Goal: Task Accomplishment & Management: Use online tool/utility

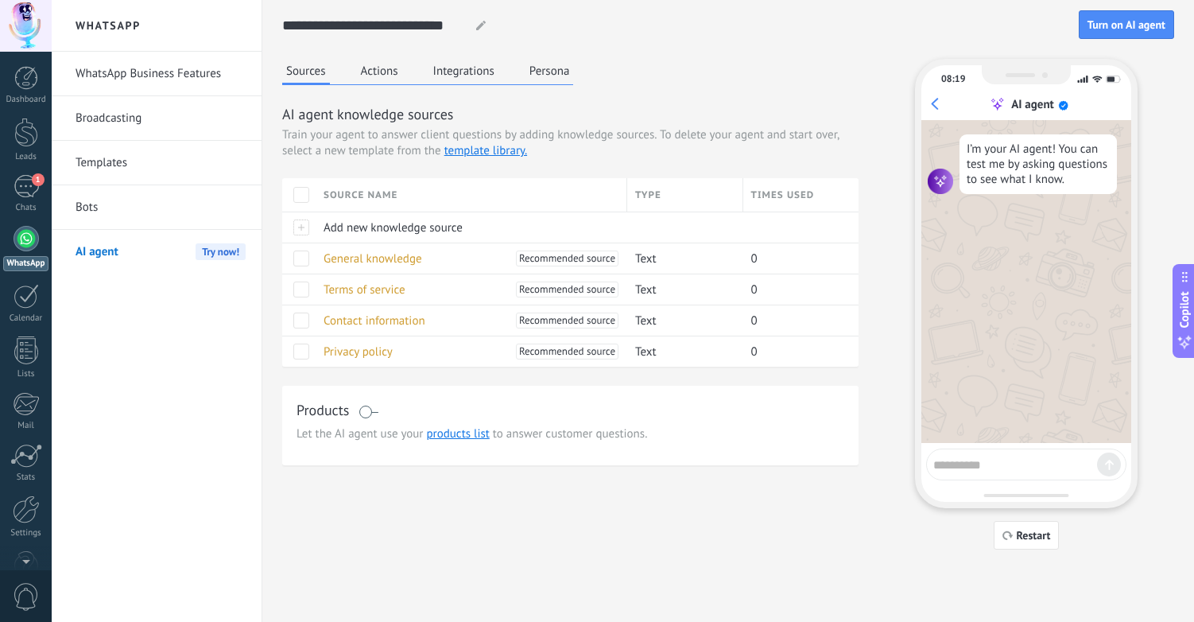
click at [111, 212] on link "Bots" at bounding box center [161, 207] width 170 height 45
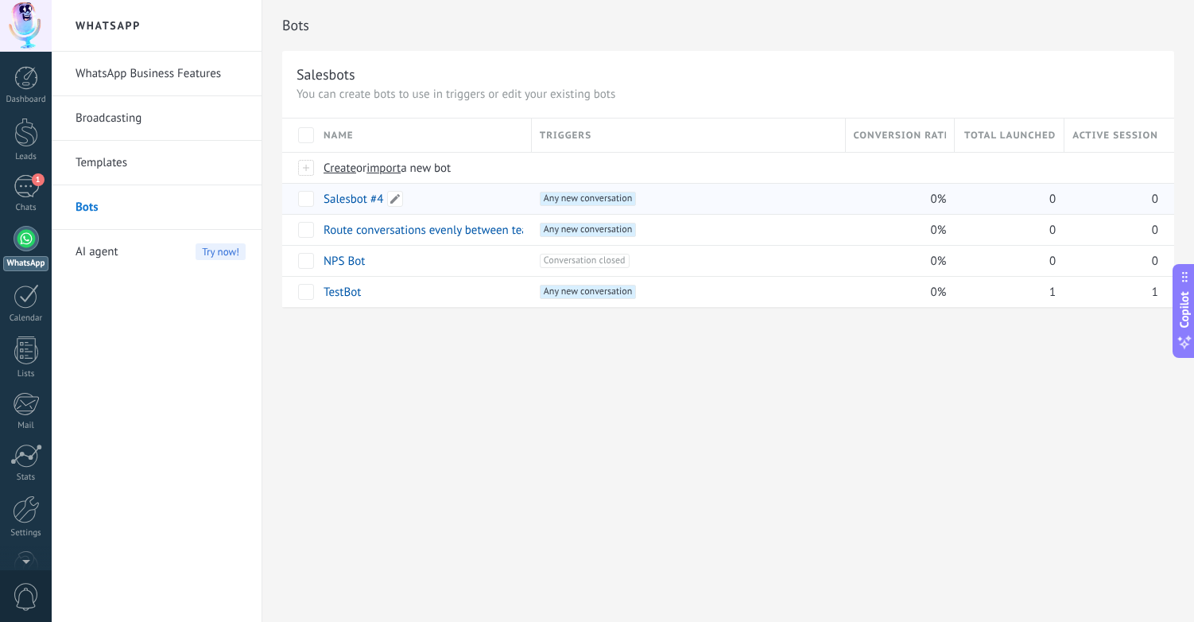
click at [356, 197] on link "Salesbot #4" at bounding box center [354, 199] width 60 height 15
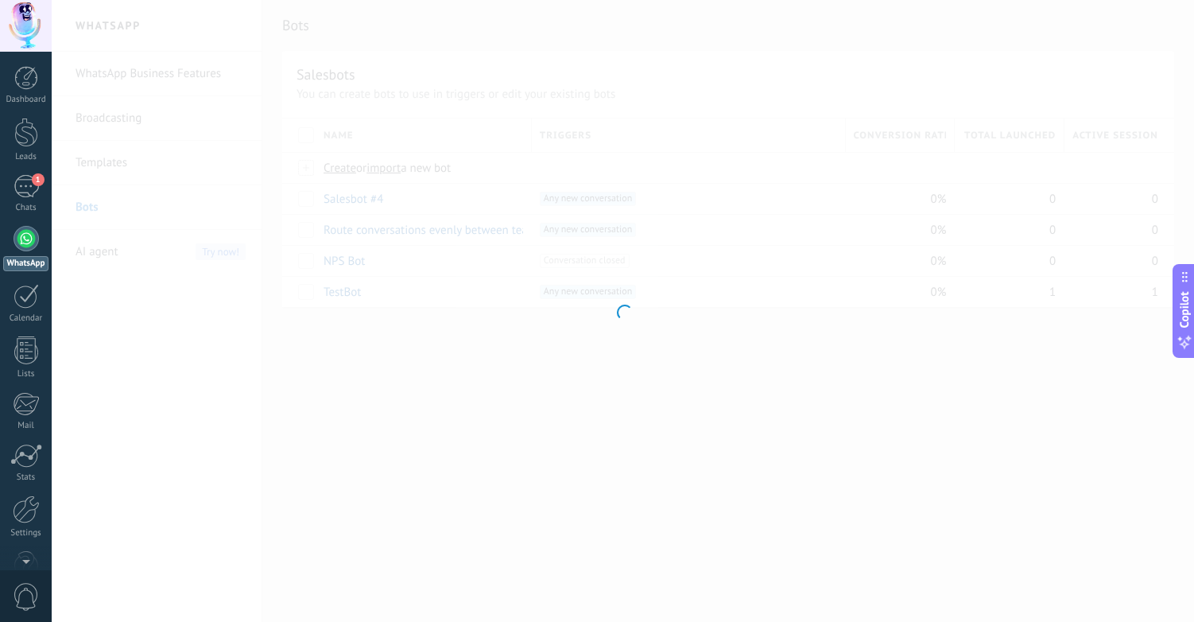
type input "**********"
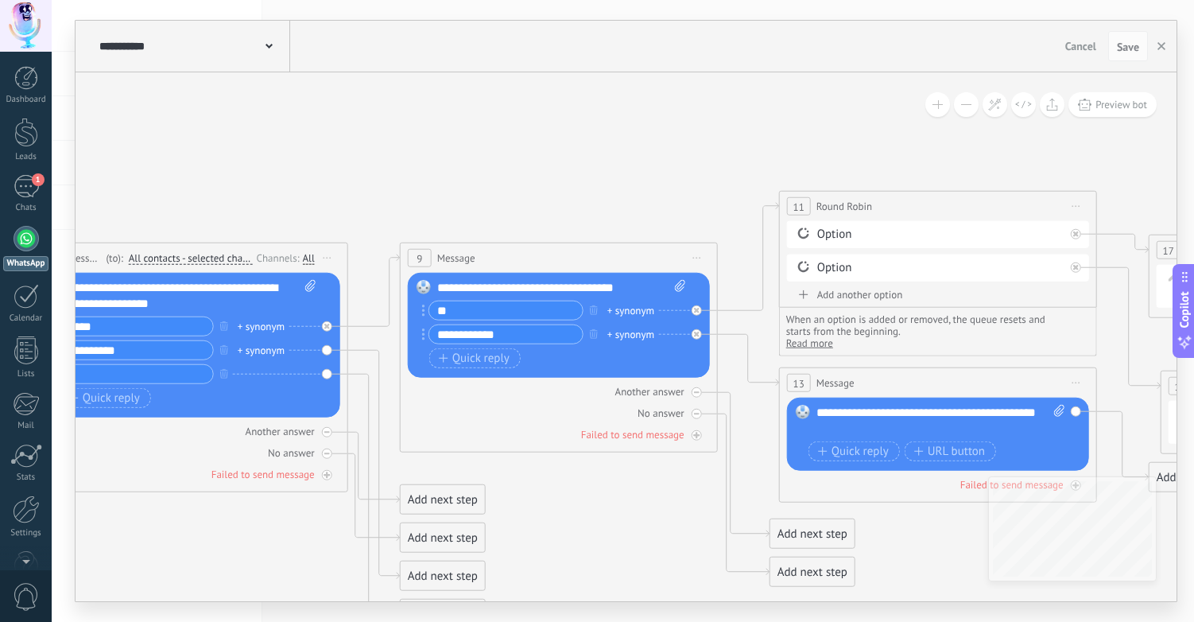
drag, startPoint x: 934, startPoint y: 173, endPoint x: 322, endPoint y: 173, distance: 612.2
click at [332, 173] on icon at bounding box center [730, 409] width 2569 height 1233
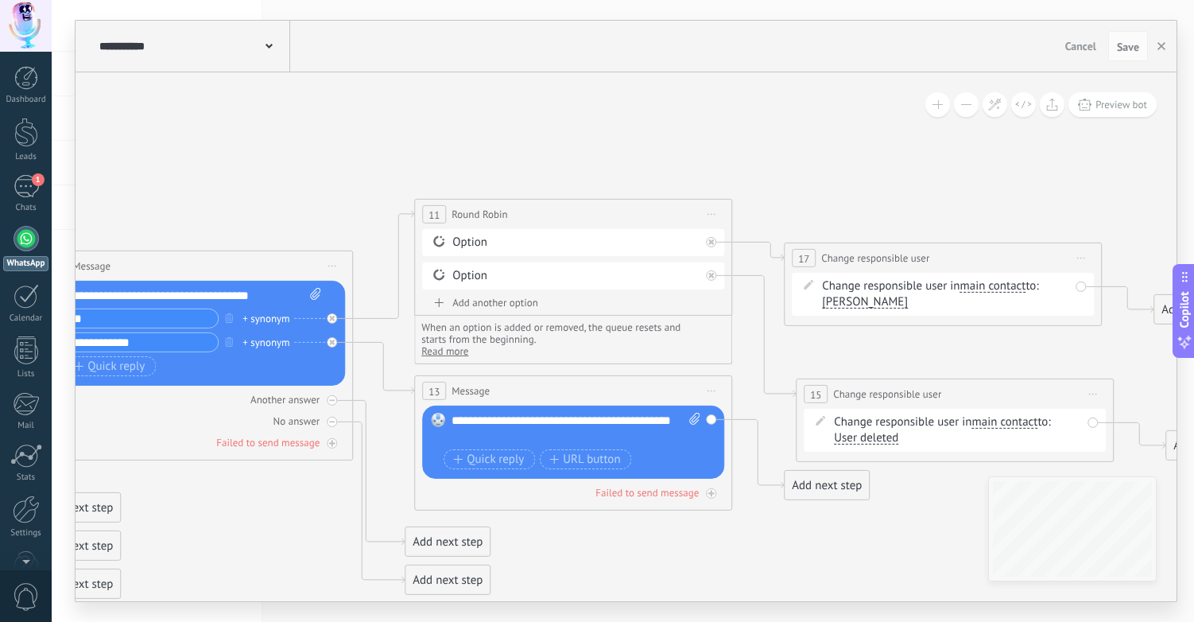
drag, startPoint x: 619, startPoint y: 163, endPoint x: 229, endPoint y: 175, distance: 389.8
click at [229, 174] on icon at bounding box center [365, 417] width 2569 height 1233
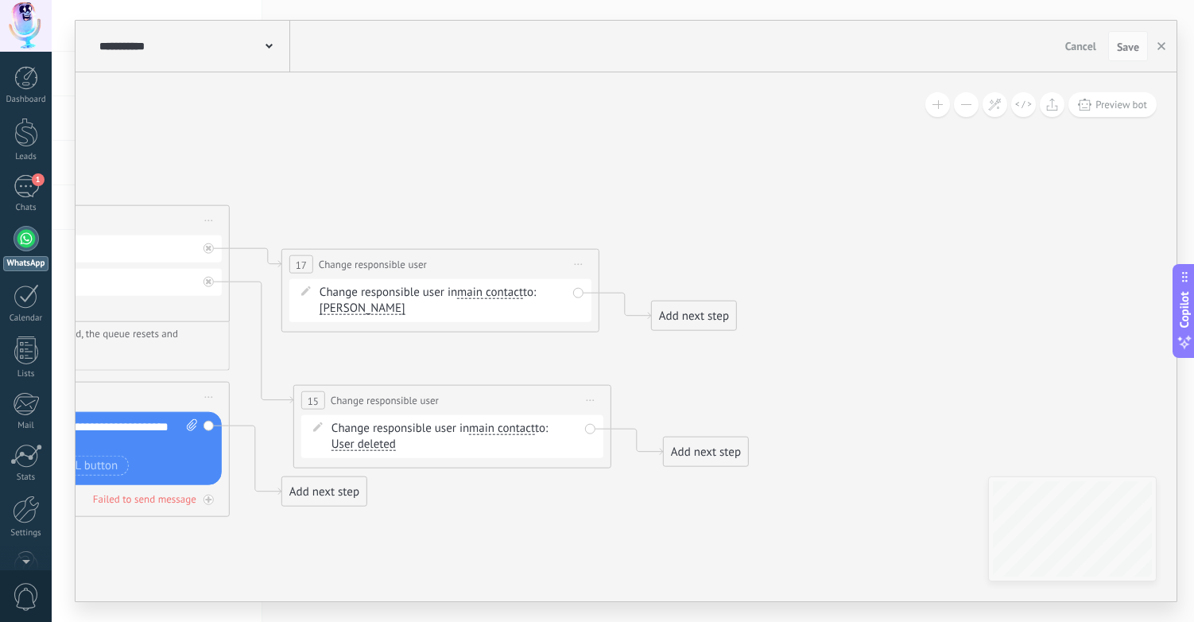
drag, startPoint x: 922, startPoint y: 172, endPoint x: 479, endPoint y: 175, distance: 443.7
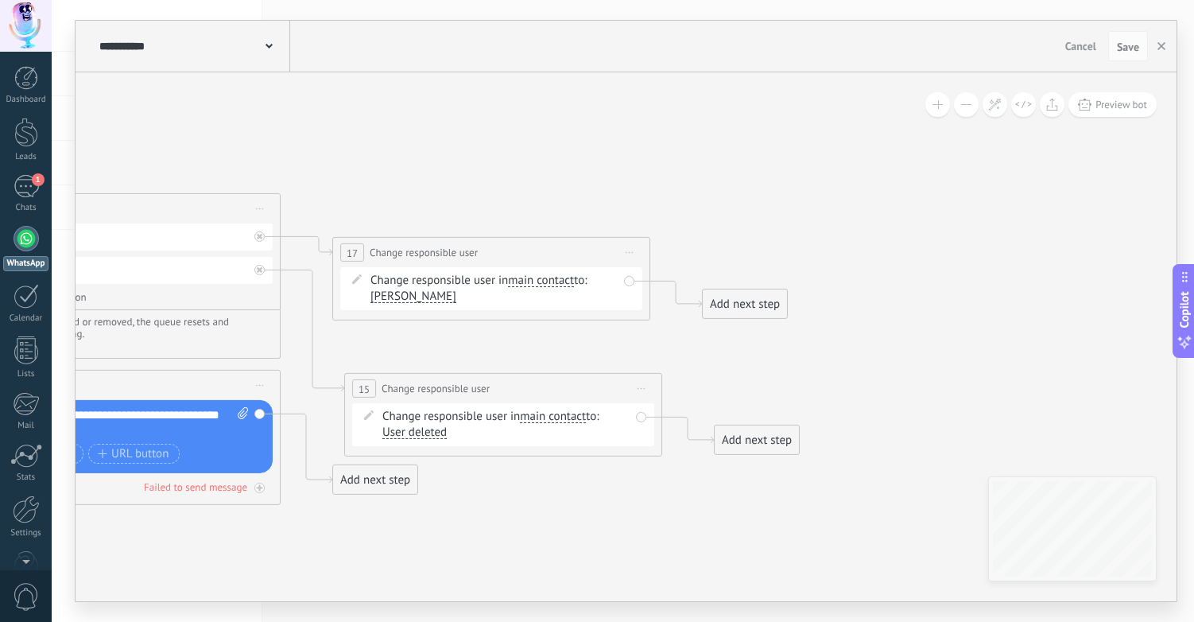
drag, startPoint x: 295, startPoint y: 203, endPoint x: 372, endPoint y: 188, distance: 78.6
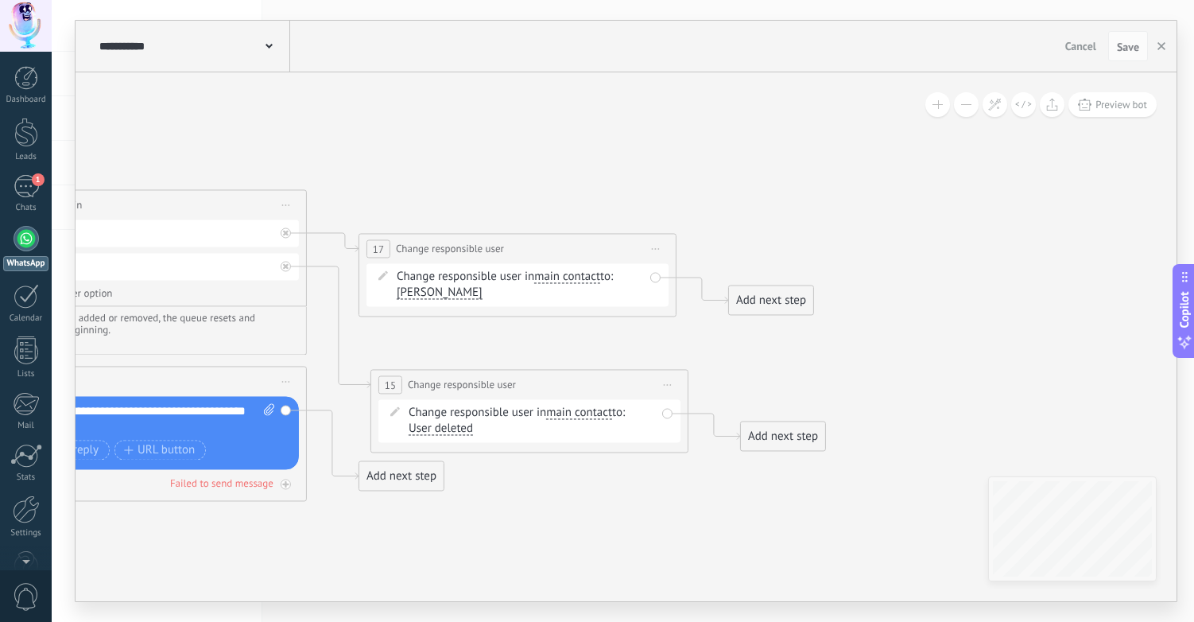
click at [770, 301] on div "Add next step" at bounding box center [771, 300] width 84 height 26
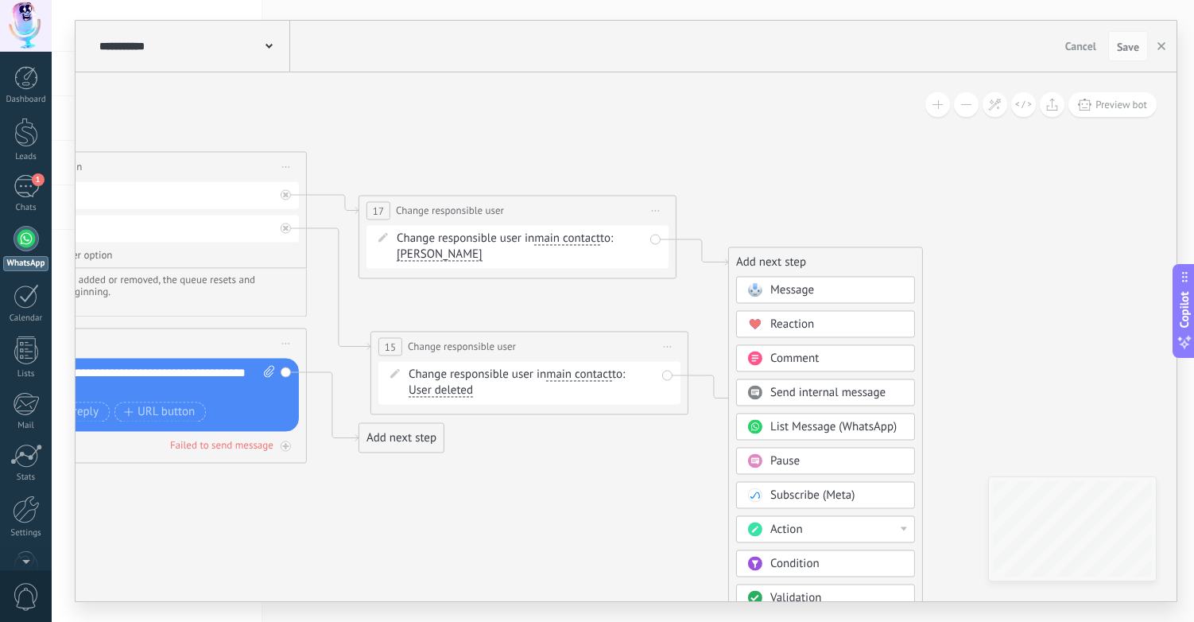
click at [825, 460] on div "Pause" at bounding box center [837, 461] width 134 height 16
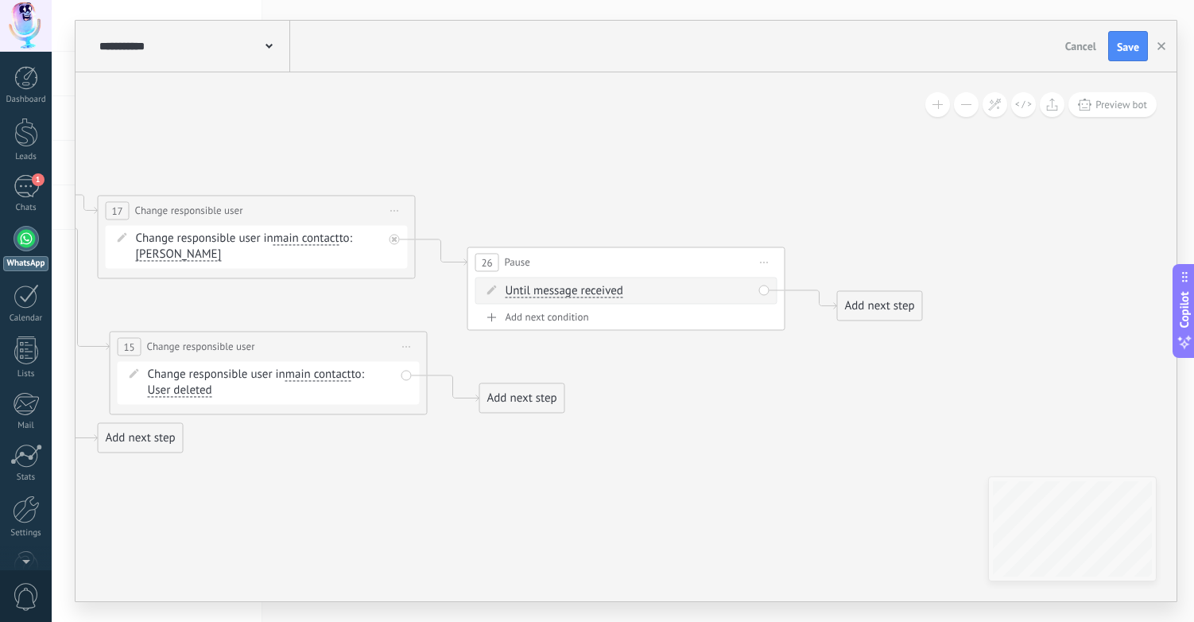
click at [594, 291] on span "Until message received" at bounding box center [565, 291] width 118 height 13
click at [594, 291] on button "Until message received" at bounding box center [597, 291] width 199 height 29
click at [592, 355] on span "Except during duty hours" at bounding box center [584, 348] width 192 height 16
click at [541, 291] on span "Except during duty hours" at bounding box center [569, 291] width 127 height 13
click at [541, 291] on button "Except during duty hours" at bounding box center [597, 291] width 199 height 29
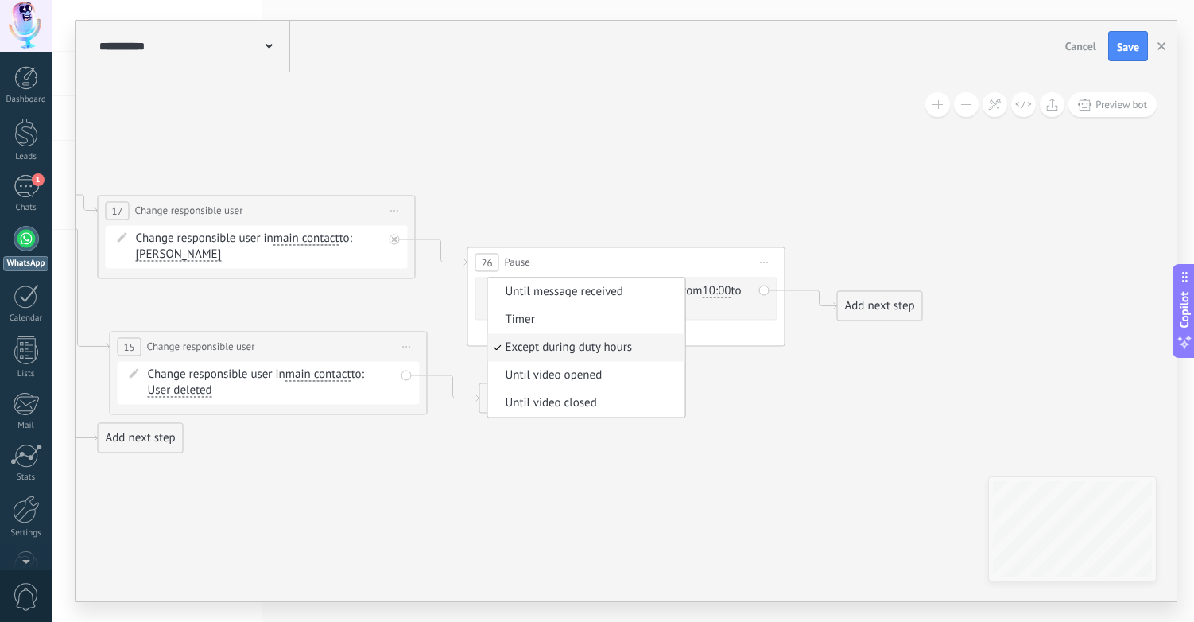
click at [606, 349] on span "Except during duty hours" at bounding box center [584, 348] width 192 height 16
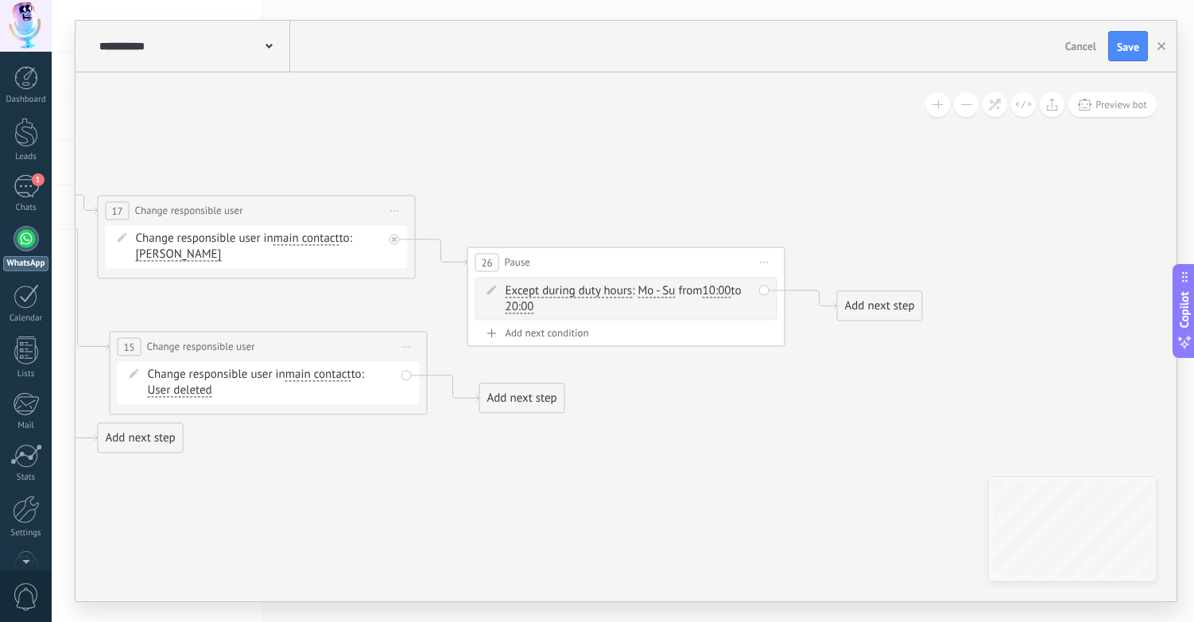
click at [661, 286] on span "Mo - Su" at bounding box center [656, 291] width 37 height 13
click at [592, 329] on div "Mo" at bounding box center [584, 328] width 28 height 22
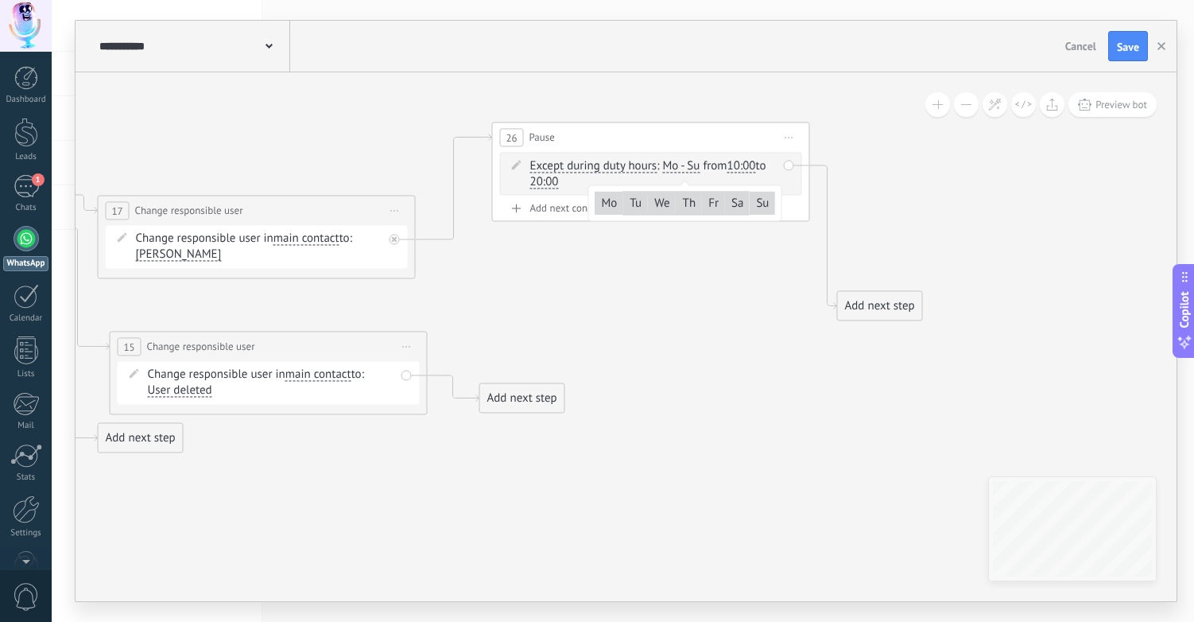
drag, startPoint x: 615, startPoint y: 266, endPoint x: 639, endPoint y: 144, distance: 124.7
click at [639, 144] on div "26 Pause ***** Start preview here Rename Duplicate [GEOGRAPHIC_DATA]" at bounding box center [651, 136] width 316 height 29
click at [685, 168] on span "Mo - Su" at bounding box center [679, 167] width 37 height 13
click at [754, 167] on span "10:00" at bounding box center [740, 167] width 29 height 13
click at [754, 167] on button "10:00" at bounding box center [750, 167] width 64 height 29
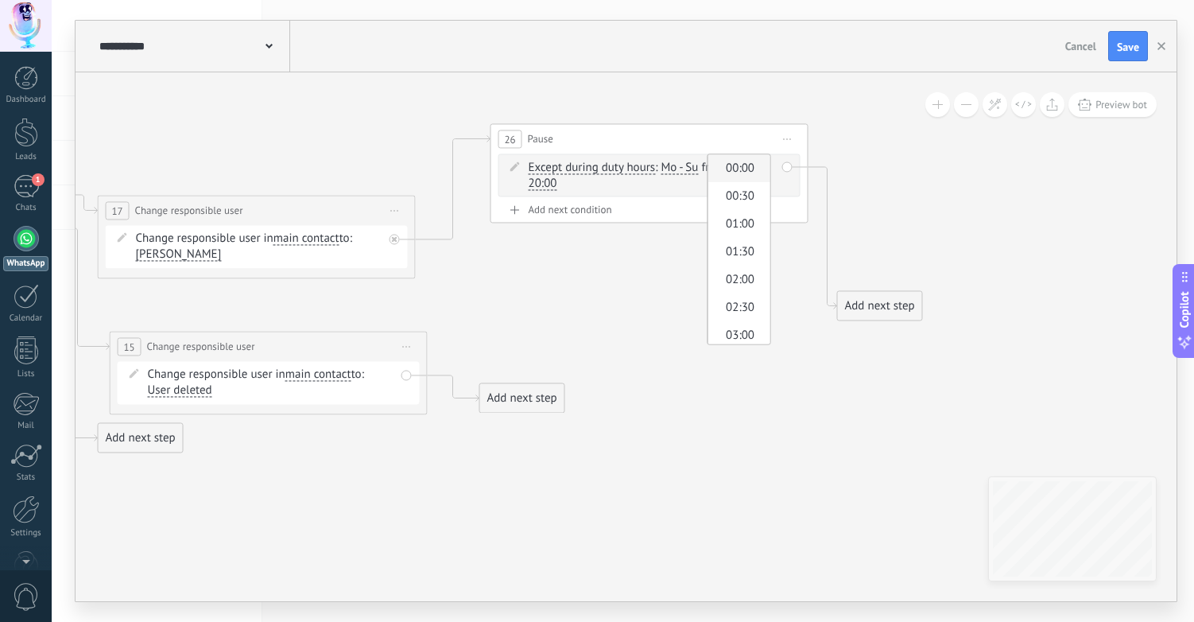
click at [751, 173] on span "00:00" at bounding box center [736, 169] width 57 height 16
click at [546, 184] on span "20:00" at bounding box center [543, 183] width 29 height 13
click at [546, 184] on button "20:00" at bounding box center [553, 183] width 64 height 29
click at [549, 344] on span "23:30" at bounding box center [539, 346] width 57 height 16
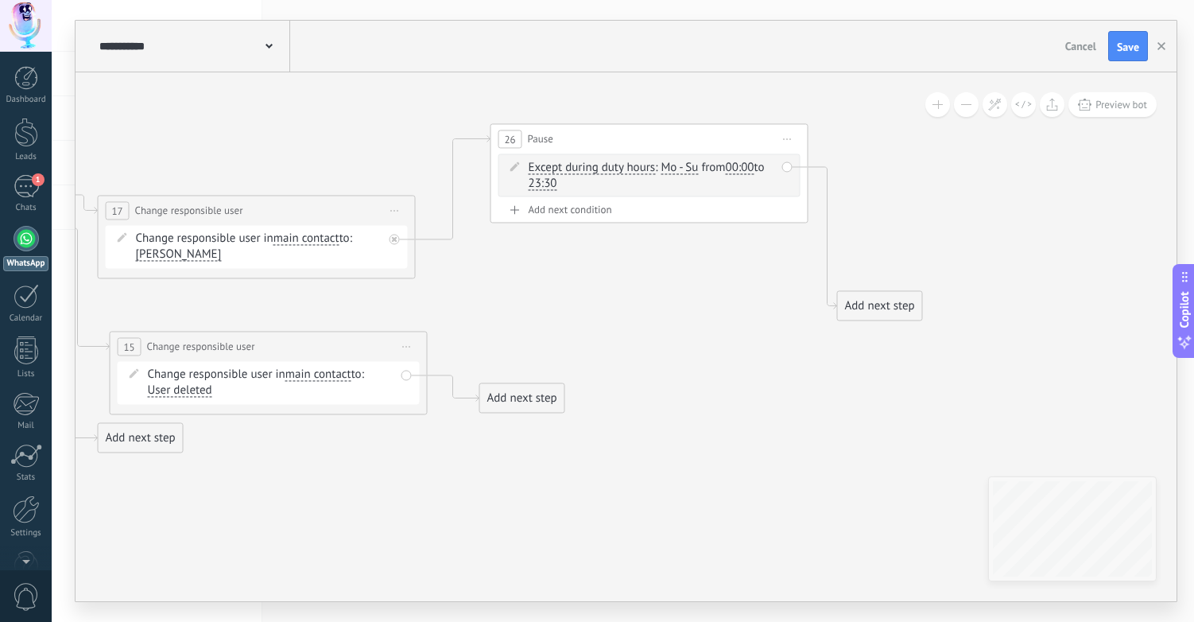
click at [546, 181] on span "23:30" at bounding box center [543, 183] width 29 height 13
click at [546, 181] on button "23:30" at bounding box center [553, 183] width 64 height 29
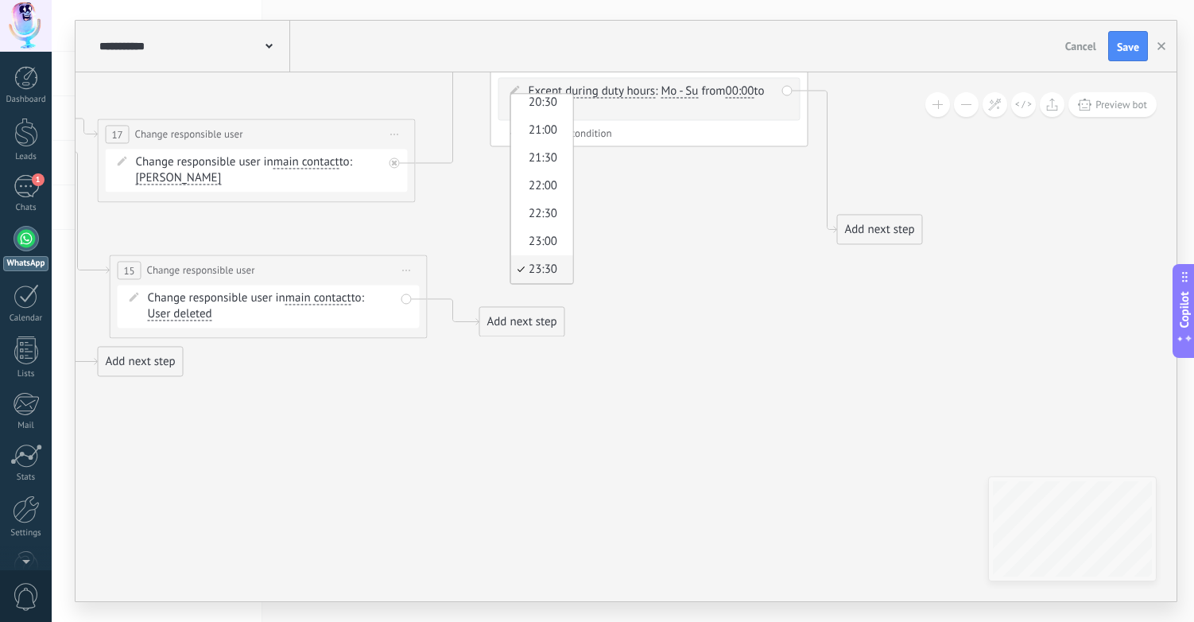
click at [553, 268] on span "23:30" at bounding box center [539, 270] width 57 height 16
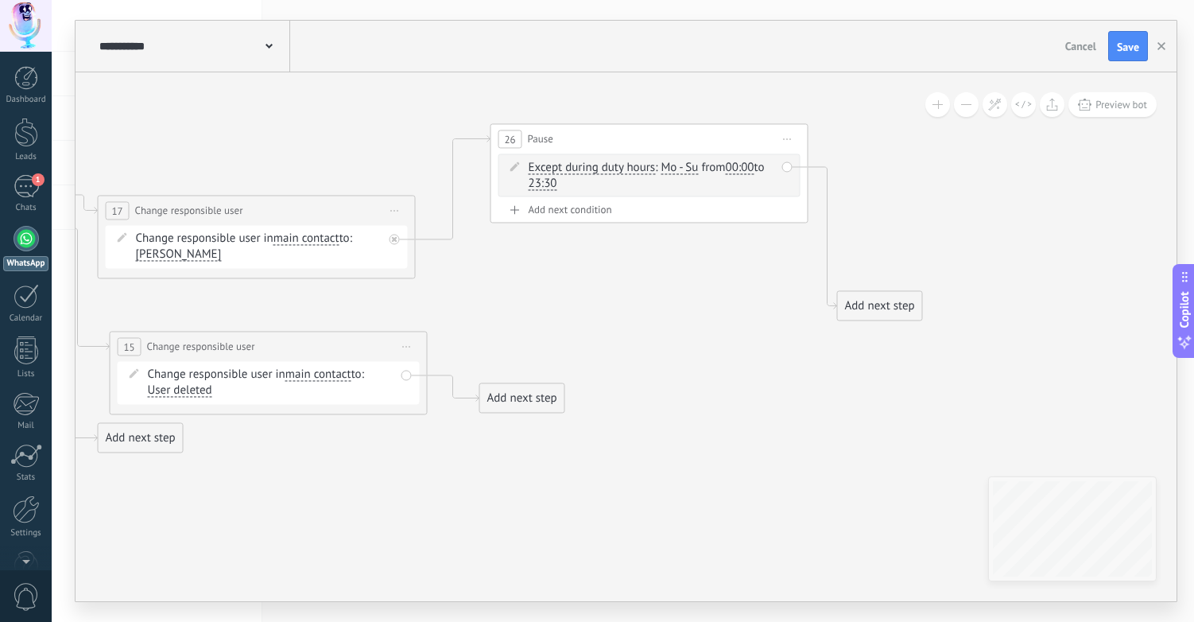
click at [685, 163] on span "Mo - Su" at bounding box center [679, 167] width 37 height 13
click at [666, 206] on div "We" at bounding box center [659, 205] width 27 height 22
click at [743, 207] on div "Sa" at bounding box center [736, 205] width 24 height 22
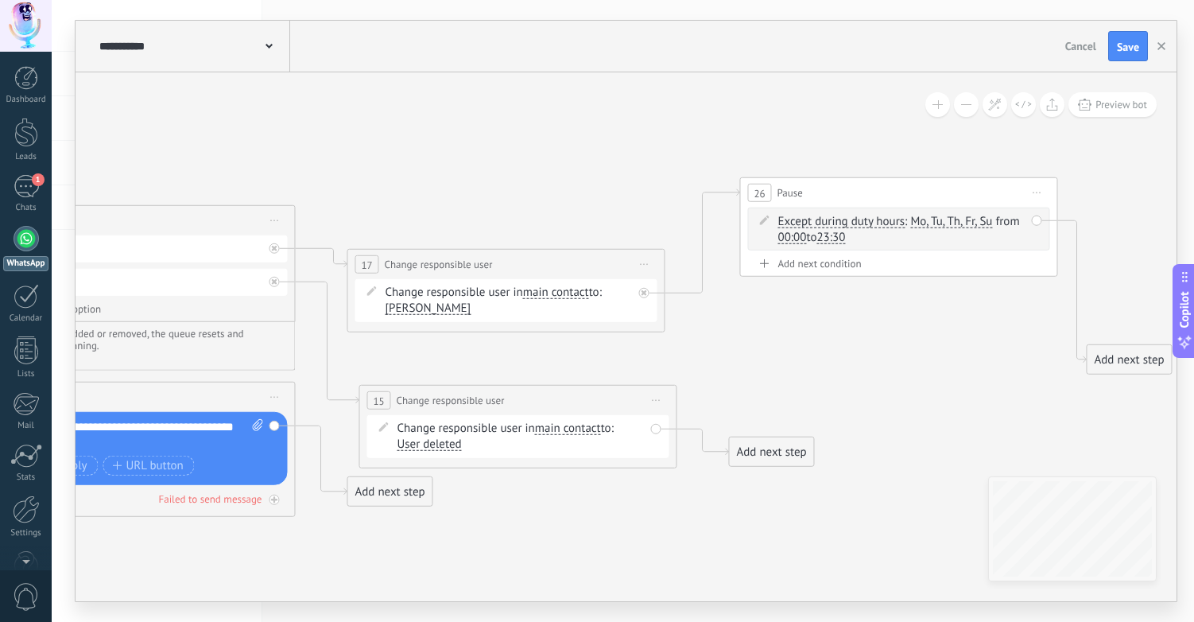
drag, startPoint x: 552, startPoint y: 273, endPoint x: 782, endPoint y: 319, distance: 235.2
click at [801, 326] on icon at bounding box center [107, 395] width 2927 height 1231
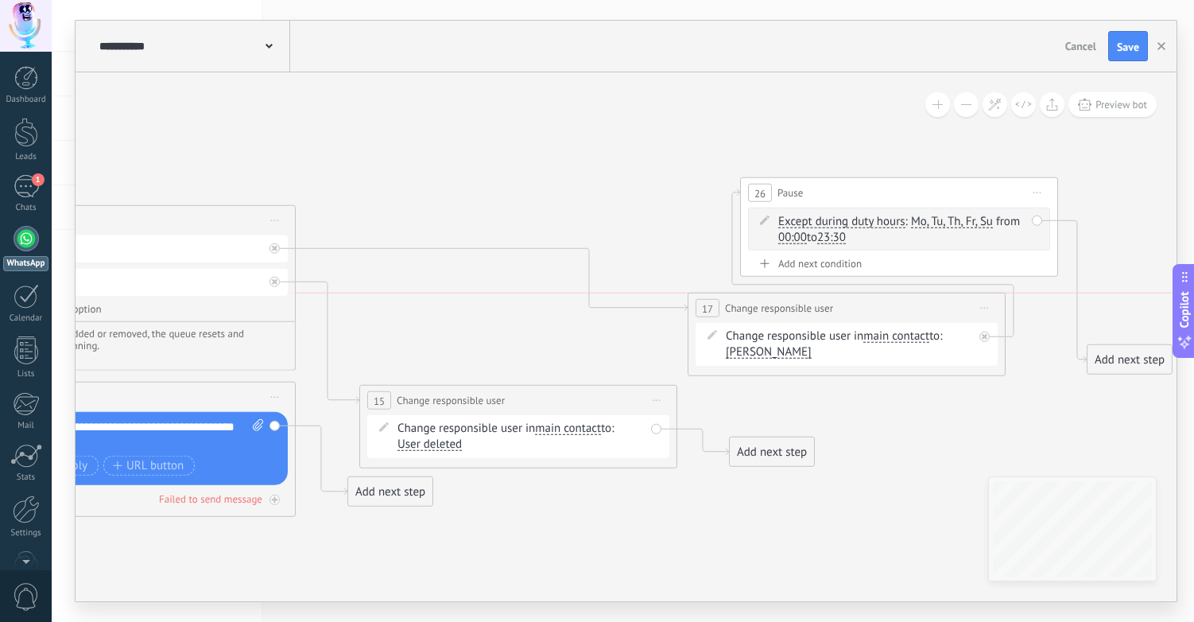
drag, startPoint x: 426, startPoint y: 263, endPoint x: 804, endPoint y: 309, distance: 380.5
click at [804, 309] on span "Change responsible user" at bounding box center [779, 308] width 108 height 15
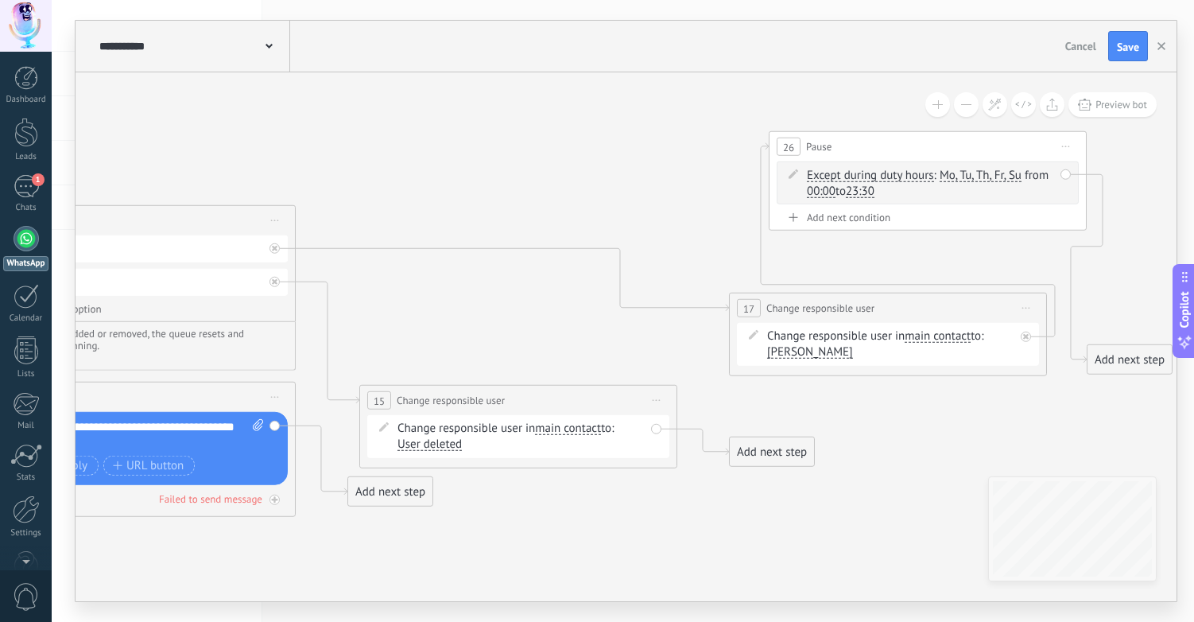
drag, startPoint x: 856, startPoint y: 189, endPoint x: 884, endPoint y: 144, distance: 53.6
click at [884, 144] on div "26 Pause ***** Start preview here Rename Duplicate [GEOGRAPHIC_DATA]" at bounding box center [928, 146] width 316 height 29
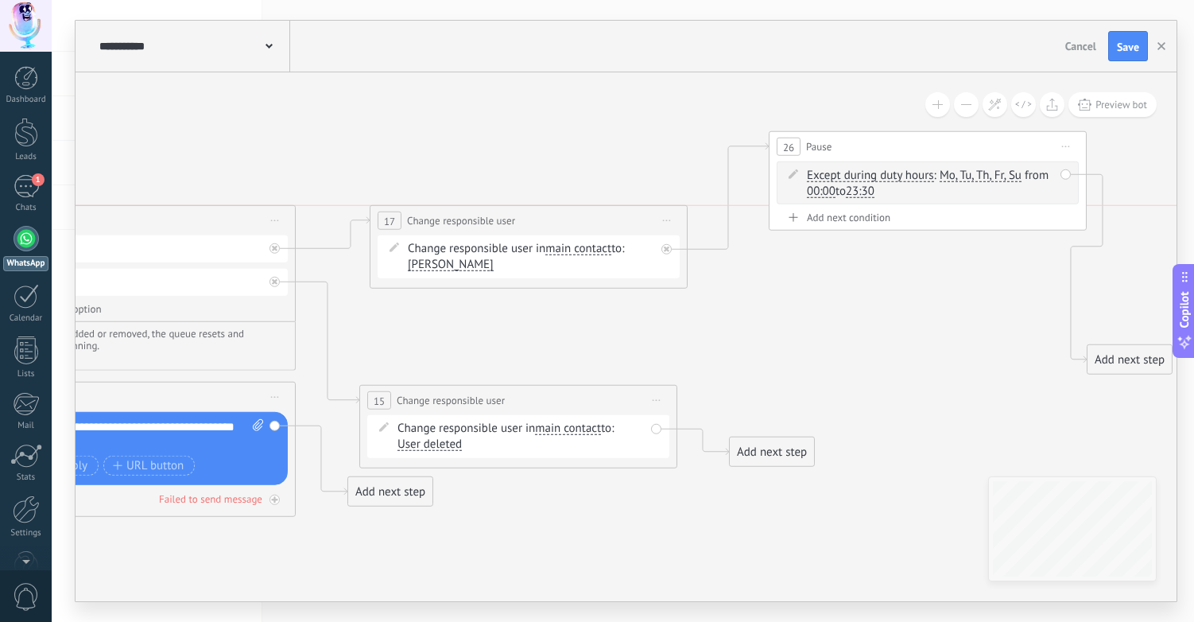
drag, startPoint x: 819, startPoint y: 305, endPoint x: 460, endPoint y: 215, distance: 370.5
click at [460, 215] on span "Change responsible user" at bounding box center [461, 220] width 108 height 15
click at [510, 224] on span "Change responsible user" at bounding box center [461, 220] width 108 height 15
drag, startPoint x: 928, startPoint y: 150, endPoint x: 880, endPoint y: 167, distance: 50.5
click at [880, 167] on div "26 Pause ***** Start preview here Rename Duplicate [GEOGRAPHIC_DATA]" at bounding box center [904, 152] width 316 height 29
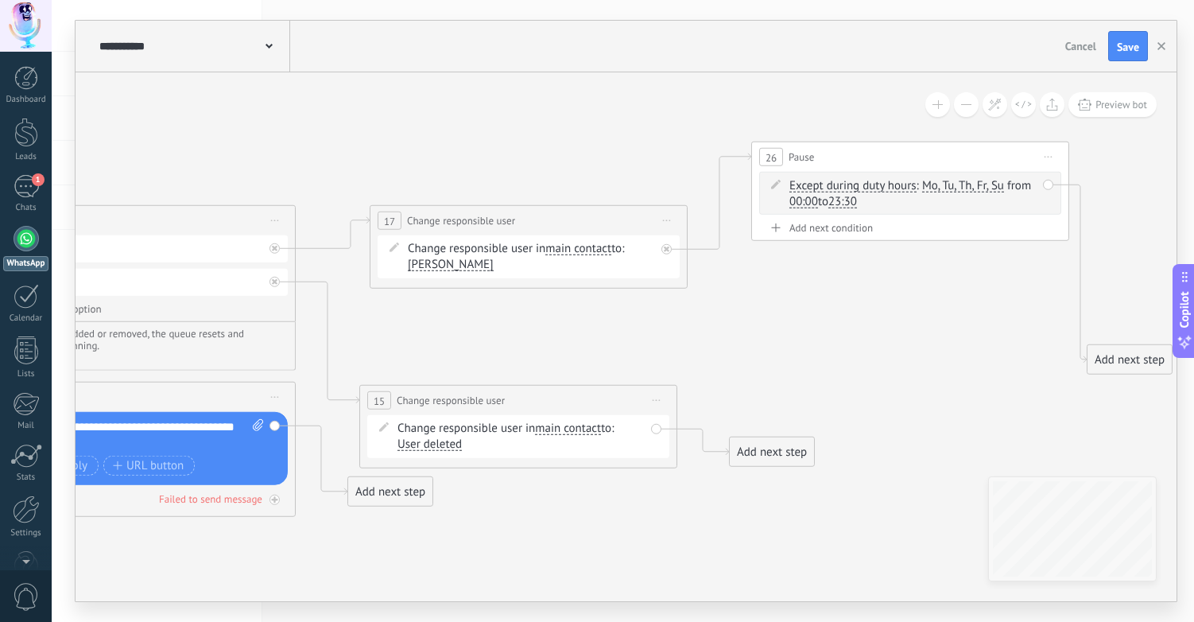
drag, startPoint x: 875, startPoint y: 165, endPoint x: 906, endPoint y: 159, distance: 32.3
click at [906, 159] on div "26 Pause ***** Start preview here Rename Duplicate [GEOGRAPHIC_DATA]" at bounding box center [910, 156] width 316 height 29
click at [1049, 156] on icon at bounding box center [1050, 157] width 8 height 2
click at [917, 232] on div "Add next condition" at bounding box center [911, 228] width 302 height 14
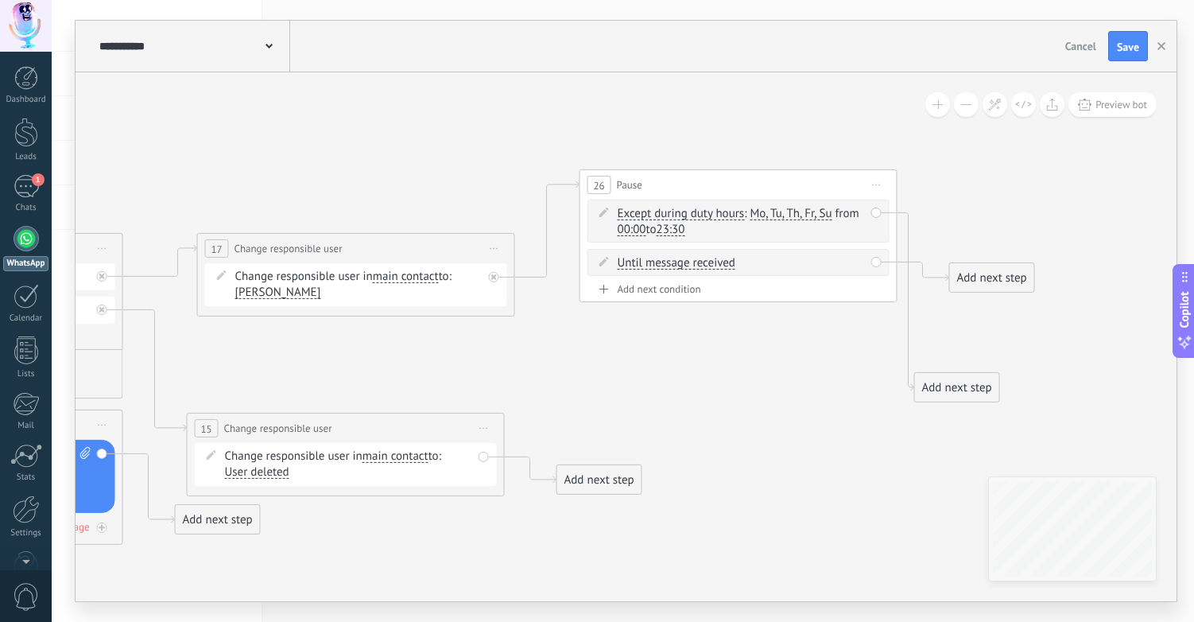
drag, startPoint x: 995, startPoint y: 333, endPoint x: 821, endPoint y: 361, distance: 175.6
click at [801, 261] on div "Until message received Until message received Timer Except during duty hours Un…" at bounding box center [741, 263] width 247 height 16
click at [859, 260] on div "Delete" at bounding box center [859, 261] width 17 height 23
click at [890, 288] on div "Delete" at bounding box center [885, 284] width 72 height 27
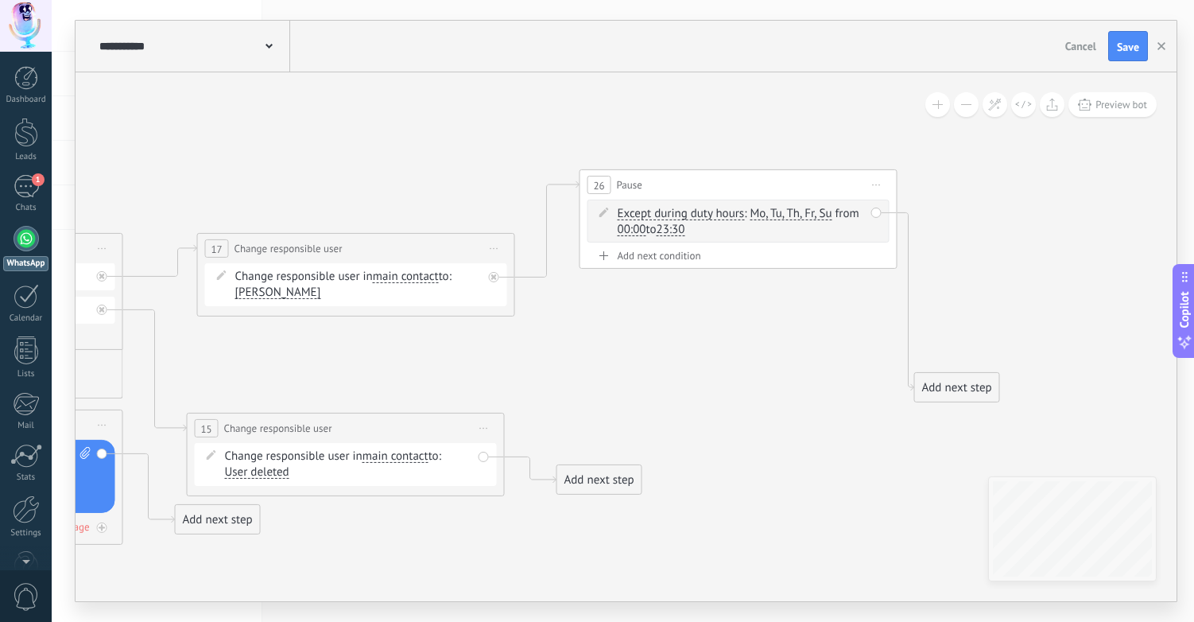
click at [633, 212] on span "Except during duty hours" at bounding box center [681, 214] width 127 height 13
click at [633, 212] on button "Except during duty hours" at bounding box center [709, 214] width 199 height 29
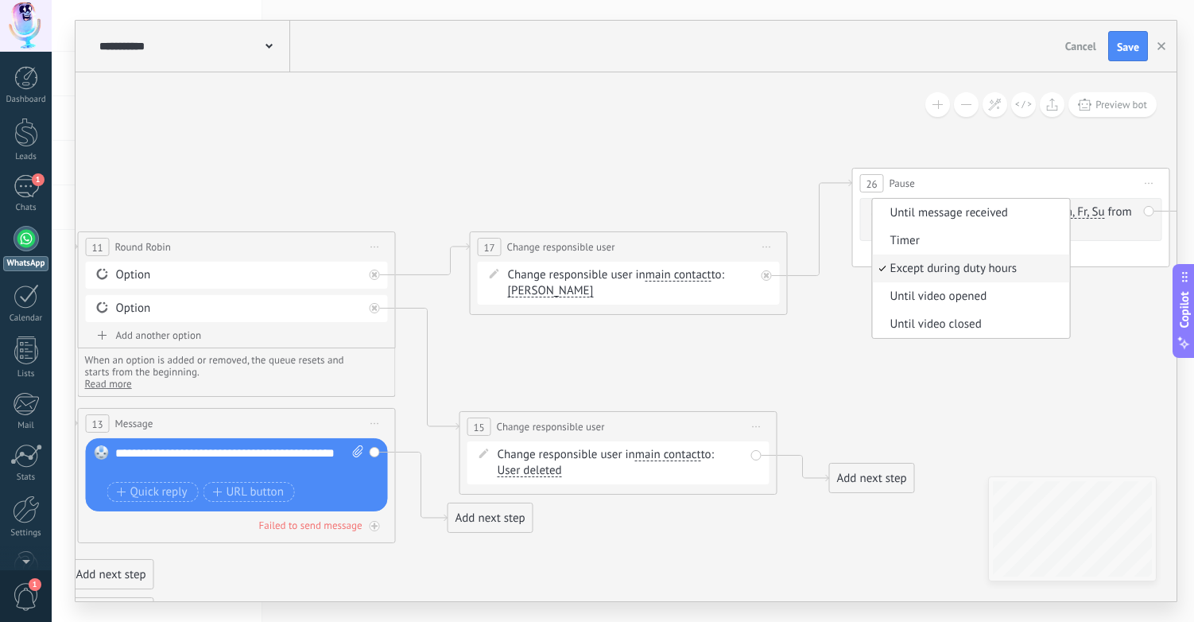
click at [611, 174] on icon at bounding box center [226, 403] width 2962 height 1267
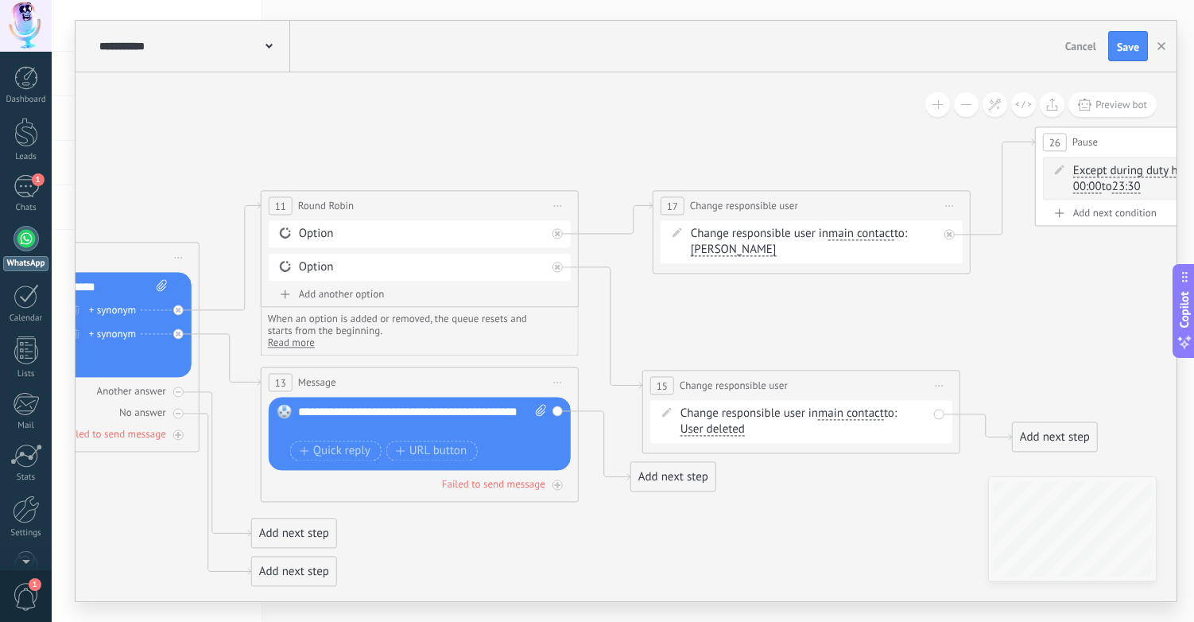
drag, startPoint x: 380, startPoint y: 186, endPoint x: 561, endPoint y: 146, distance: 185.8
click at [561, 146] on icon at bounding box center [408, 362] width 2962 height 1267
click at [712, 202] on span "Change responsible user" at bounding box center [744, 205] width 108 height 15
click at [953, 204] on span "Start preview here Rename Duplicate [GEOGRAPHIC_DATA]" at bounding box center [949, 205] width 25 height 23
click at [984, 306] on div "Delete" at bounding box center [1010, 309] width 133 height 27
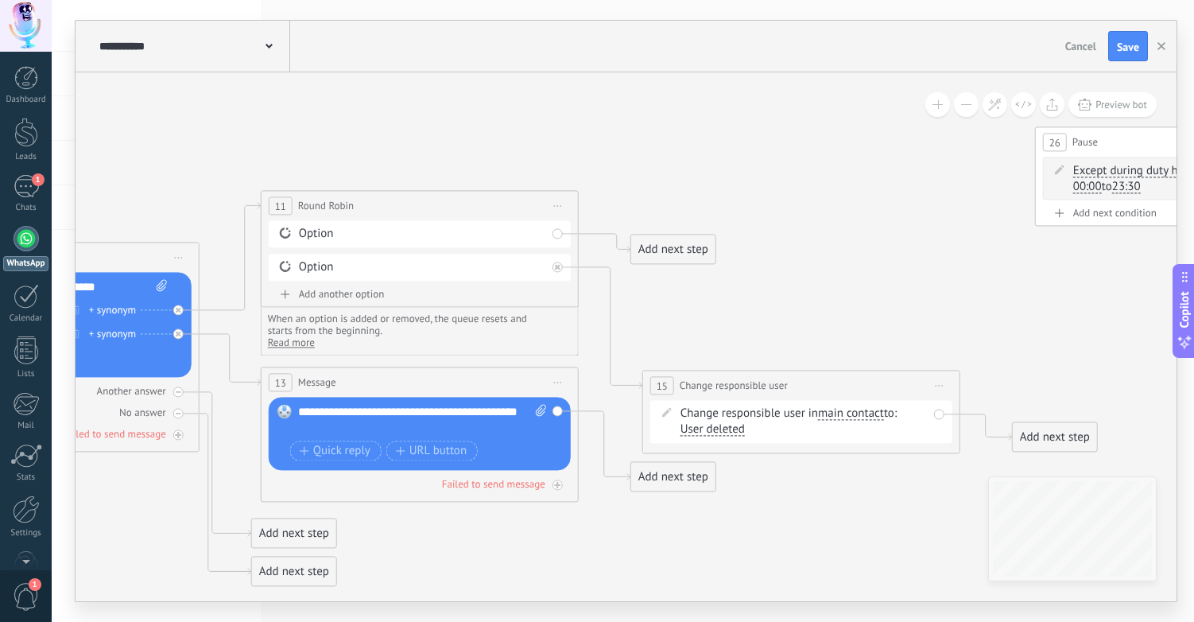
click at [695, 248] on div "Add next step" at bounding box center [673, 249] width 84 height 26
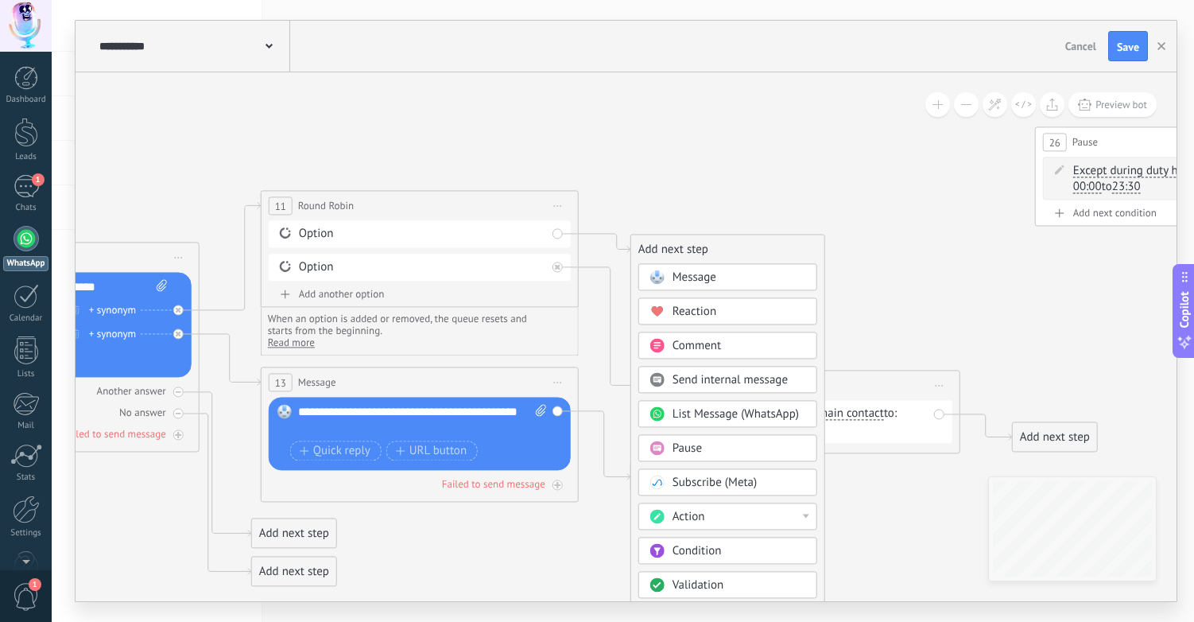
click at [1128, 136] on div "26 Pause ***** Start preview here Rename Duplicate [GEOGRAPHIC_DATA]" at bounding box center [1194, 141] width 316 height 29
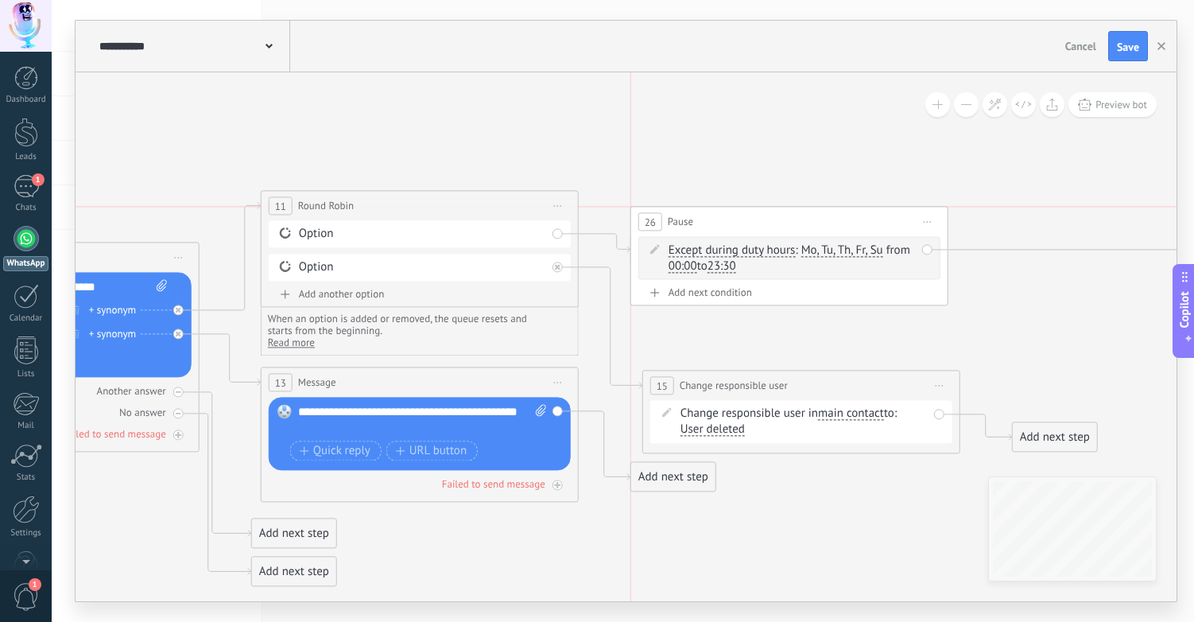
drag, startPoint x: 1149, startPoint y: 138, endPoint x: 751, endPoint y: 213, distance: 404.7
click at [751, 213] on div "26 Pause ***** Start preview here Rename Duplicate [GEOGRAPHIC_DATA]" at bounding box center [789, 221] width 316 height 29
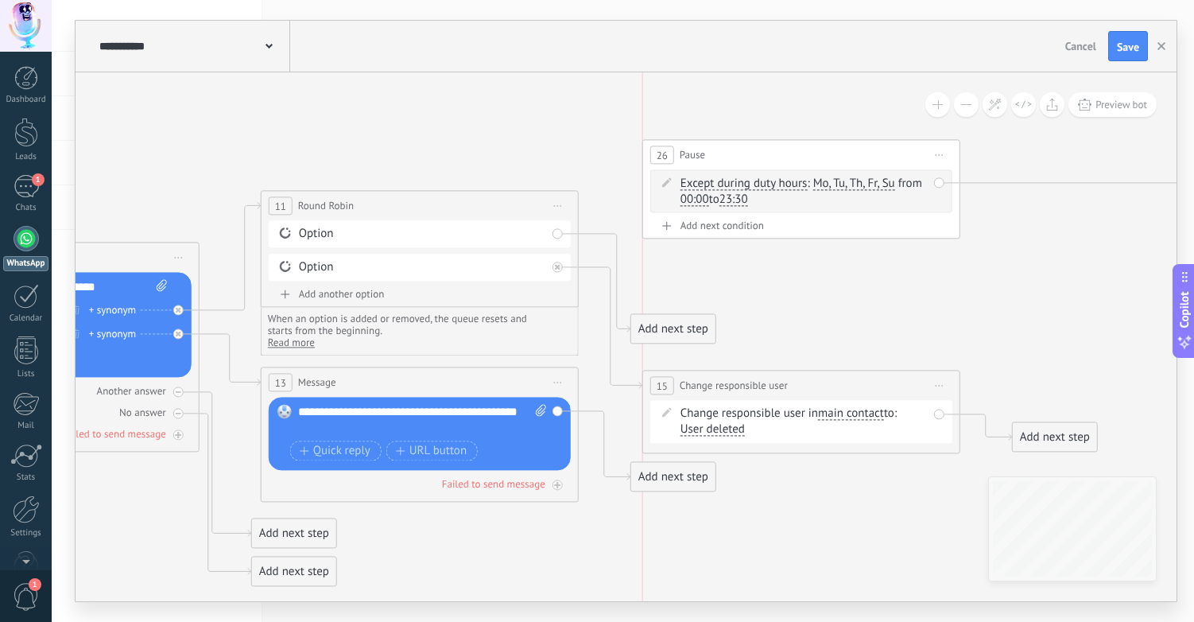
drag, startPoint x: 728, startPoint y: 216, endPoint x: 747, endPoint y: 158, distance: 60.9
click at [747, 158] on div "26 Pause ***** Start preview here Rename Duplicate [GEOGRAPHIC_DATA]" at bounding box center [801, 154] width 316 height 29
click at [940, 154] on icon at bounding box center [940, 155] width 8 height 2
click at [972, 254] on div "Delete" at bounding box center [999, 258] width 133 height 27
click at [668, 321] on div "Add next step" at bounding box center [673, 329] width 84 height 26
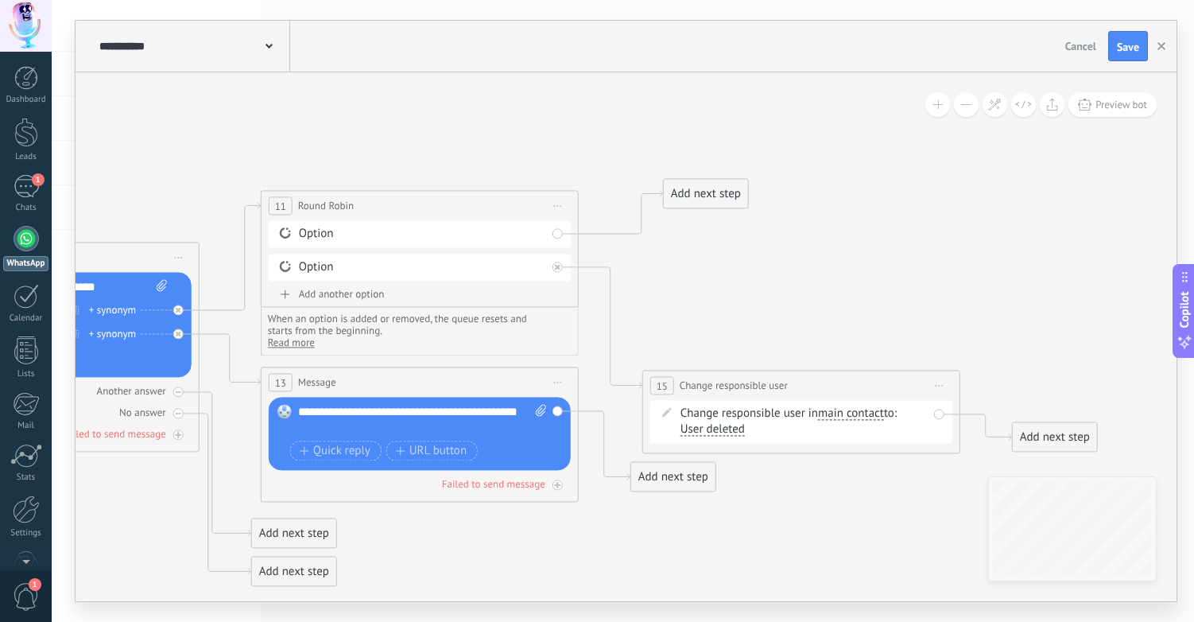
drag, startPoint x: 685, startPoint y: 317, endPoint x: 717, endPoint y: 188, distance: 132.9
click at [717, 188] on div "Add next step" at bounding box center [706, 193] width 84 height 26
click at [715, 192] on div "Add next step" at bounding box center [706, 193] width 84 height 26
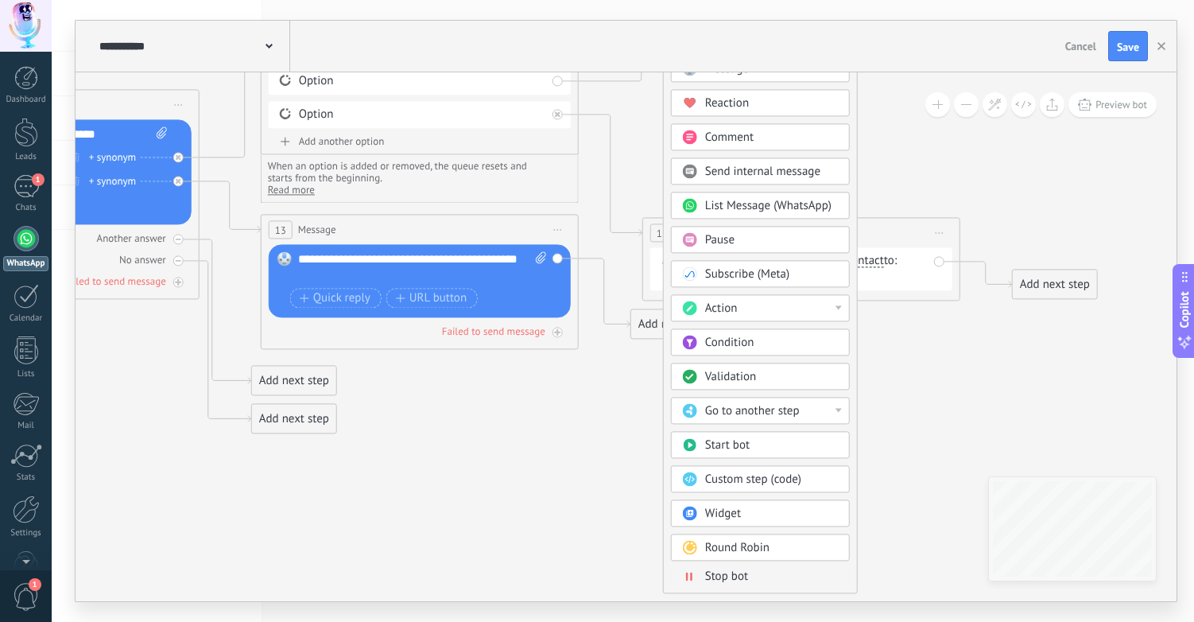
click at [732, 243] on span "Pause" at bounding box center [719, 239] width 29 height 15
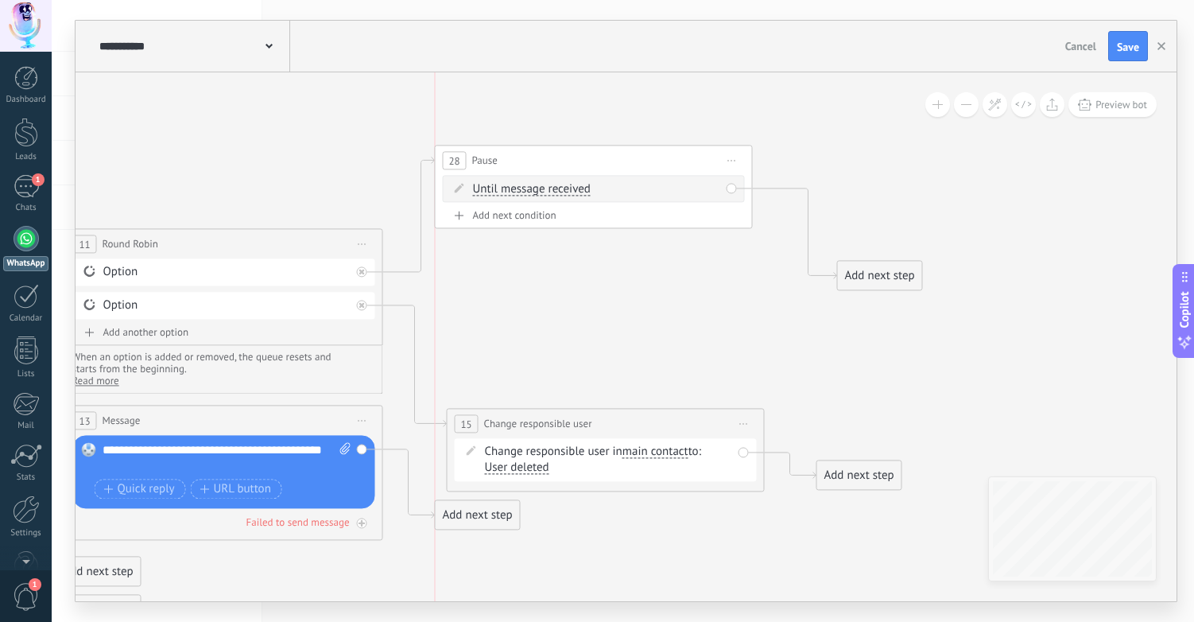
drag, startPoint x: 537, startPoint y: 219, endPoint x: 504, endPoint y: 158, distance: 69.4
click at [504, 158] on div "28 Pause ***** Start preview here Rename Duplicate [GEOGRAPHIC_DATA]" at bounding box center [594, 160] width 316 height 29
click at [505, 192] on span "Until message received" at bounding box center [532, 189] width 118 height 13
click at [505, 192] on button "Until message received" at bounding box center [564, 189] width 199 height 29
click at [510, 250] on span "Except during duty hours" at bounding box center [552, 246] width 192 height 16
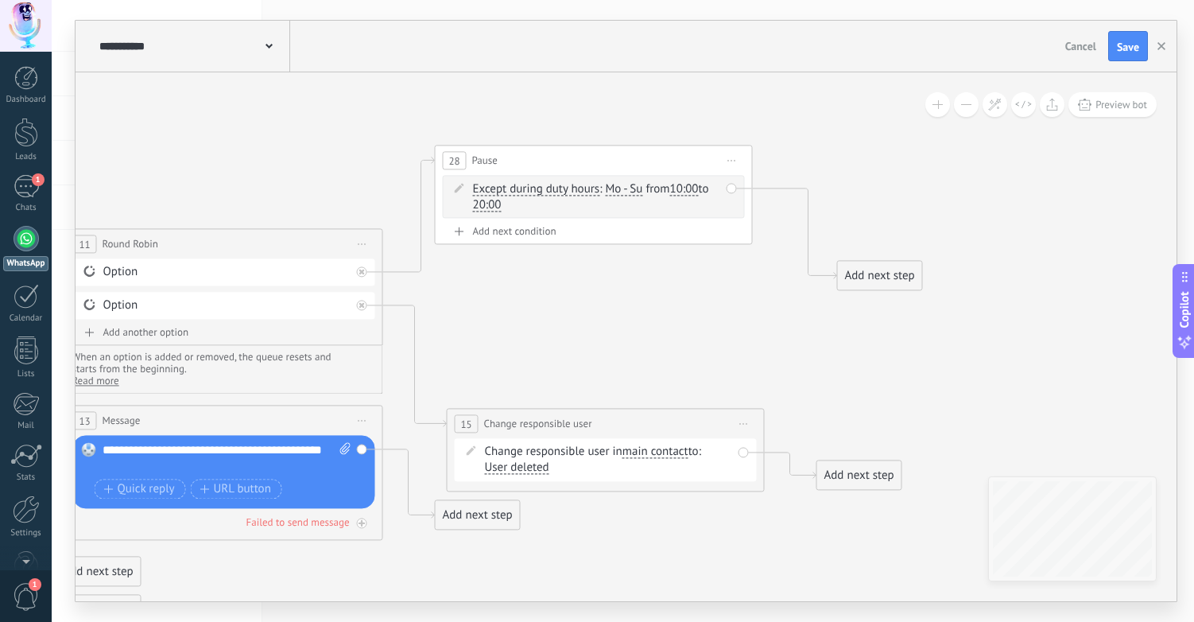
click at [629, 189] on span "Mo - Su" at bounding box center [623, 189] width 37 height 13
click at [685, 224] on div "Sa" at bounding box center [680, 226] width 24 height 22
click at [686, 188] on span "10:00" at bounding box center [681, 189] width 29 height 13
click at [686, 188] on button "10:00" at bounding box center [691, 189] width 64 height 29
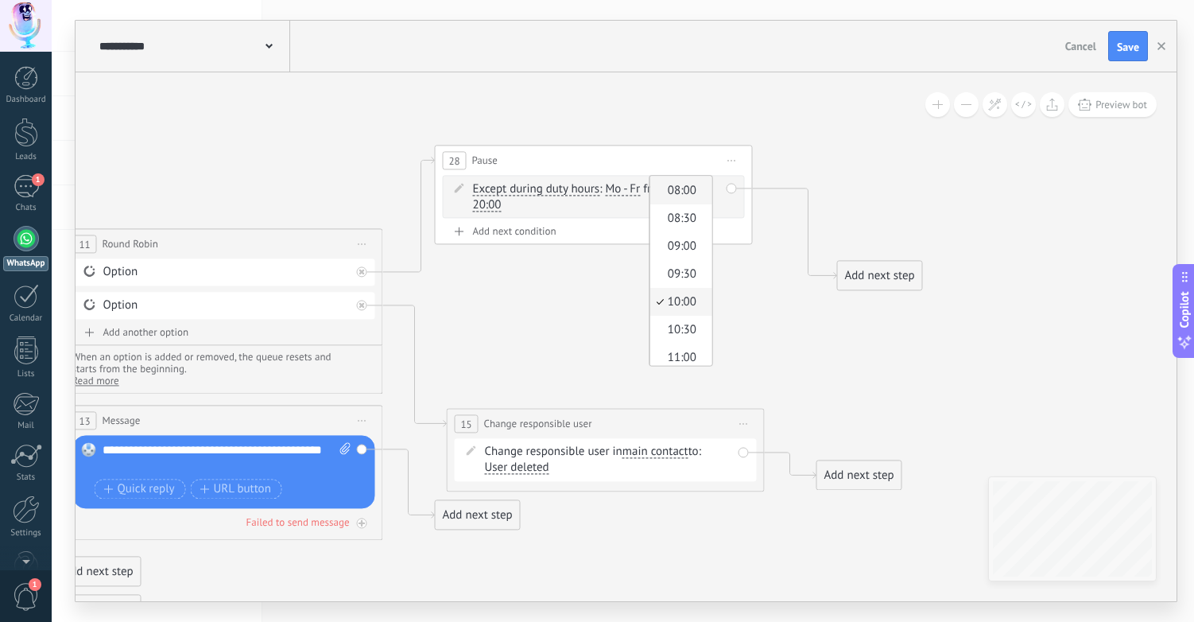
click at [689, 193] on span "08:00" at bounding box center [678, 191] width 57 height 16
click at [481, 208] on span "20:00" at bounding box center [487, 205] width 29 height 13
click at [481, 208] on button "20:00" at bounding box center [497, 205] width 64 height 29
click at [490, 222] on span "18:00" at bounding box center [484, 218] width 57 height 16
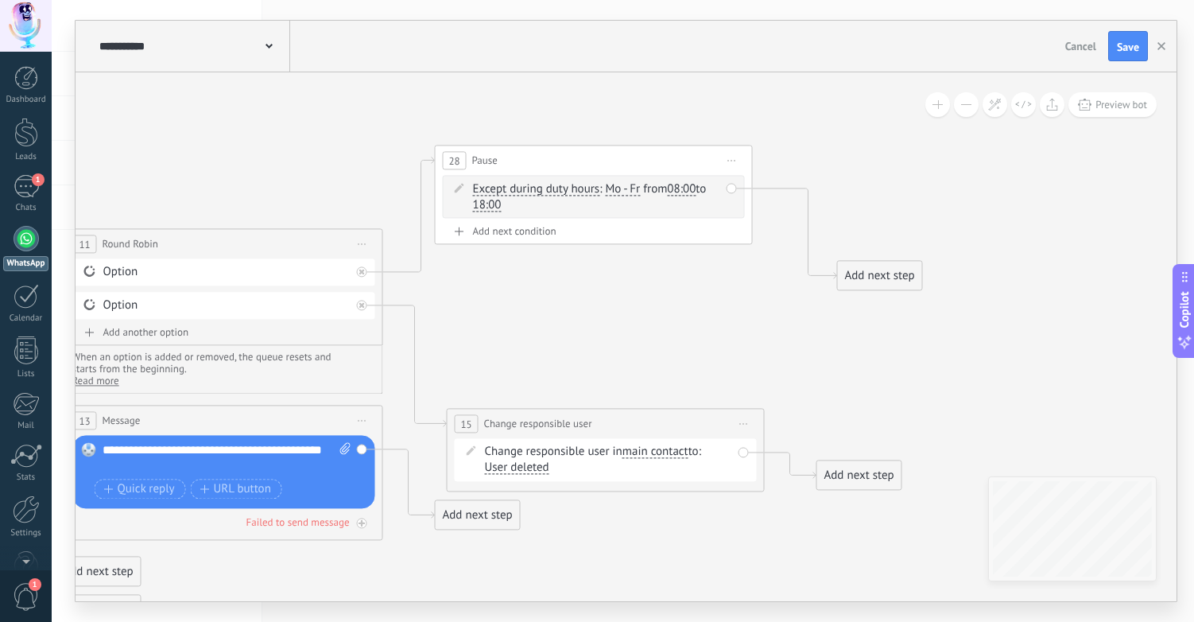
click at [647, 271] on icon at bounding box center [27, 405] width 2590 height 1317
click at [551, 156] on div "28 Pause ***** Start preview here Rename Duplicate [GEOGRAPHIC_DATA]" at bounding box center [586, 159] width 316 height 29
click at [545, 339] on icon at bounding box center [27, 405] width 2590 height 1318
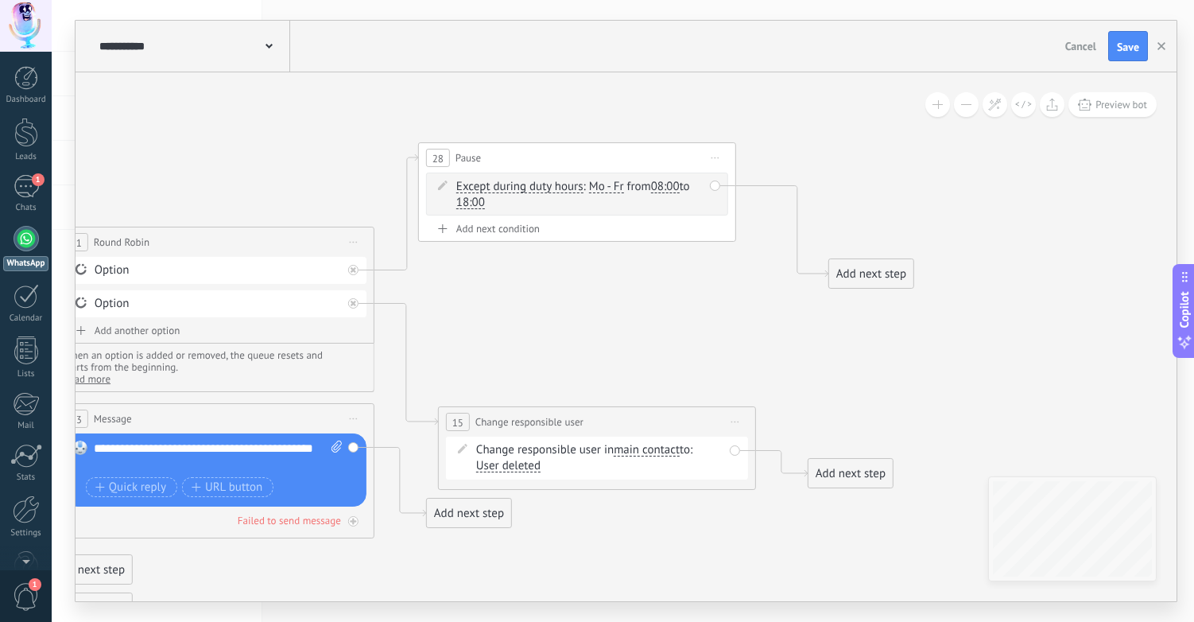
drag, startPoint x: 518, startPoint y: 347, endPoint x: 475, endPoint y: 336, distance: 44.9
click at [499, 347] on icon at bounding box center [18, 403] width 2590 height 1318
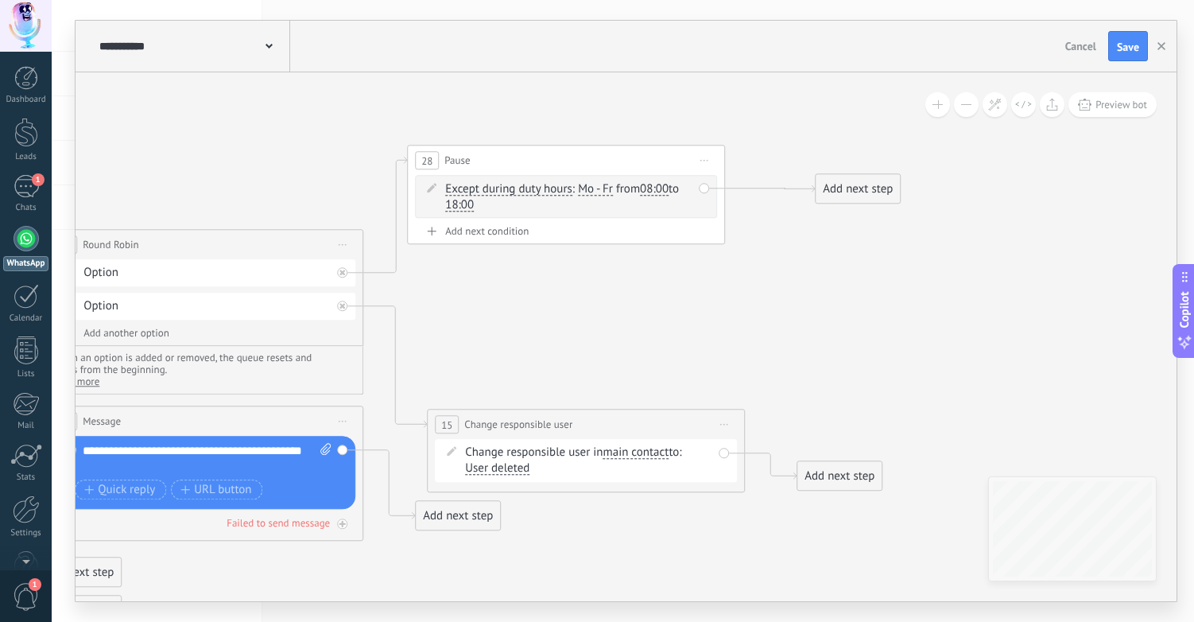
drag, startPoint x: 875, startPoint y: 277, endPoint x: 873, endPoint y: 189, distance: 87.5
click at [873, 189] on div "Add next step" at bounding box center [858, 189] width 84 height 26
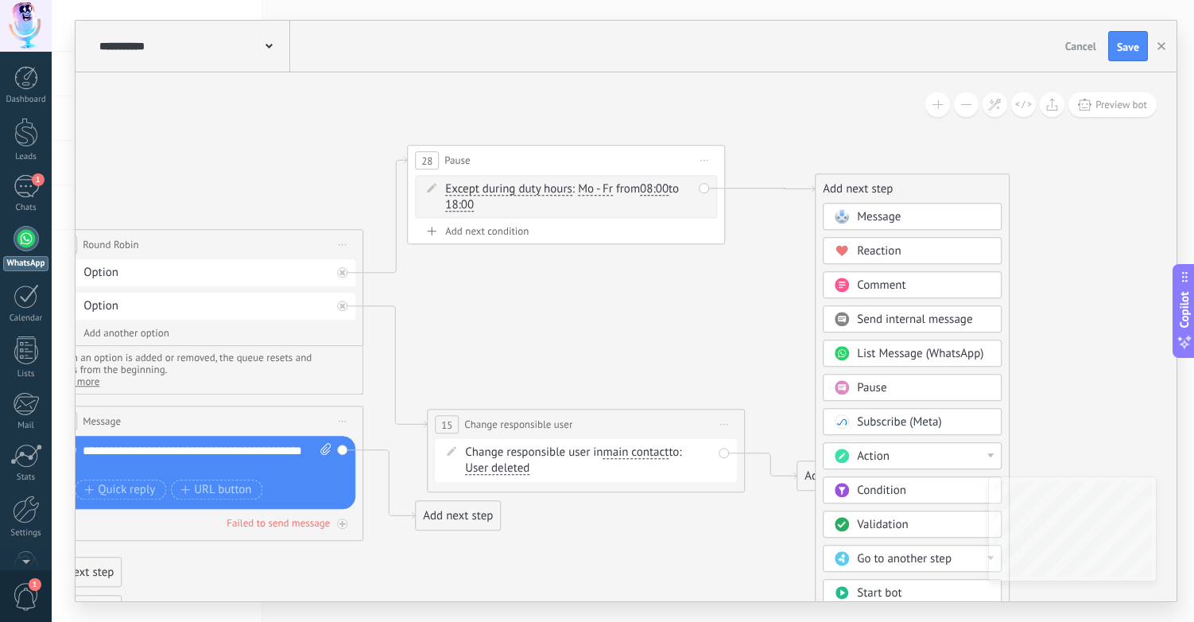
click at [936, 456] on div "Action" at bounding box center [924, 456] width 134 height 16
click at [916, 564] on div "Change responsible user" at bounding box center [912, 564] width 177 height 27
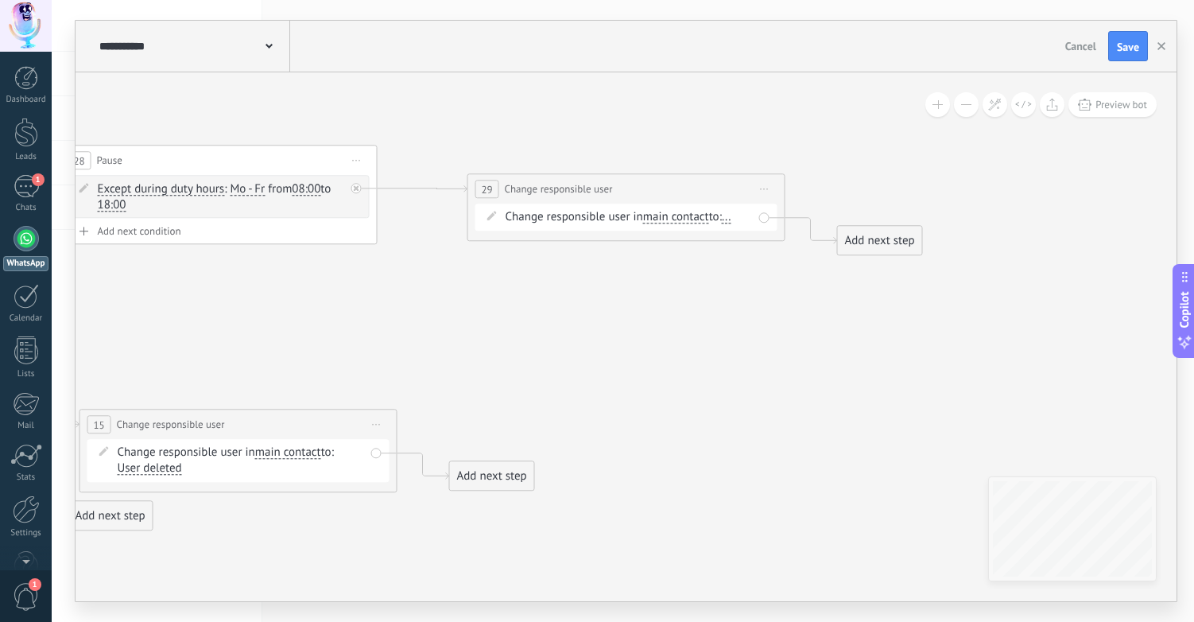
click at [732, 215] on span "..." at bounding box center [727, 217] width 10 height 13
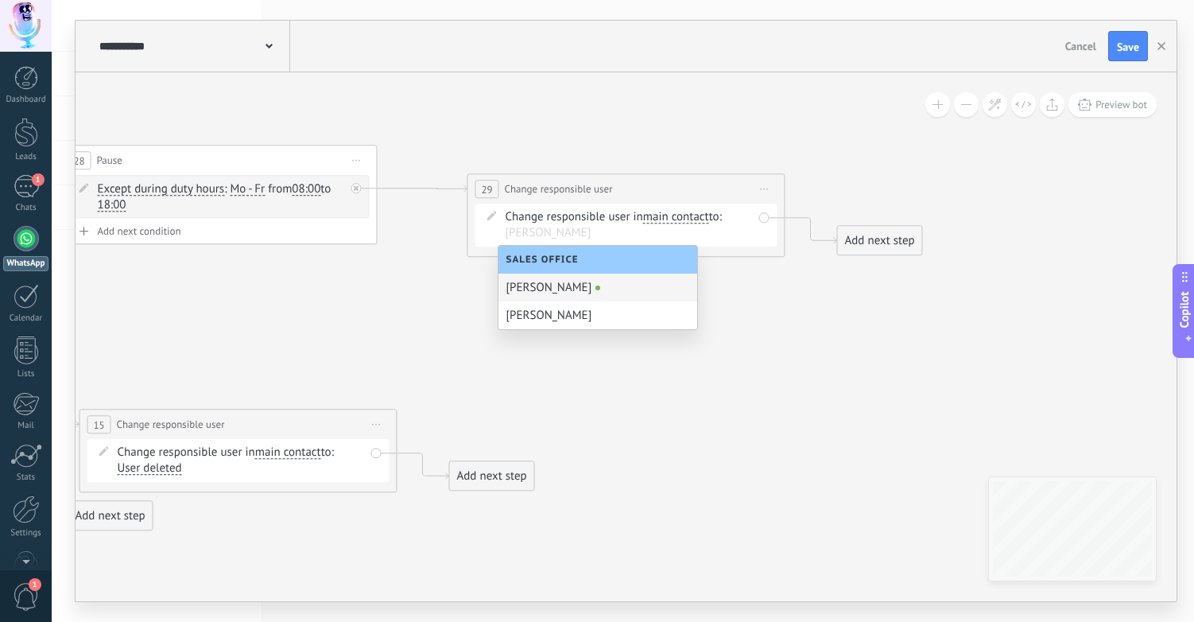
click at [568, 294] on div "[PERSON_NAME]" at bounding box center [598, 288] width 199 height 28
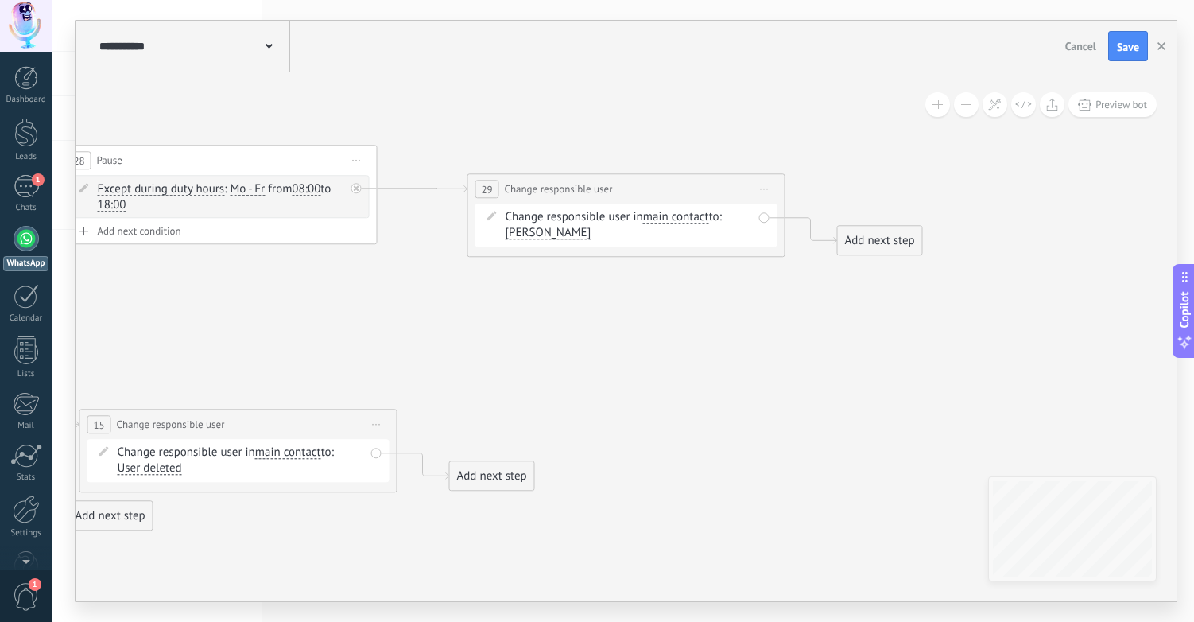
drag, startPoint x: 897, startPoint y: 239, endPoint x: 928, endPoint y: 215, distance: 38.6
click at [928, 215] on div "Add next step" at bounding box center [911, 217] width 84 height 26
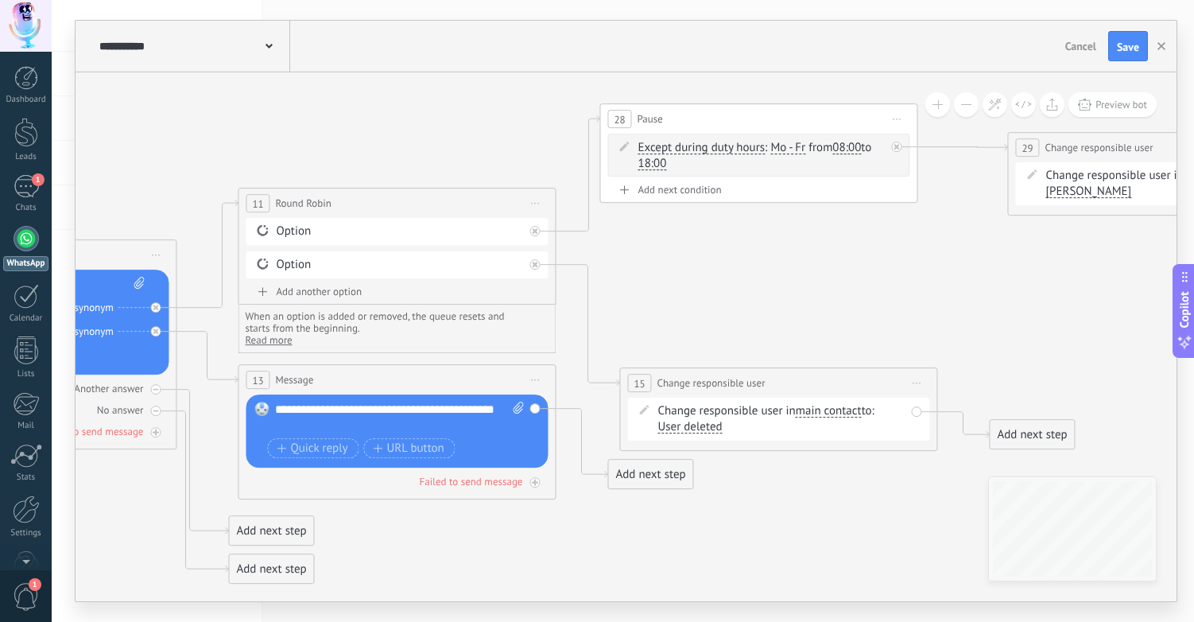
drag, startPoint x: 499, startPoint y: 326, endPoint x: 1054, endPoint y: 285, distance: 555.7
click at [1046, 285] on icon at bounding box center [398, 349] width 2988 height 1287
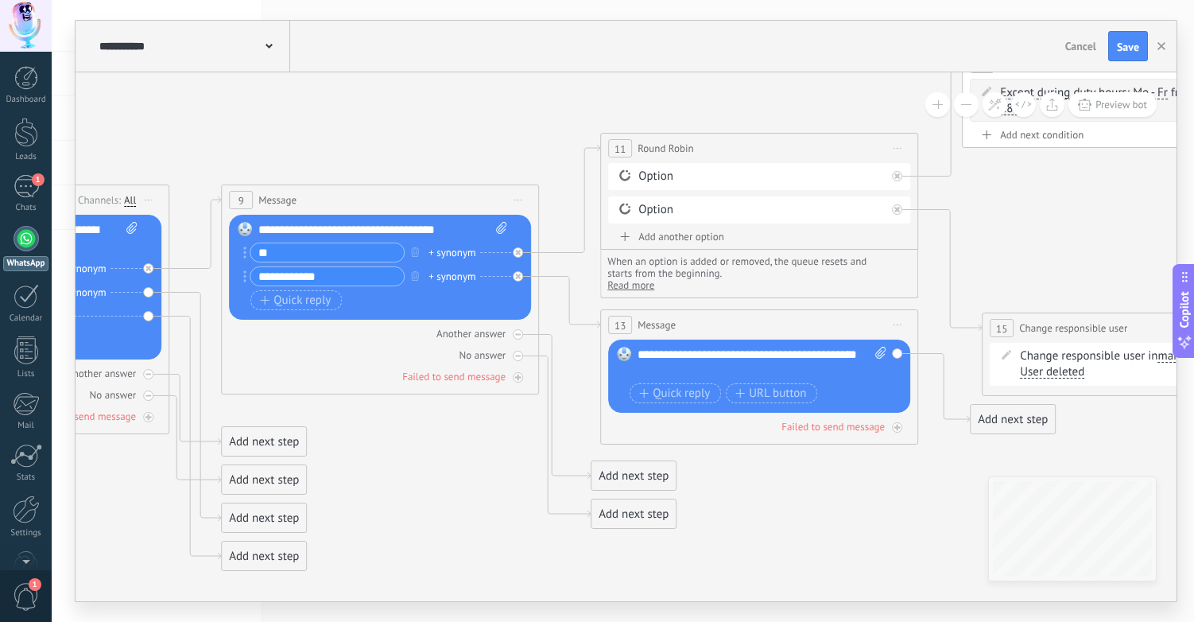
drag, startPoint x: 747, startPoint y: 294, endPoint x: 1104, endPoint y: 239, distance: 360.4
click at [1104, 239] on icon at bounding box center [761, 294] width 2988 height 1287
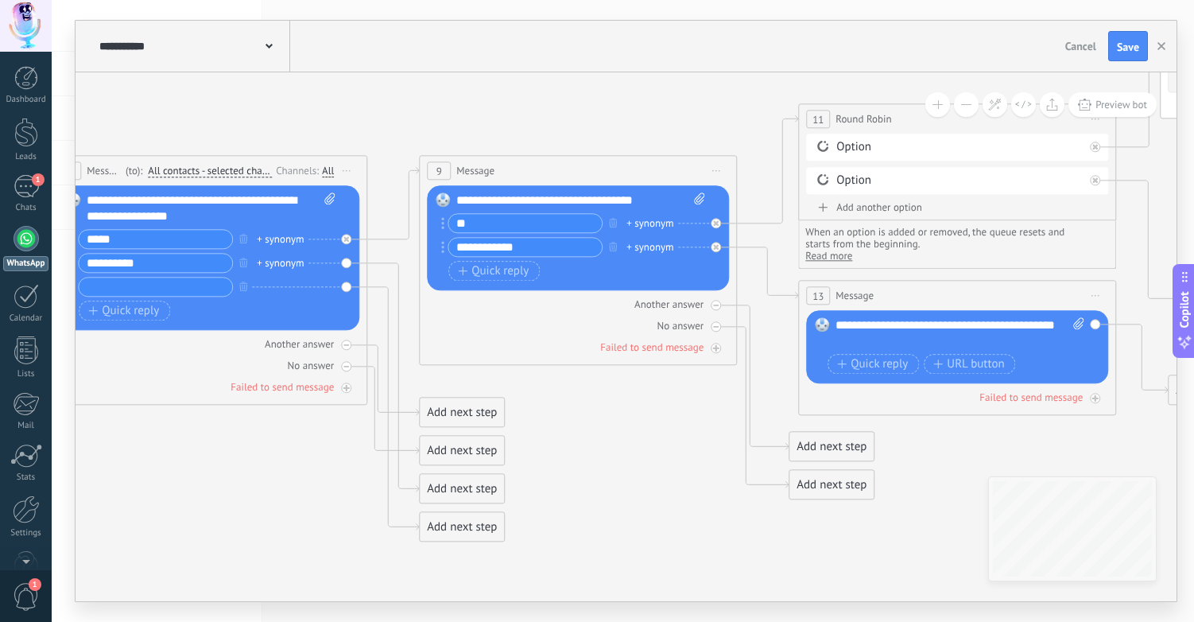
drag, startPoint x: 443, startPoint y: 475, endPoint x: 641, endPoint y: 446, distance: 200.2
click at [641, 446] on icon at bounding box center [959, 265] width 2988 height 1287
click at [1100, 296] on icon at bounding box center [1096, 296] width 8 height 2
click at [1119, 397] on div "Delete" at bounding box center [1155, 399] width 133 height 27
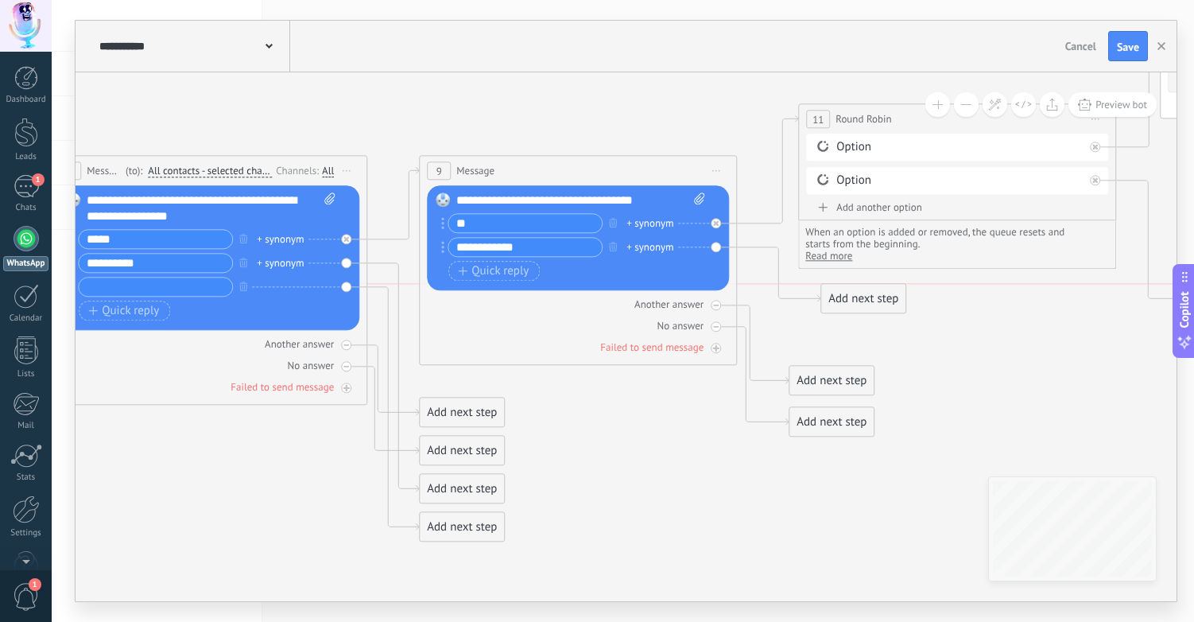
drag, startPoint x: 823, startPoint y: 235, endPoint x: 856, endPoint y: 295, distance: 68.7
click at [856, 295] on div "Add next step" at bounding box center [863, 298] width 84 height 26
click at [858, 297] on div "Add next step" at bounding box center [863, 298] width 84 height 26
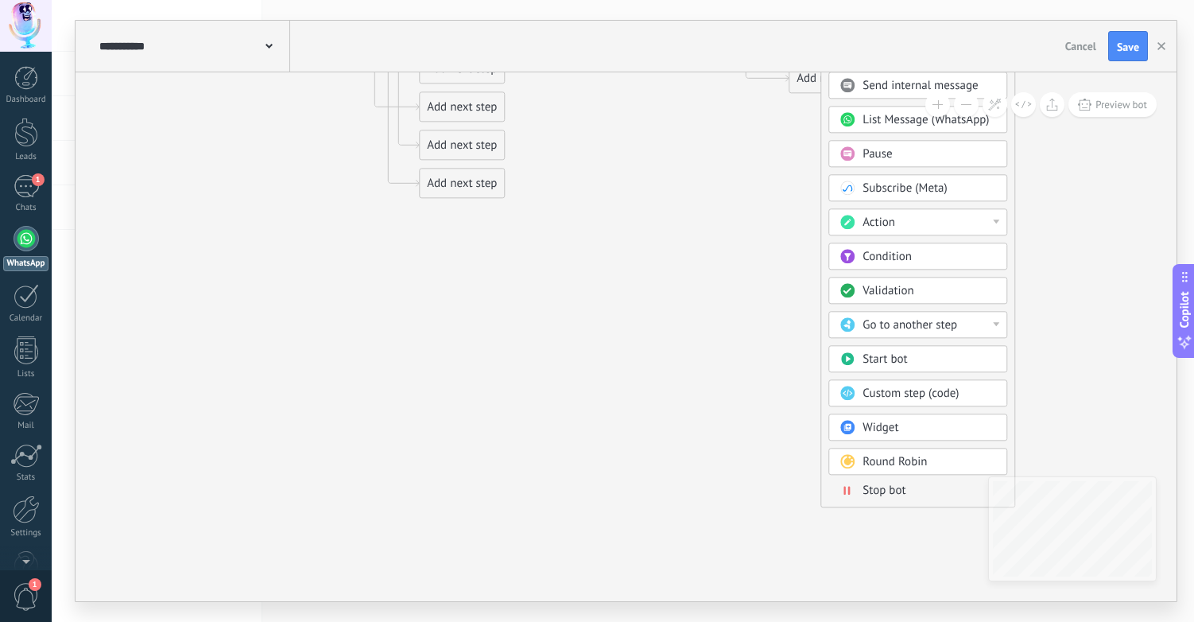
click at [936, 326] on span "Go to another step" at bounding box center [910, 324] width 95 height 15
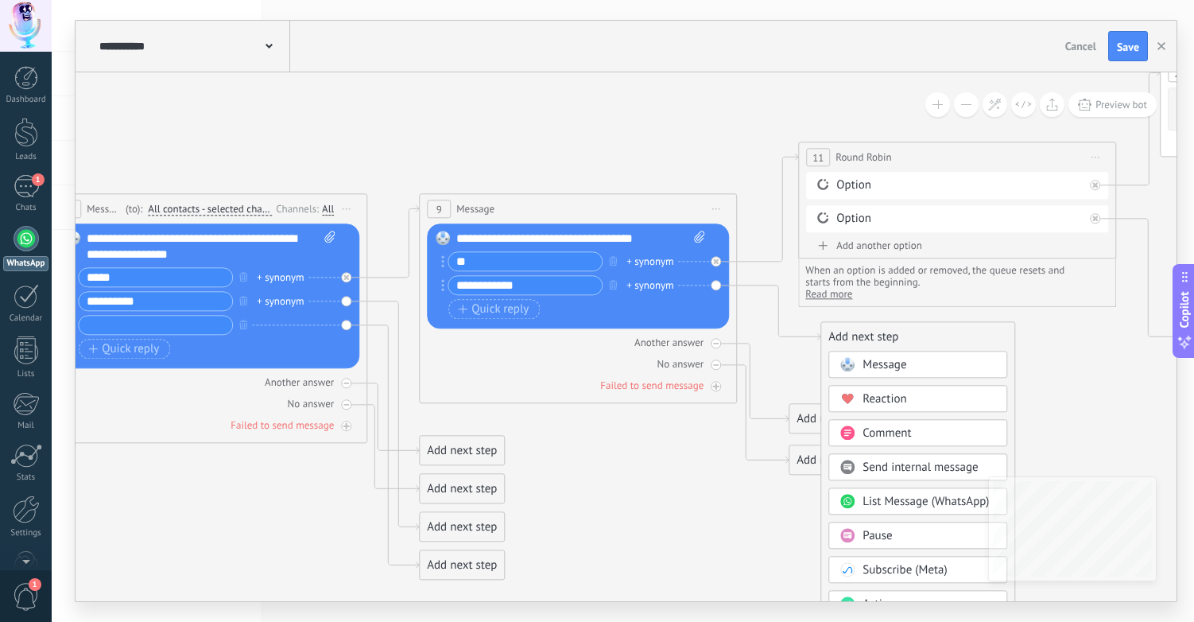
click at [668, 503] on icon at bounding box center [959, 319] width 2988 height 1318
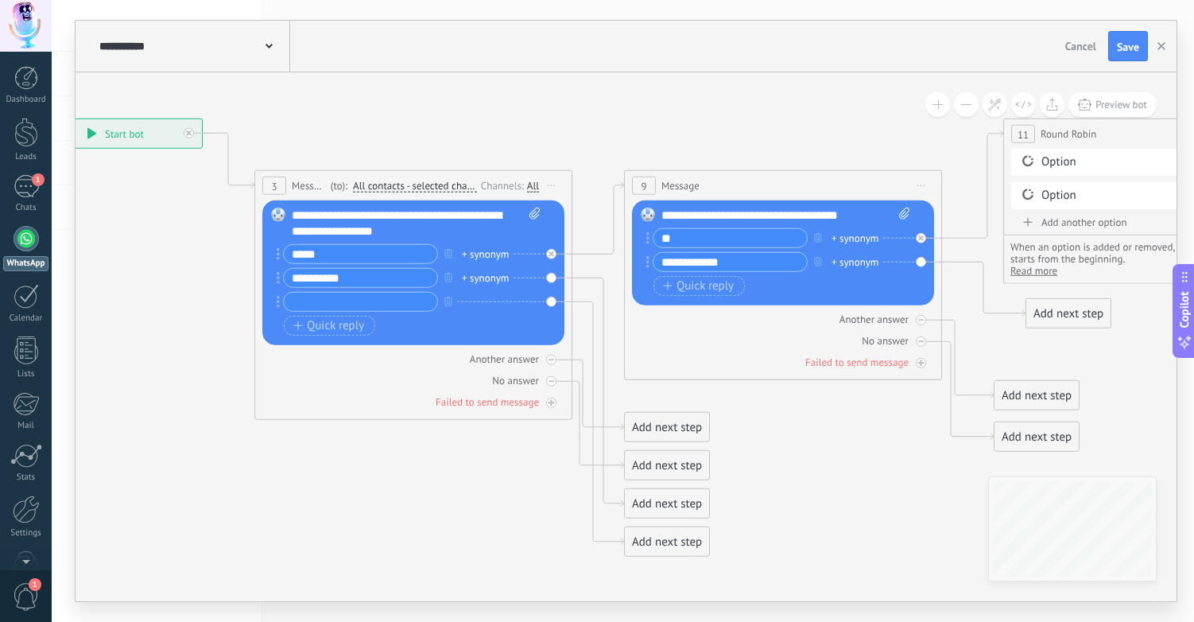
drag, startPoint x: 654, startPoint y: 485, endPoint x: 784, endPoint y: 462, distance: 132.4
click at [787, 462] on icon at bounding box center [1164, 296] width 2988 height 1318
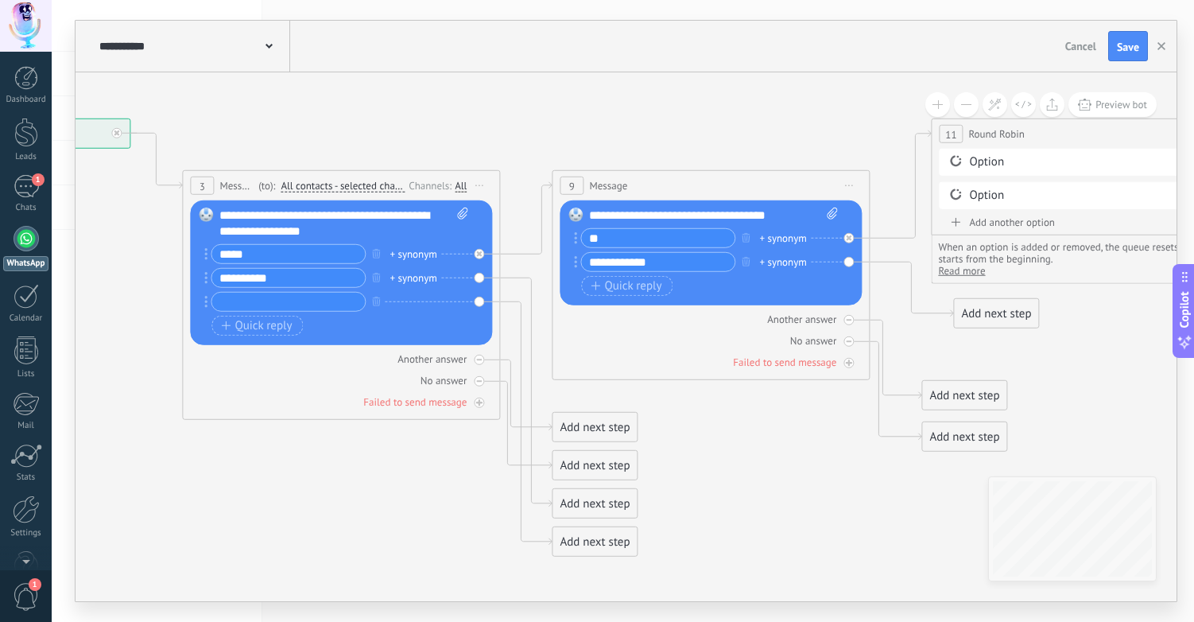
click at [236, 184] on span "Message" at bounding box center [236, 185] width 35 height 15
click at [487, 183] on span "Start preview here Rename Duplicate [GEOGRAPHIC_DATA]" at bounding box center [479, 185] width 25 height 23
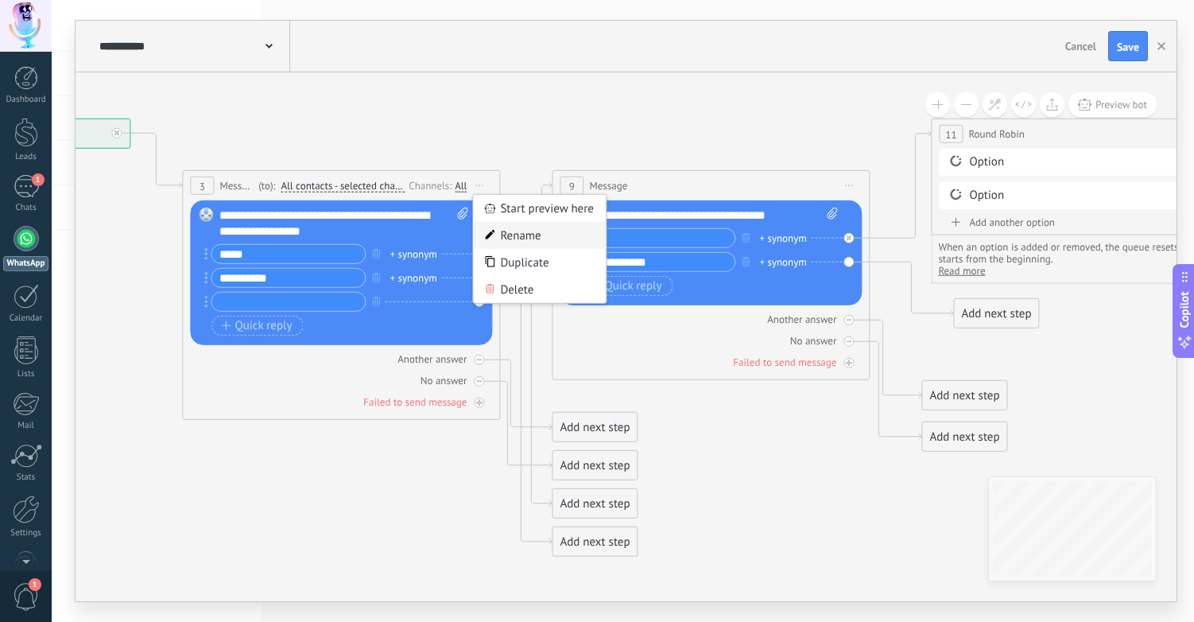
click at [542, 242] on div "Rename" at bounding box center [539, 235] width 133 height 27
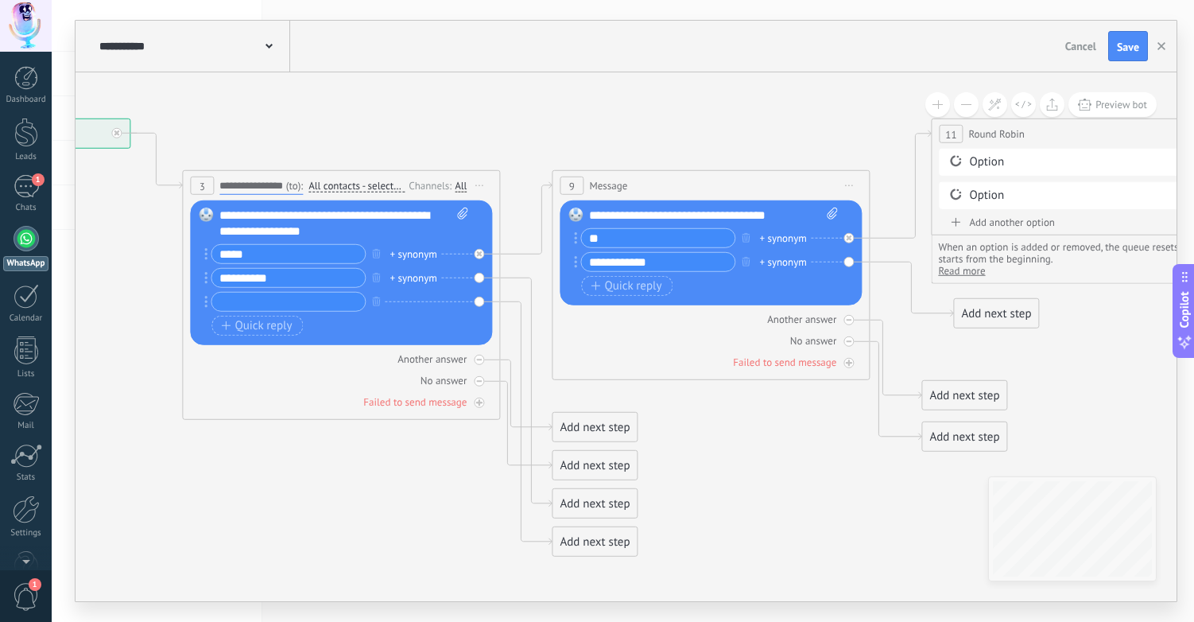
type input "**********"
click at [464, 143] on icon at bounding box center [1092, 296] width 2988 height 1318
click at [611, 180] on span "Message" at bounding box center [608, 185] width 38 height 15
click at [619, 187] on span "Message" at bounding box center [608, 185] width 38 height 15
click at [852, 184] on icon at bounding box center [849, 185] width 8 height 2
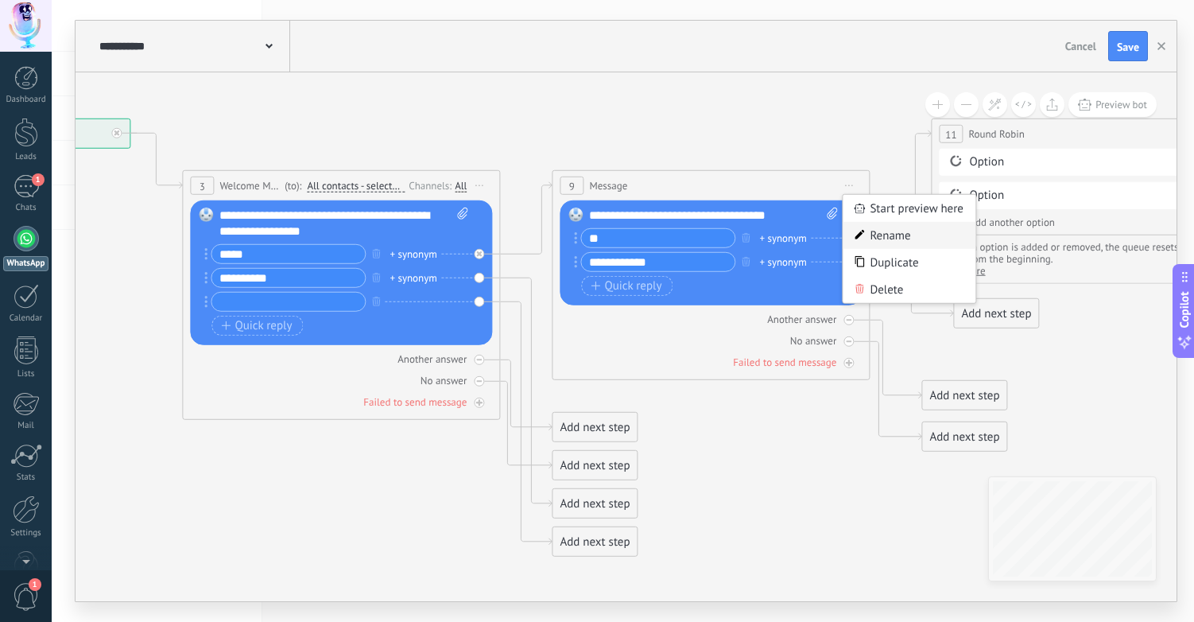
click at [870, 241] on div "Rename" at bounding box center [909, 235] width 133 height 27
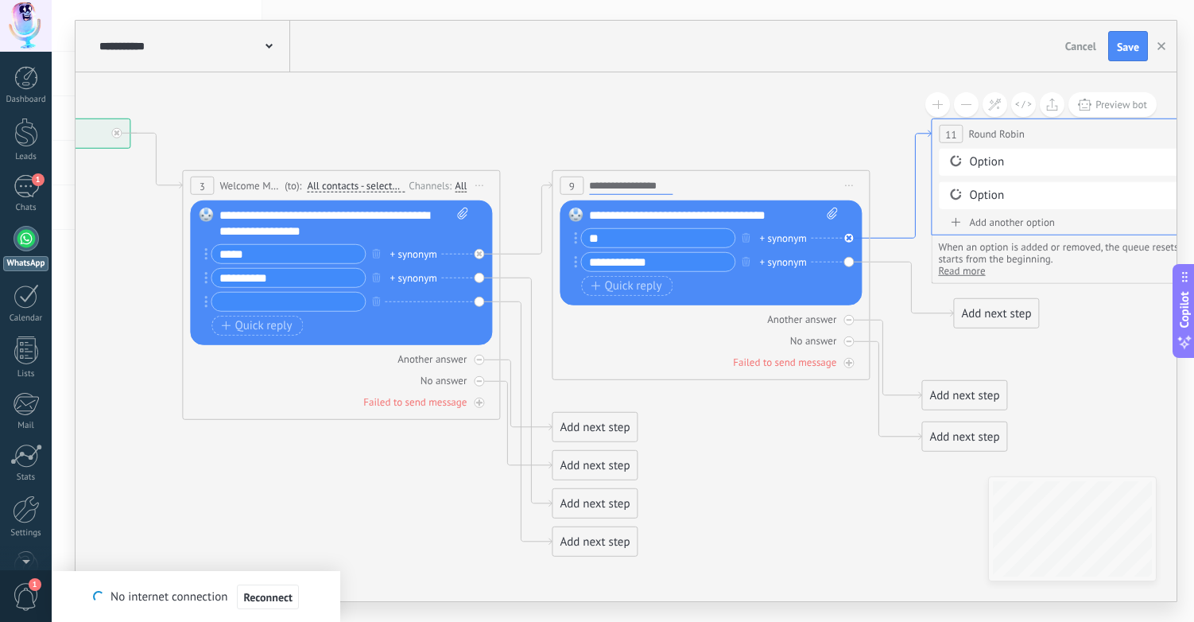
type input "**********"
click at [802, 141] on icon at bounding box center [1092, 296] width 2988 height 1318
click at [611, 432] on div "Add next step" at bounding box center [595, 427] width 84 height 26
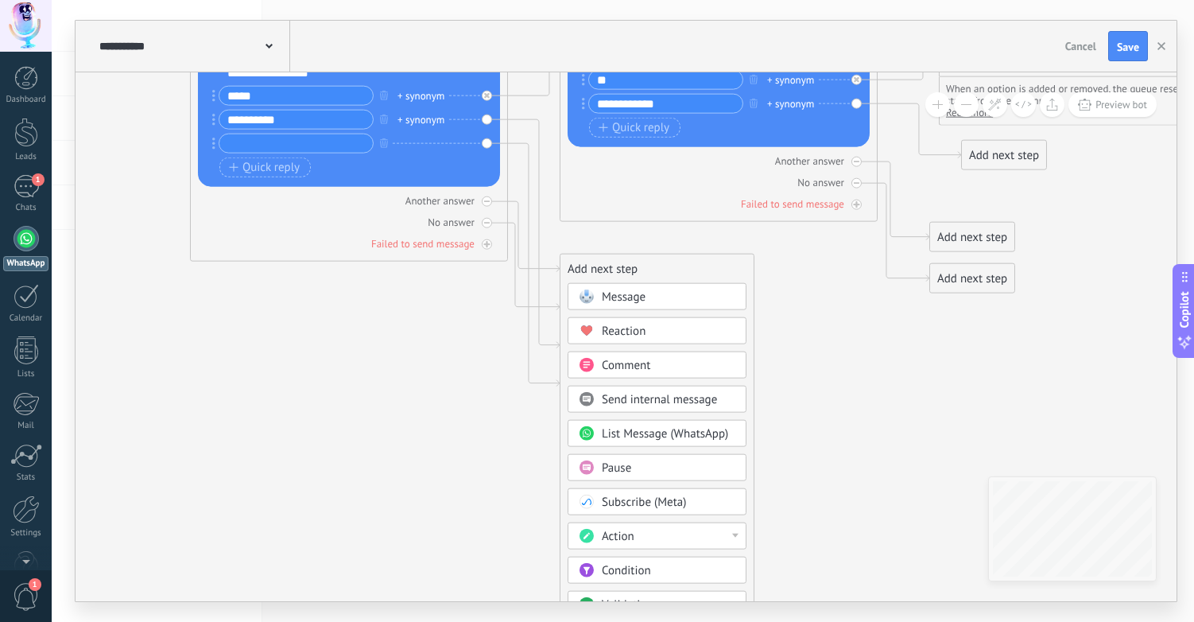
drag, startPoint x: 848, startPoint y: 495, endPoint x: 856, endPoint y: 336, distance: 158.4
click at [856, 336] on icon at bounding box center [1100, 137] width 2988 height 1318
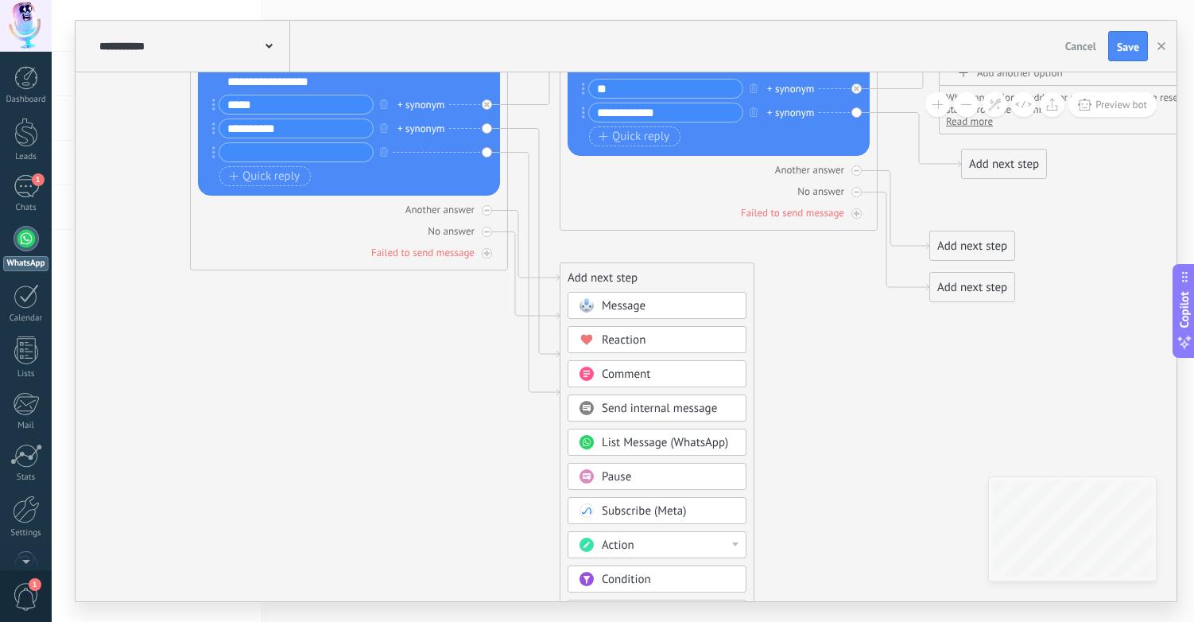
click at [644, 309] on span "Message" at bounding box center [624, 305] width 44 height 15
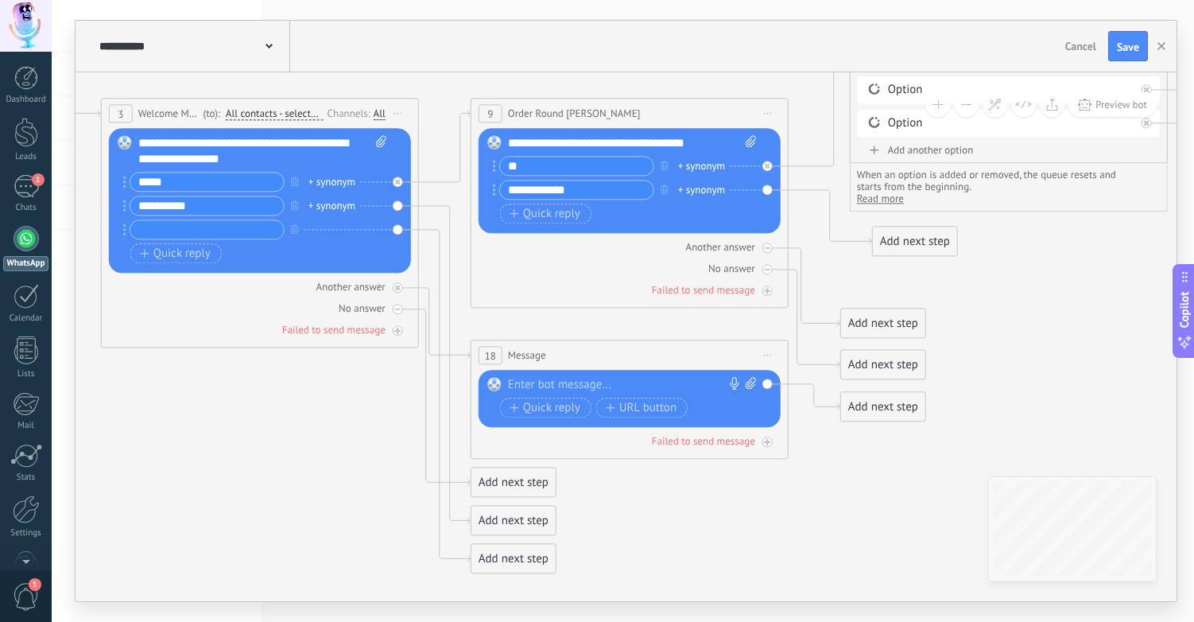
drag, startPoint x: 914, startPoint y: 396, endPoint x: 918, endPoint y: 473, distance: 77.2
click at [918, 473] on icon at bounding box center [1011, 267] width 2988 height 1407
click at [532, 354] on span "Message" at bounding box center [527, 354] width 38 height 15
click at [767, 355] on icon at bounding box center [768, 356] width 8 height 2
click at [833, 411] on div "Rename" at bounding box center [828, 404] width 133 height 27
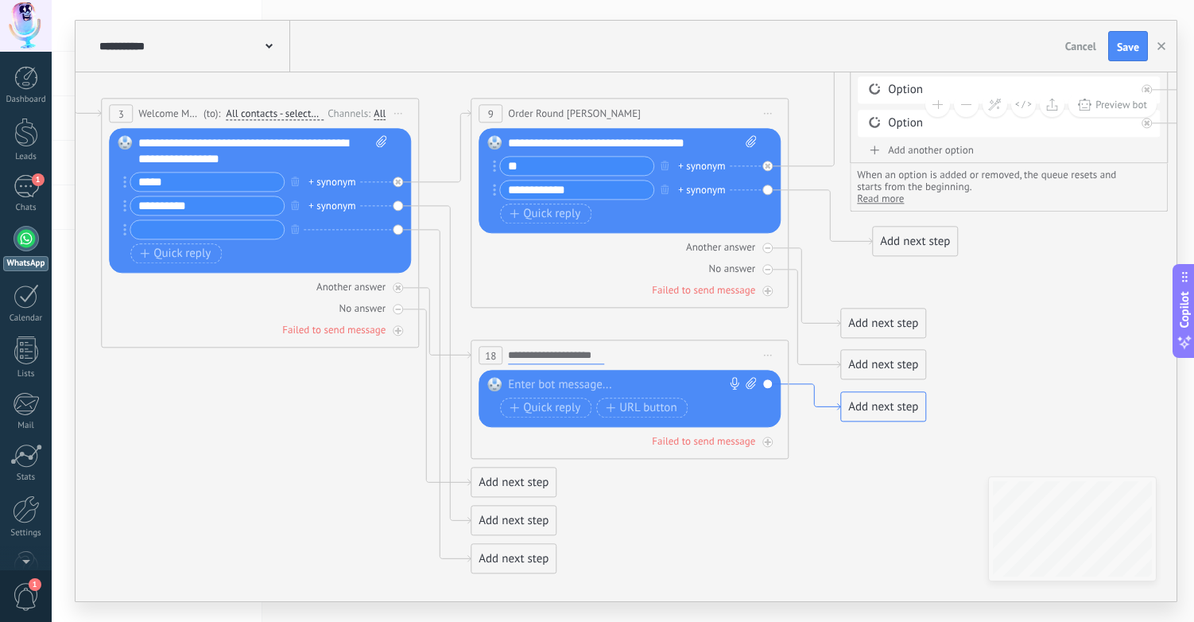
type input "**********"
click at [663, 386] on div at bounding box center [626, 385] width 236 height 16
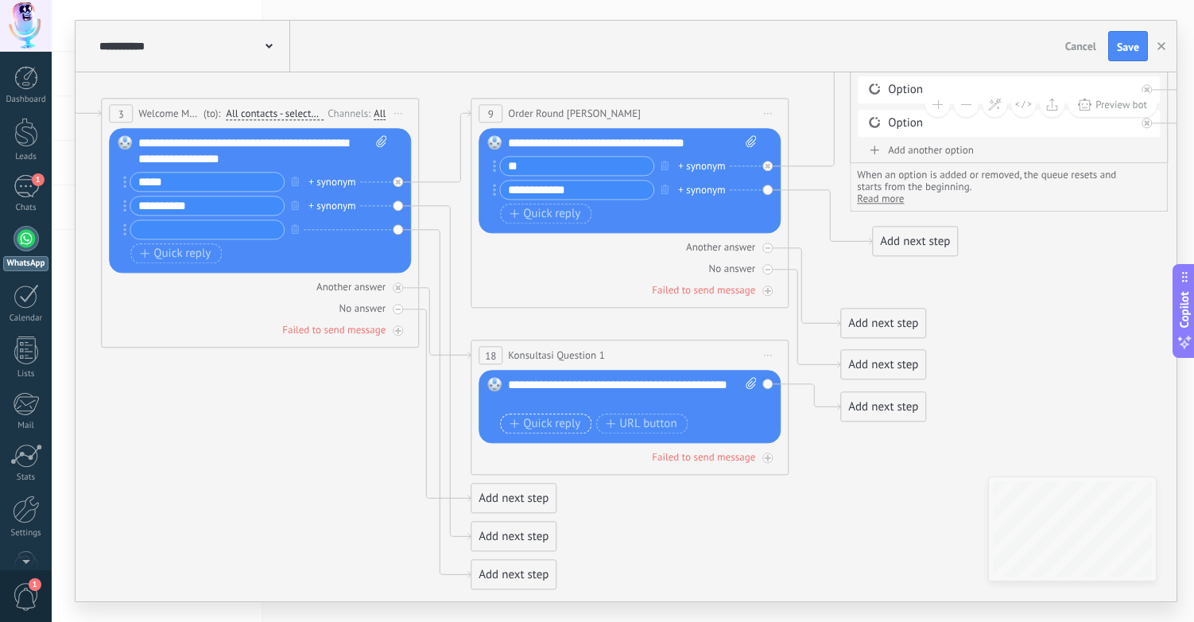
click at [564, 425] on span "Quick reply" at bounding box center [545, 423] width 71 height 13
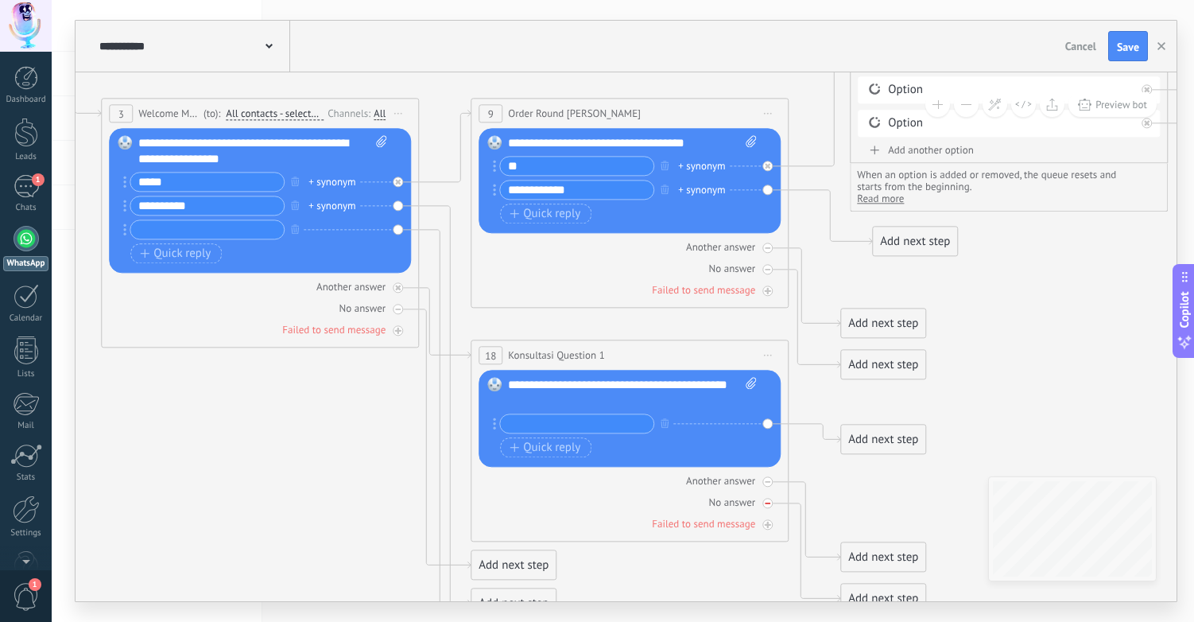
click at [573, 495] on div "No answer" at bounding box center [630, 502] width 302 height 15
click at [665, 421] on icon "button" at bounding box center [665, 423] width 8 height 10
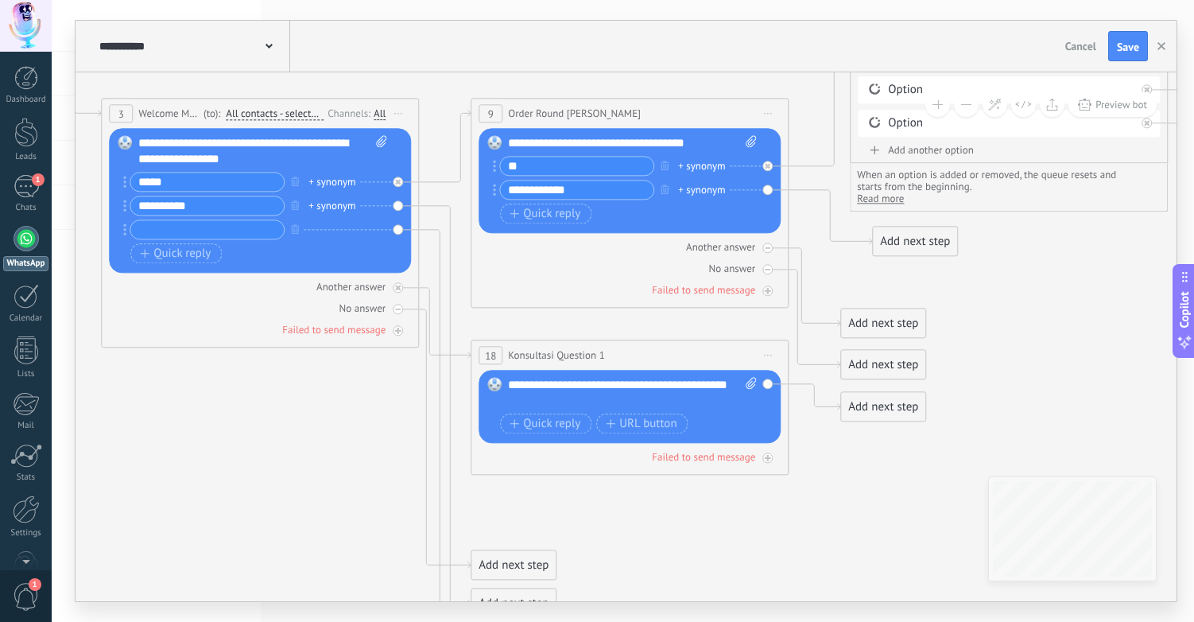
click at [902, 239] on div "Add next step" at bounding box center [915, 241] width 84 height 26
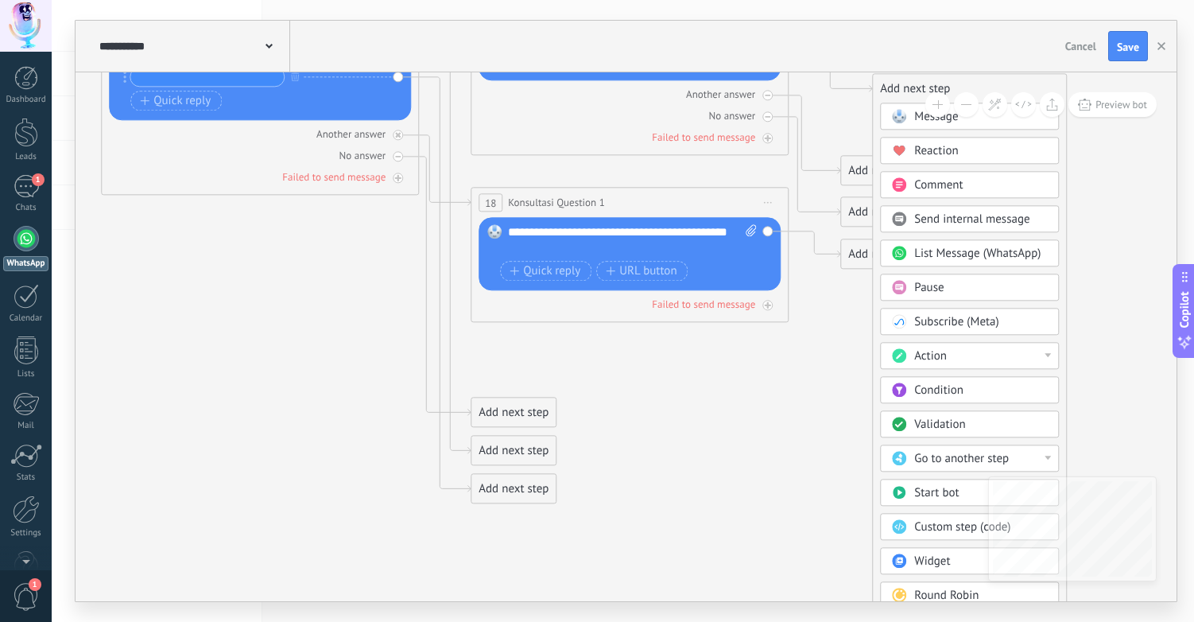
click at [945, 460] on span "Go to another step" at bounding box center [961, 458] width 95 height 15
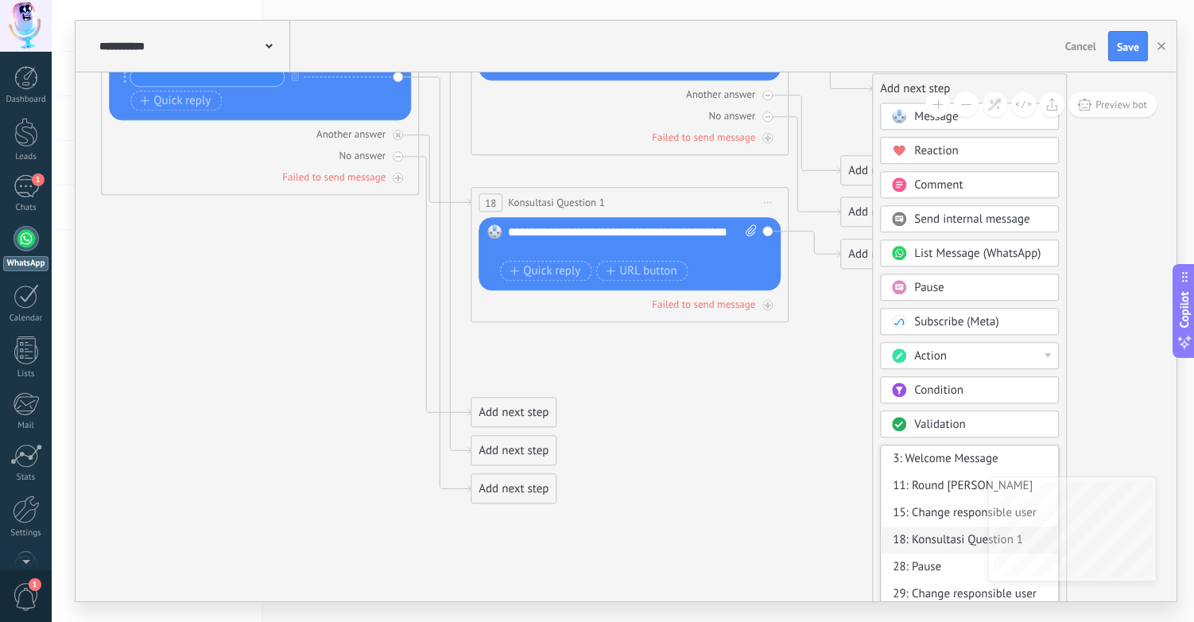
click at [939, 539] on div "18: Konsultasi Question 1" at bounding box center [969, 539] width 177 height 27
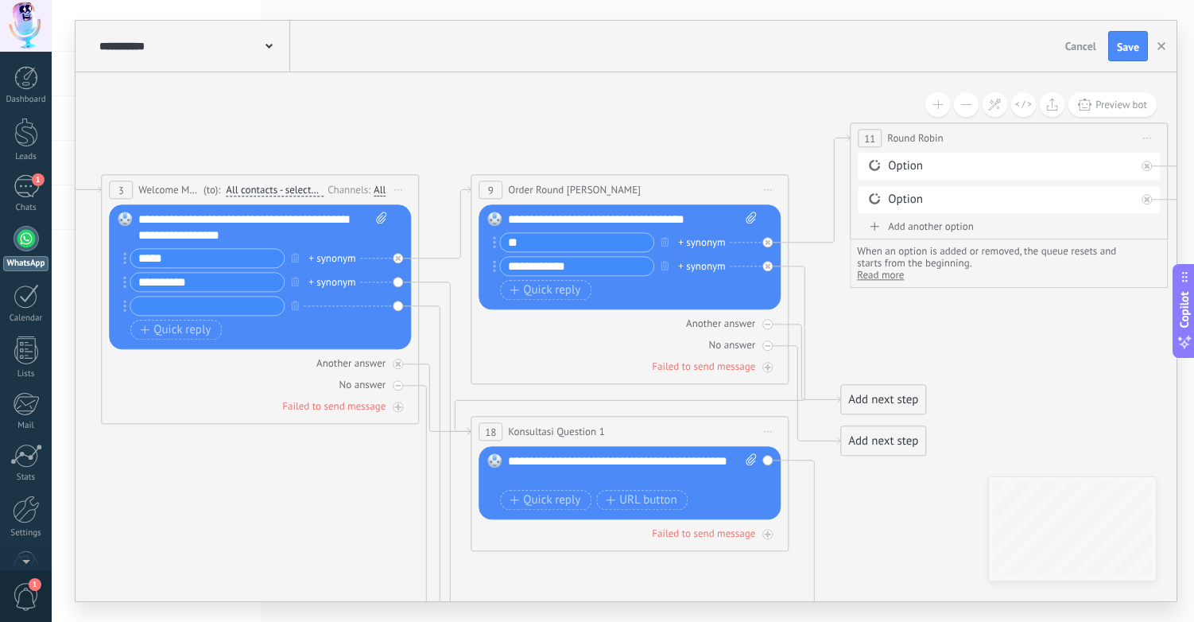
click at [160, 307] on input "text" at bounding box center [206, 306] width 153 height 18
type input "**********"
click at [157, 328] on span "Quick reply" at bounding box center [175, 330] width 71 height 13
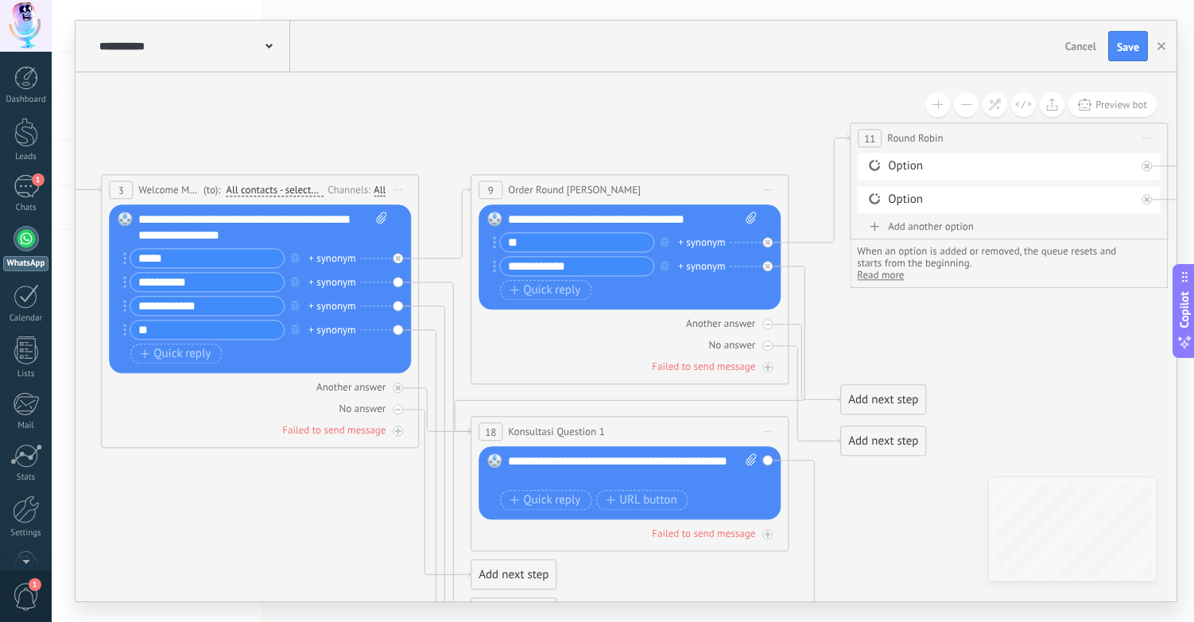
type input "*"
type input "**********"
click at [250, 474] on icon at bounding box center [1011, 539] width 2988 height 1796
click at [229, 306] on input "**********" at bounding box center [206, 306] width 153 height 18
drag, startPoint x: 227, startPoint y: 308, endPoint x: 175, endPoint y: 301, distance: 52.2
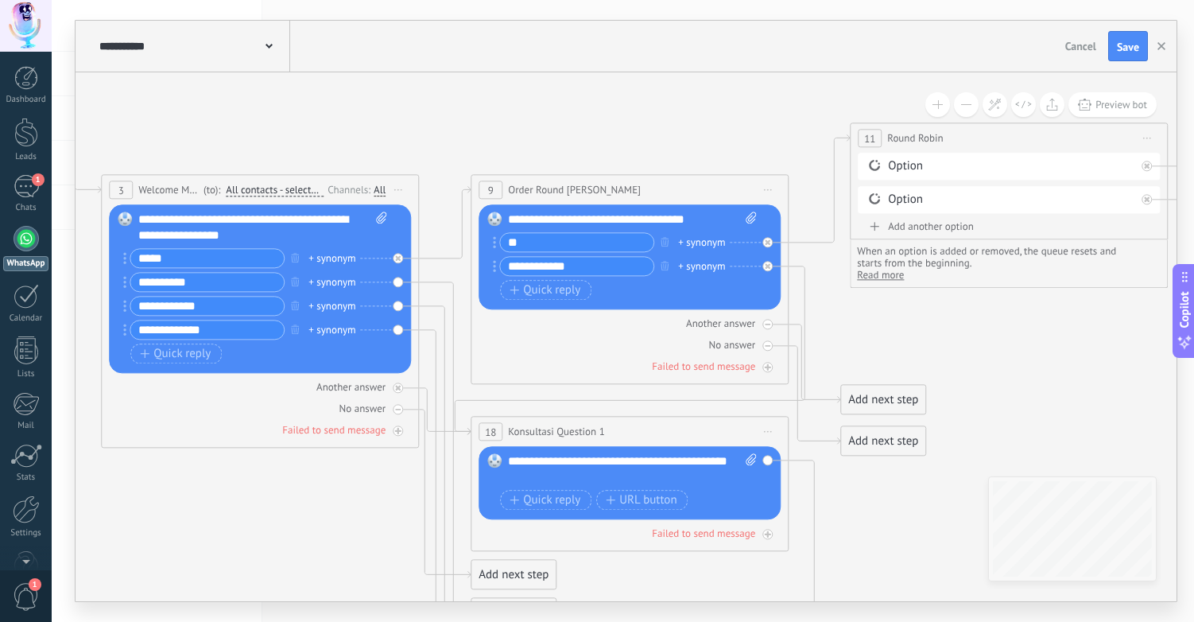
click at [175, 301] on input "**********" at bounding box center [206, 306] width 153 height 18
type input "**********"
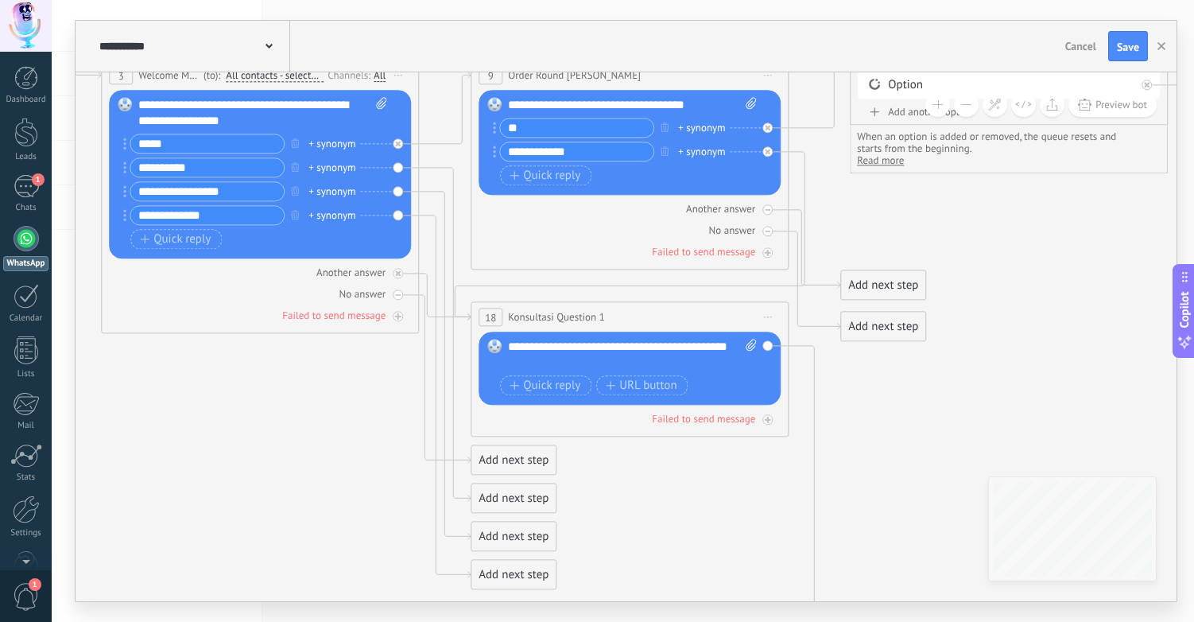
click at [513, 539] on div "Add next step" at bounding box center [514, 536] width 84 height 26
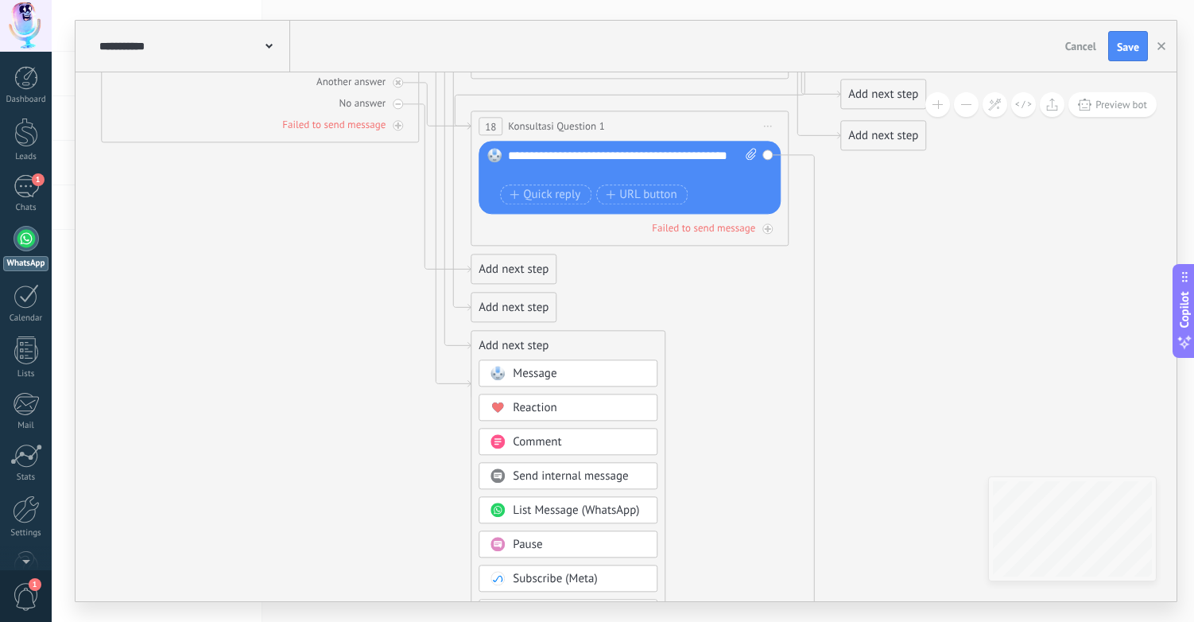
click at [578, 374] on div "Message" at bounding box center [580, 374] width 134 height 16
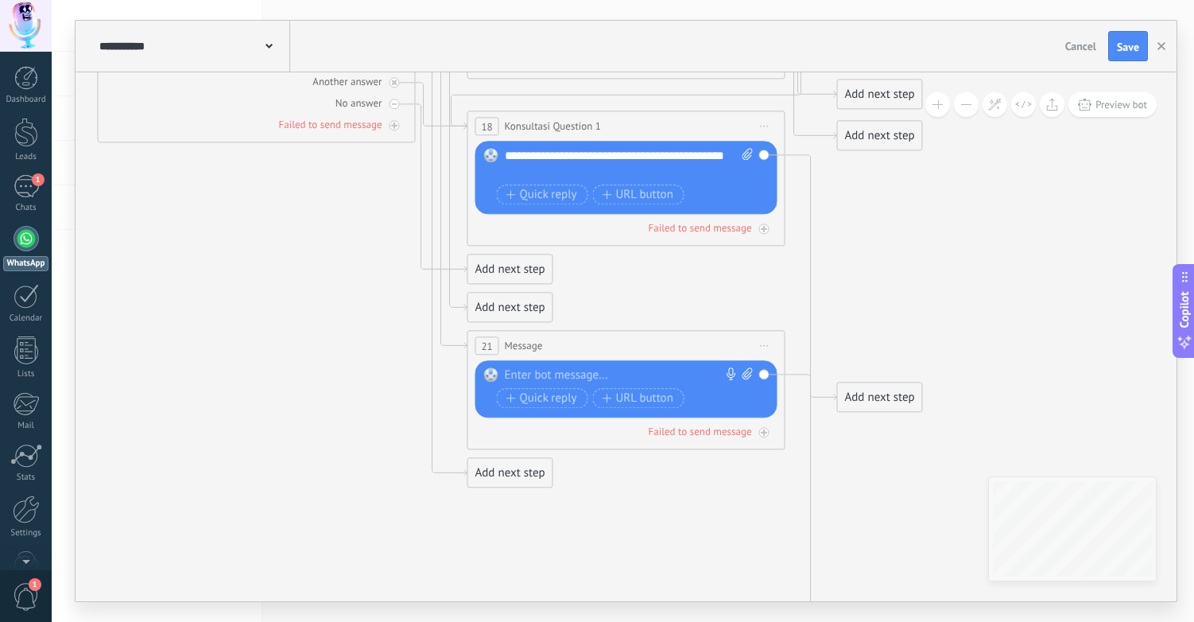
click at [579, 377] on div at bounding box center [623, 375] width 236 height 16
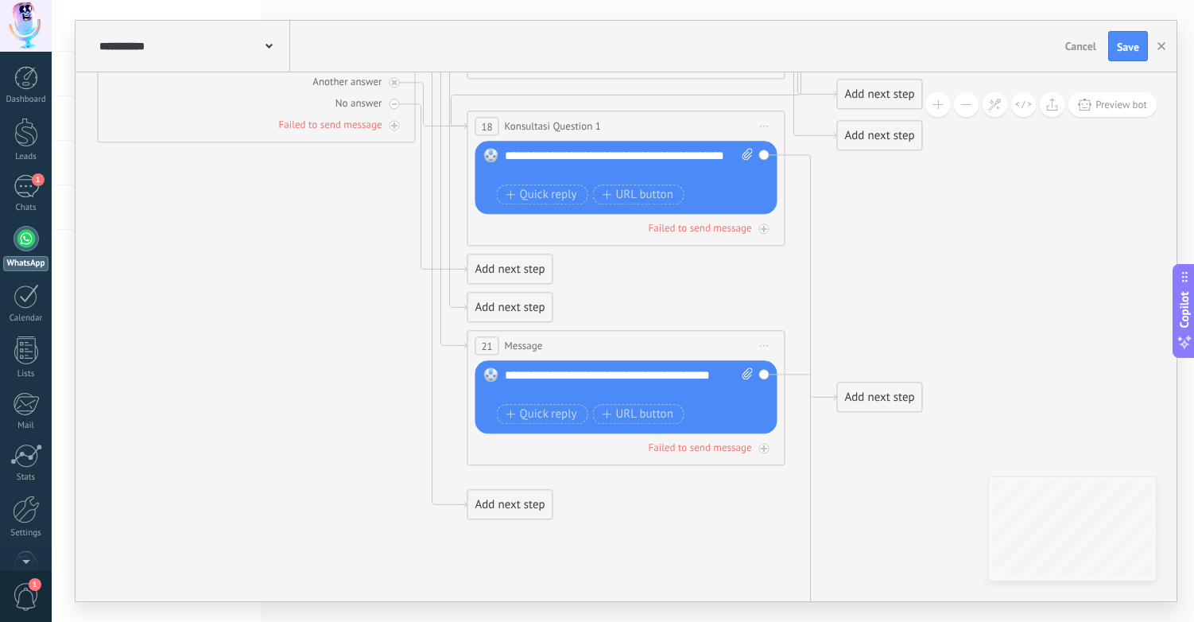
click at [619, 520] on icon at bounding box center [1007, 248] width 2988 height 1826
drag, startPoint x: 518, startPoint y: 274, endPoint x: 402, endPoint y: 578, distance: 325.9
click at [402, 578] on div "Add next step" at bounding box center [378, 570] width 84 height 26
drag, startPoint x: 521, startPoint y: 311, endPoint x: 562, endPoint y: 551, distance: 243.7
click at [561, 554] on div "Add next step" at bounding box center [549, 550] width 84 height 26
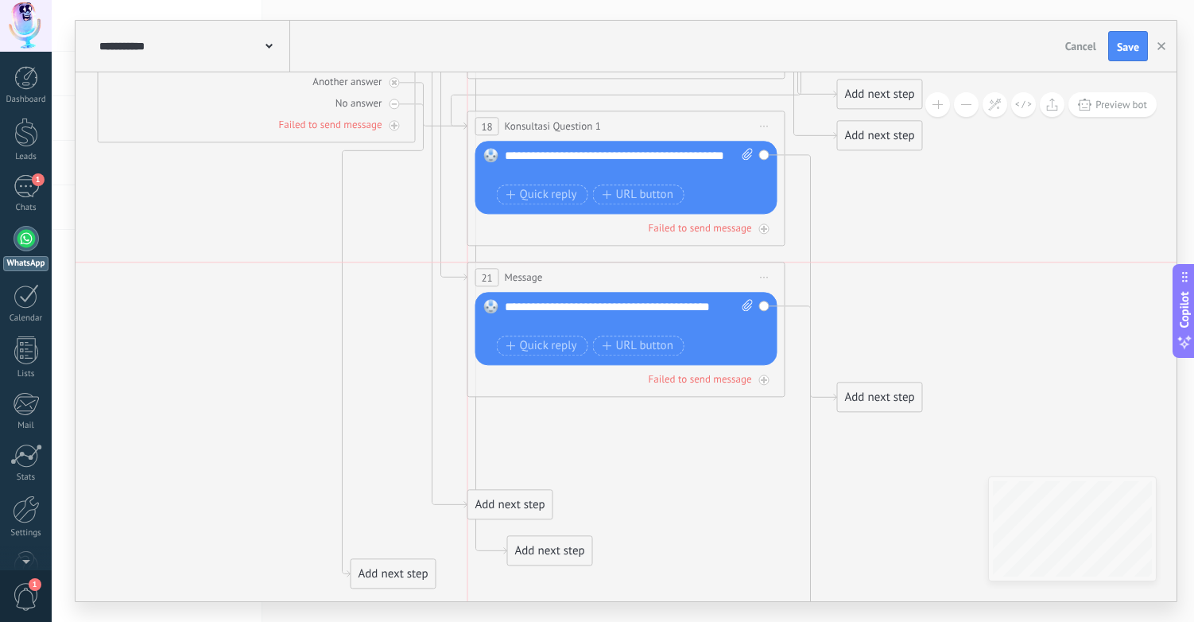
drag, startPoint x: 592, startPoint y: 345, endPoint x: 593, endPoint y: 279, distance: 66.0
click at [593, 279] on div "21 Message ******* (to): All contacts - selected channels All contacts - select…" at bounding box center [626, 276] width 316 height 29
click at [764, 274] on span "Start preview here Rename Duplicate [GEOGRAPHIC_DATA]" at bounding box center [764, 277] width 25 height 23
click at [810, 330] on div "Rename" at bounding box center [825, 326] width 133 height 27
type input "**********"
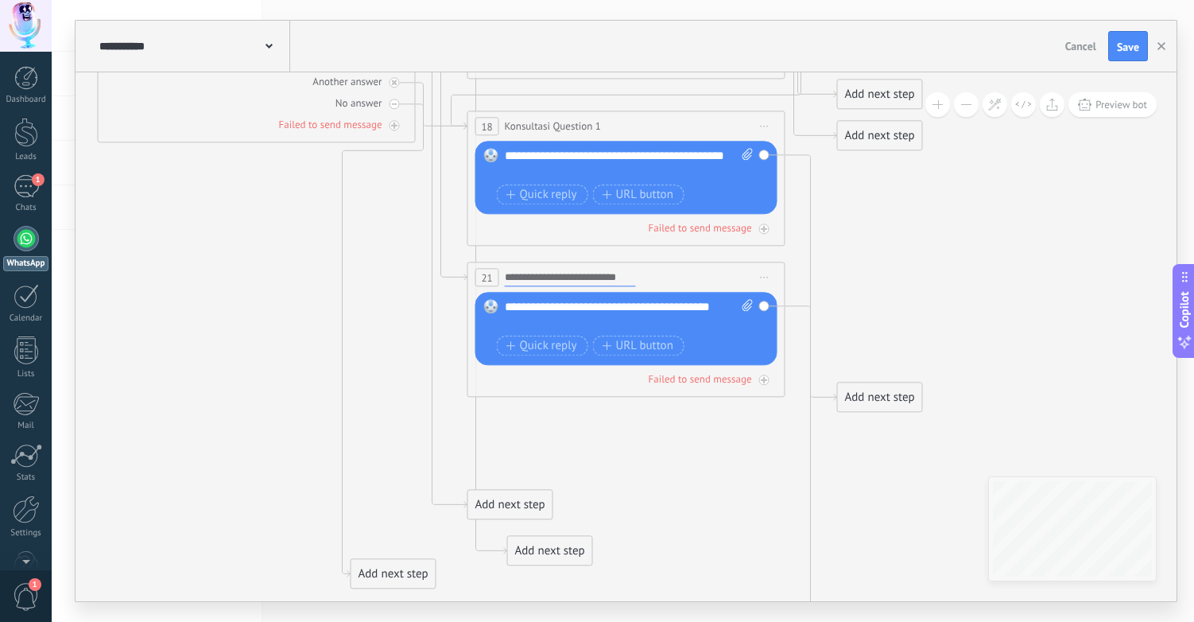
click at [745, 496] on icon at bounding box center [1007, 248] width 2988 height 1826
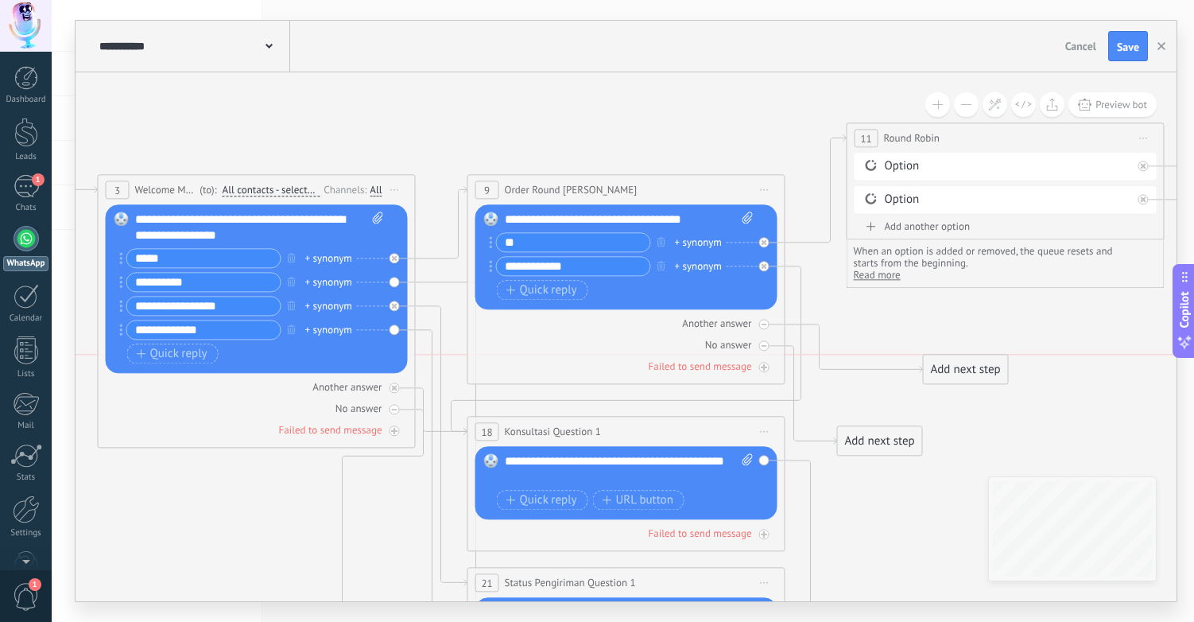
drag, startPoint x: 870, startPoint y: 401, endPoint x: 956, endPoint y: 364, distance: 93.3
click at [956, 364] on div "Add next step" at bounding box center [966, 369] width 84 height 26
click at [968, 371] on div "Add next step" at bounding box center [966, 369] width 84 height 26
click at [910, 336] on icon at bounding box center [1007, 554] width 2988 height 1826
drag, startPoint x: 863, startPoint y: 440, endPoint x: 969, endPoint y: 438, distance: 106.6
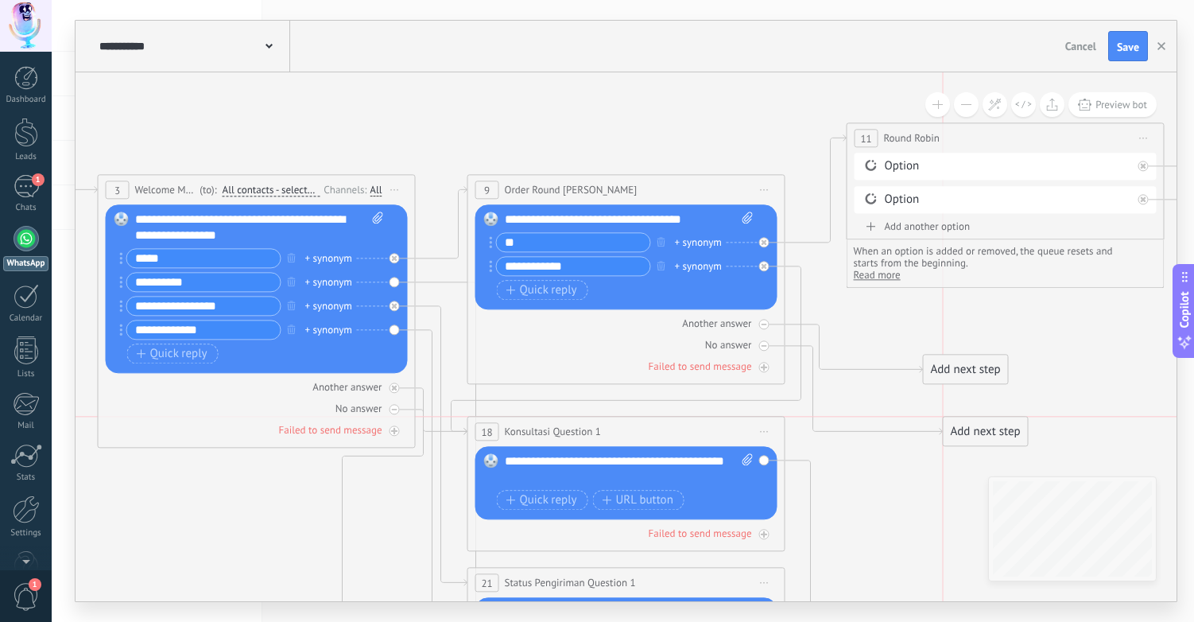
click at [969, 438] on div "Add next step" at bounding box center [986, 431] width 84 height 26
click at [977, 433] on div "Add next step" at bounding box center [986, 431] width 84 height 26
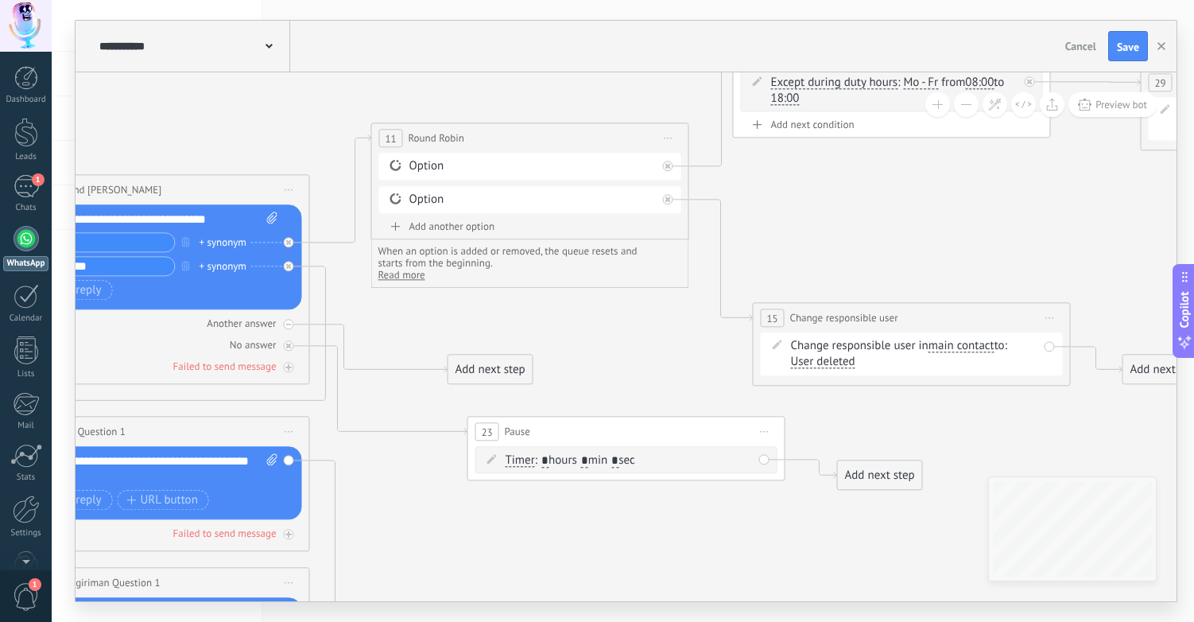
click at [549, 462] on input "*" at bounding box center [544, 461] width 7 height 13
click at [559, 435] on div "23 Pause ***** Start preview here Rename Duplicate [GEOGRAPHIC_DATA]" at bounding box center [626, 431] width 316 height 29
click at [766, 429] on span "Start preview here Rename Duplicate [GEOGRAPHIC_DATA]" at bounding box center [764, 431] width 25 height 23
click at [805, 535] on div "Delete" at bounding box center [825, 535] width 133 height 27
click at [290, 343] on icon at bounding box center [289, 346] width 6 height 6
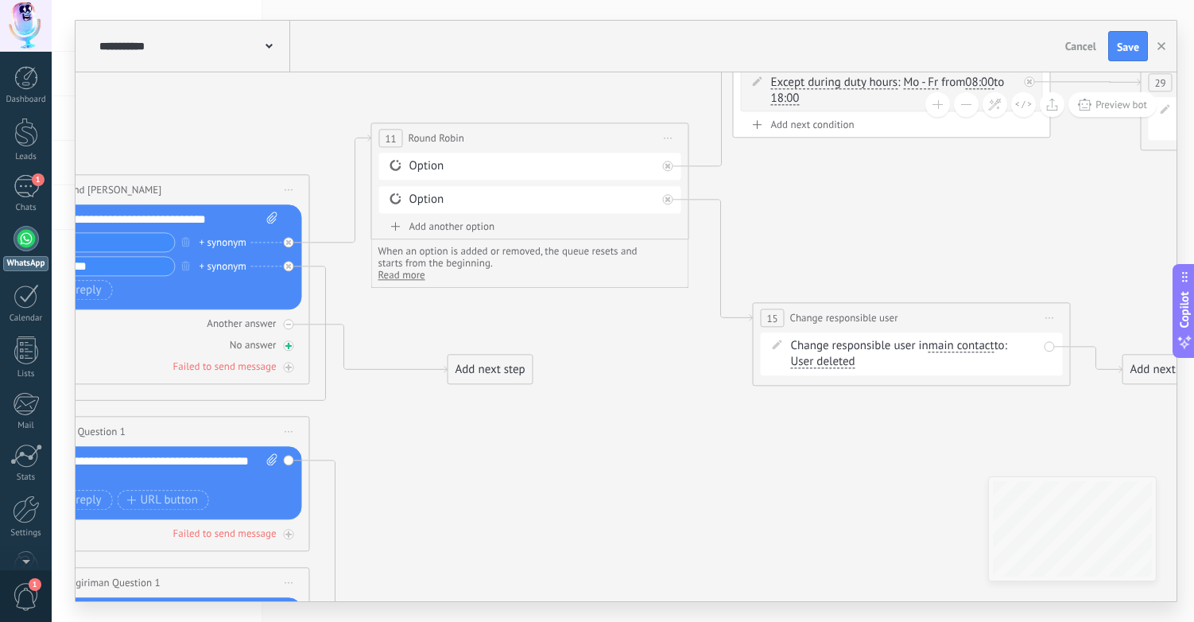
click at [289, 343] on icon at bounding box center [289, 346] width 8 height 8
drag, startPoint x: 394, startPoint y: 260, endPoint x: 437, endPoint y: 417, distance: 162.2
click at [437, 417] on div "Add next step" at bounding box center [446, 415] width 84 height 26
click at [444, 417] on div "Add next step" at bounding box center [447, 415] width 84 height 26
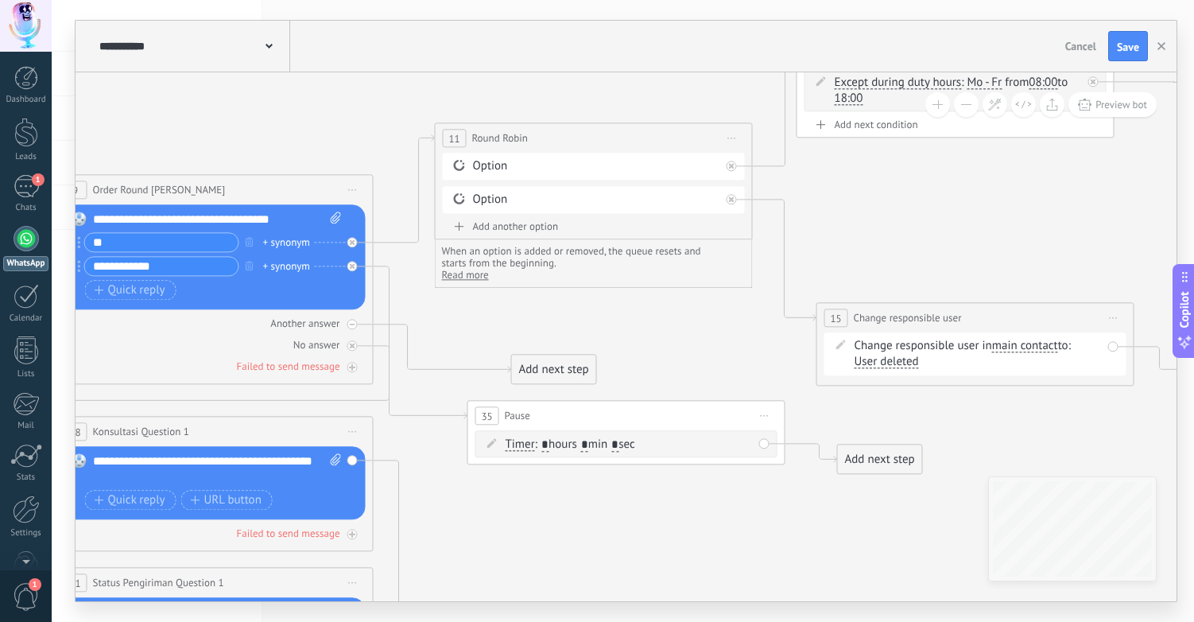
click at [518, 416] on span "Pause" at bounding box center [517, 415] width 25 height 15
click at [772, 415] on span "Start preview here Rename Duplicate [GEOGRAPHIC_DATA]" at bounding box center [764, 415] width 25 height 23
click at [603, 499] on icon at bounding box center [596, 539] width 2988 height 1796
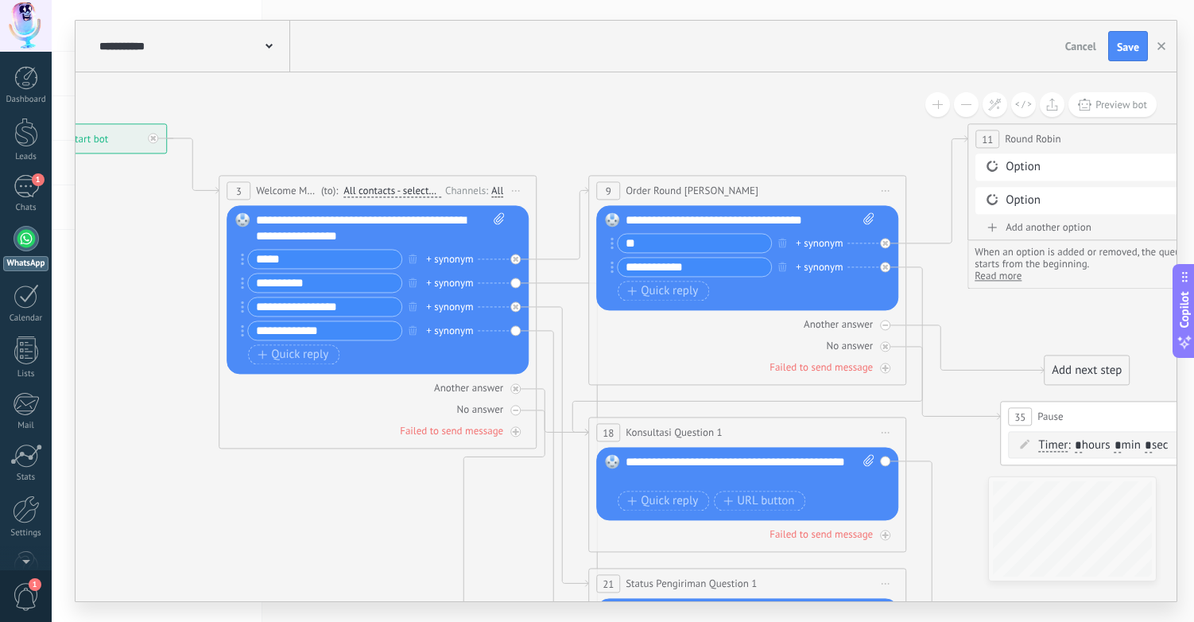
drag, startPoint x: 374, startPoint y: 146, endPoint x: 906, endPoint y: 146, distance: 532.7
click at [906, 146] on icon at bounding box center [1128, 539] width 2988 height 1796
click at [280, 359] on span "Quick reply" at bounding box center [293, 354] width 71 height 13
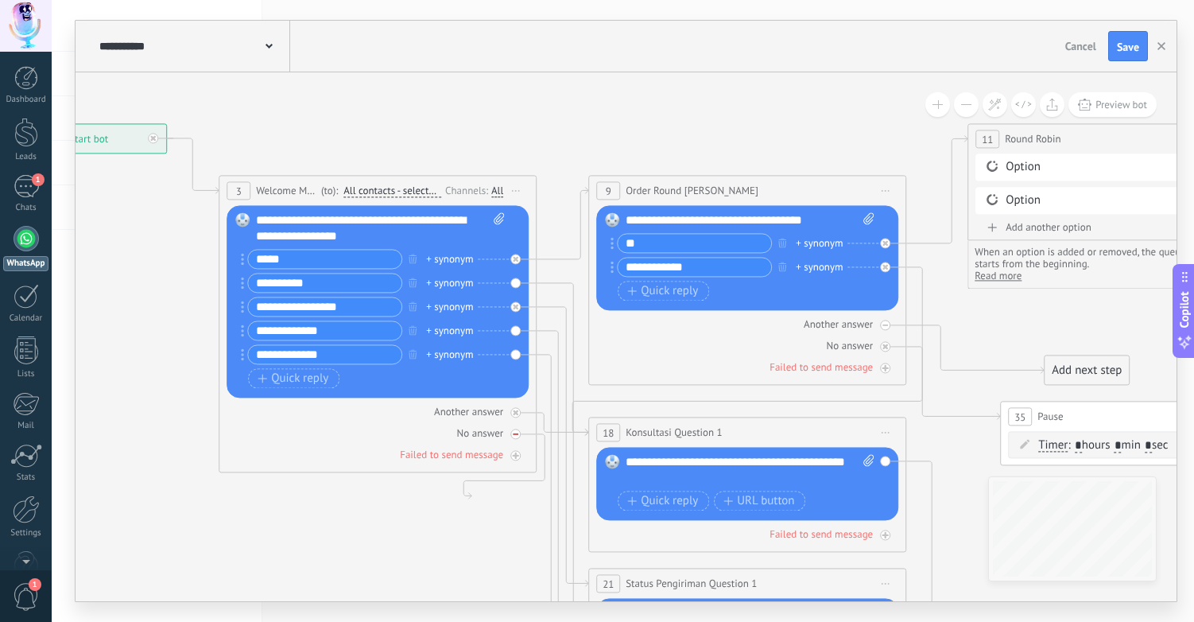
type input "**********"
click at [287, 440] on div "No answer" at bounding box center [378, 432] width 302 height 15
drag, startPoint x: 242, startPoint y: 355, endPoint x: 243, endPoint y: 303, distance: 51.7
drag, startPoint x: 242, startPoint y: 333, endPoint x: 242, endPoint y: 277, distance: 56.5
click at [553, 332] on icon at bounding box center [563, 530] width 52 height 399
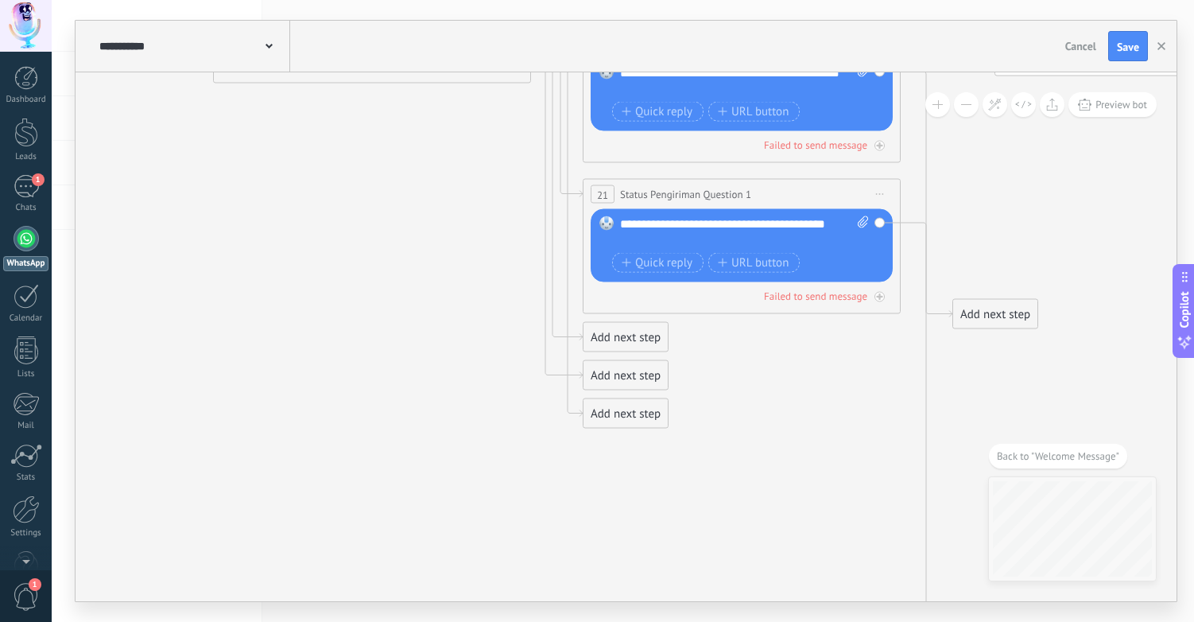
click at [648, 340] on div "Add next step" at bounding box center [626, 337] width 84 height 26
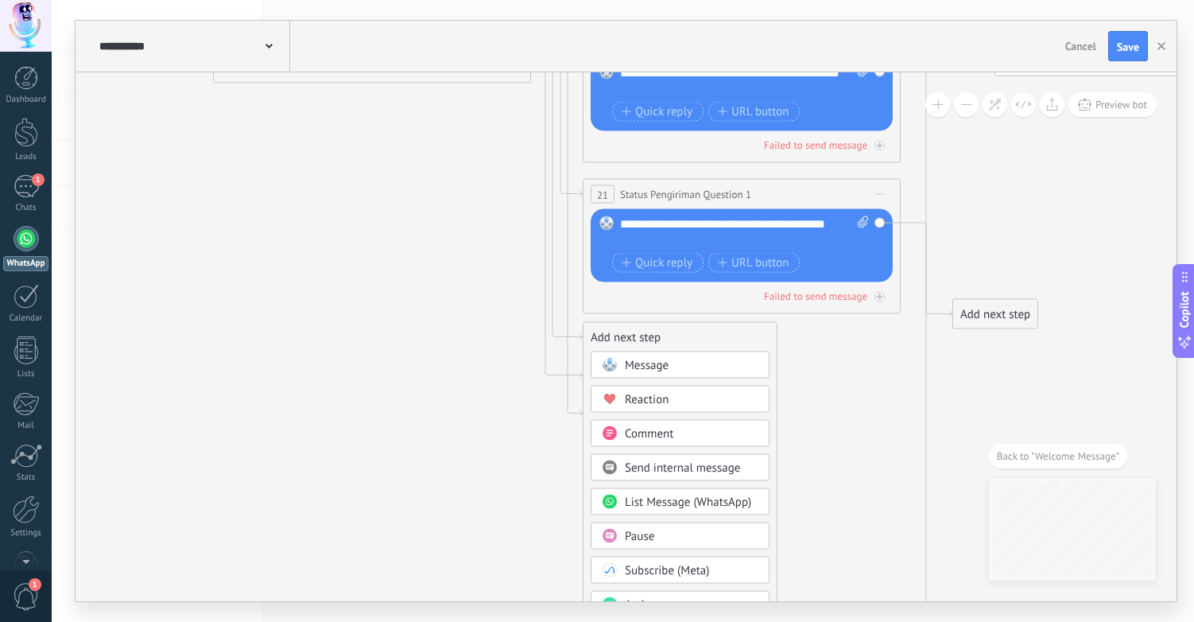
click at [661, 363] on span "Message" at bounding box center [647, 365] width 44 height 15
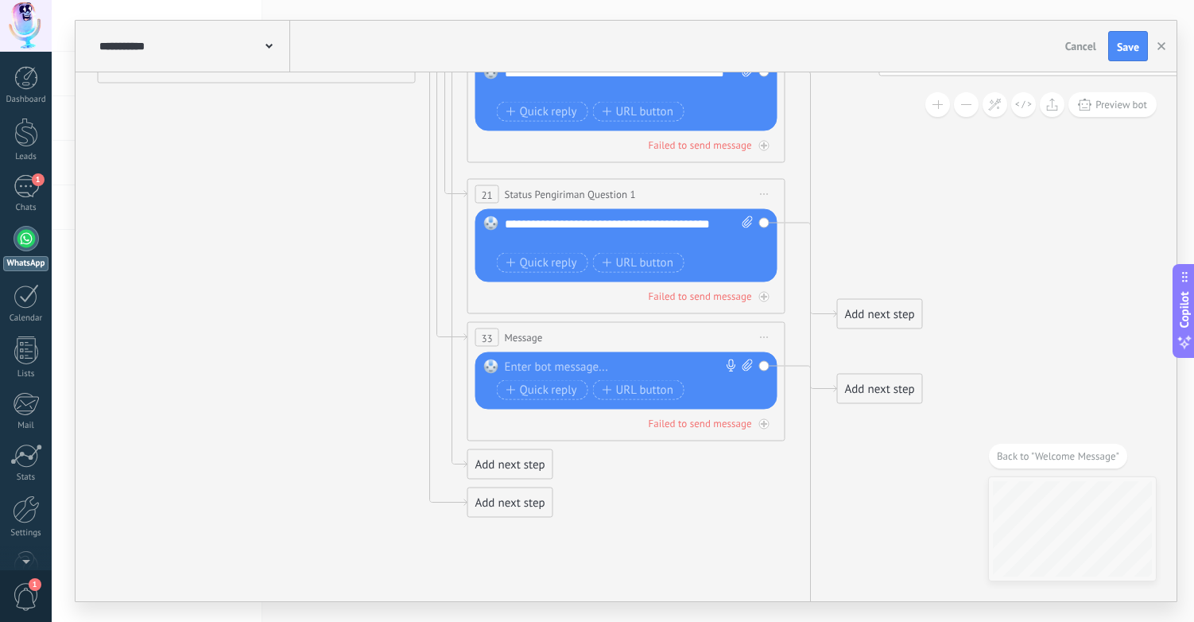
click at [645, 370] on div at bounding box center [623, 367] width 236 height 16
paste div
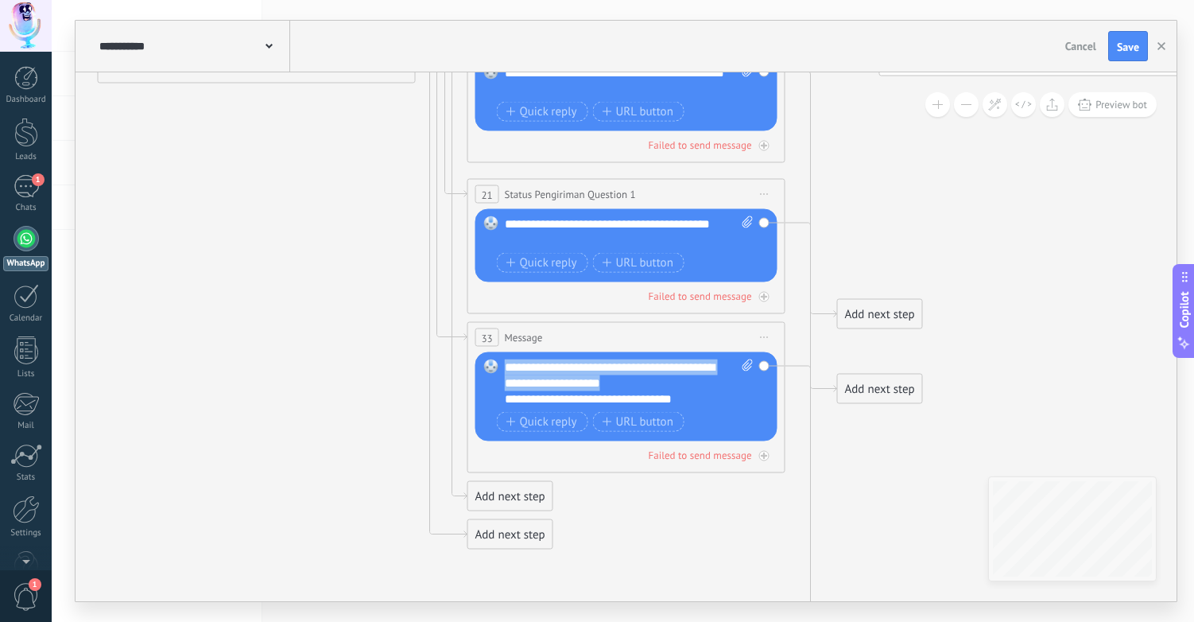
drag, startPoint x: 576, startPoint y: 380, endPoint x: 484, endPoint y: 367, distance: 93.2
click at [484, 367] on div "Replace Remove Convert to voice message Drag the image here to attach it. Add i…" at bounding box center [626, 396] width 302 height 89
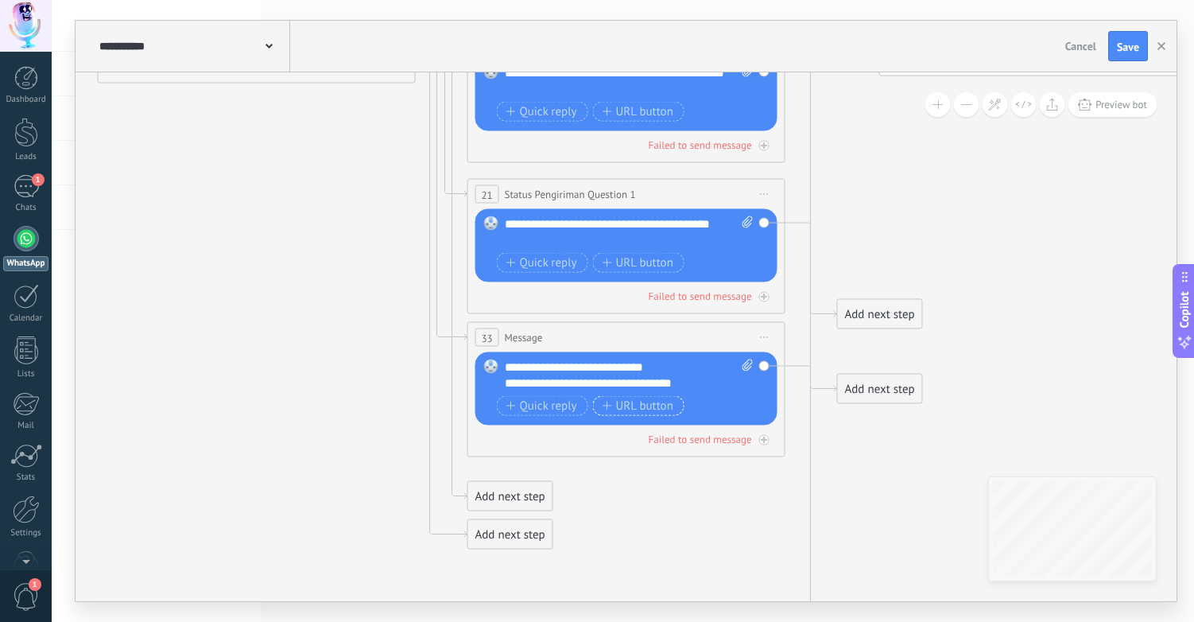
click at [667, 407] on span "URL button" at bounding box center [638, 405] width 71 height 13
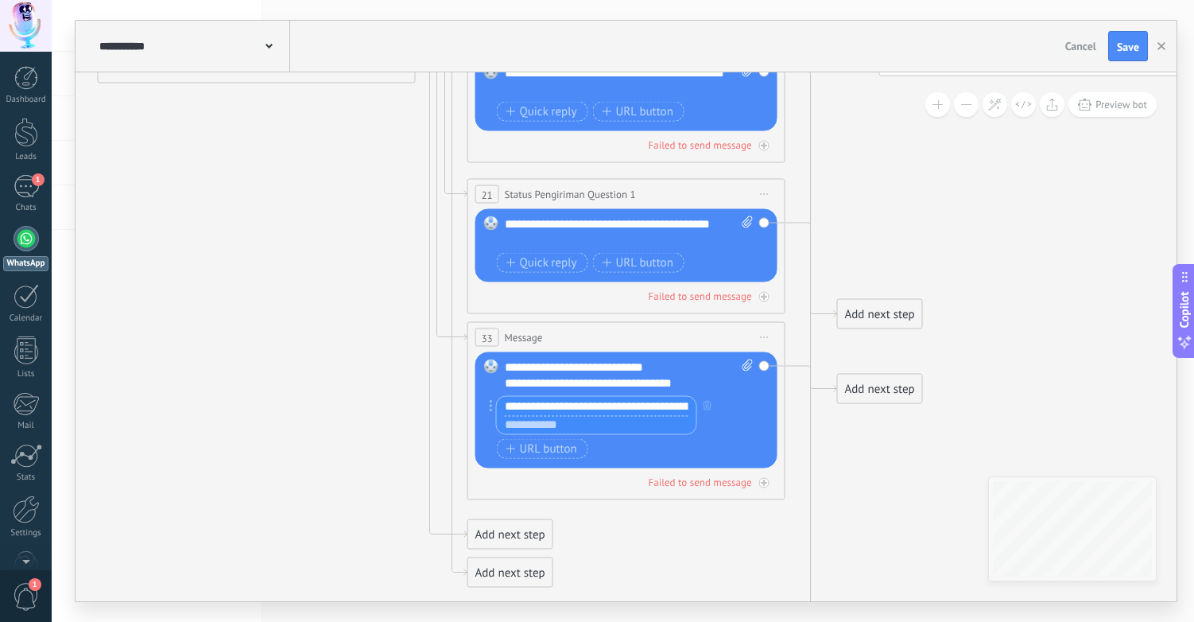
scroll to position [0, 350]
type input "**********"
click at [598, 426] on input "text" at bounding box center [597, 424] width 200 height 19
paste input "**********"
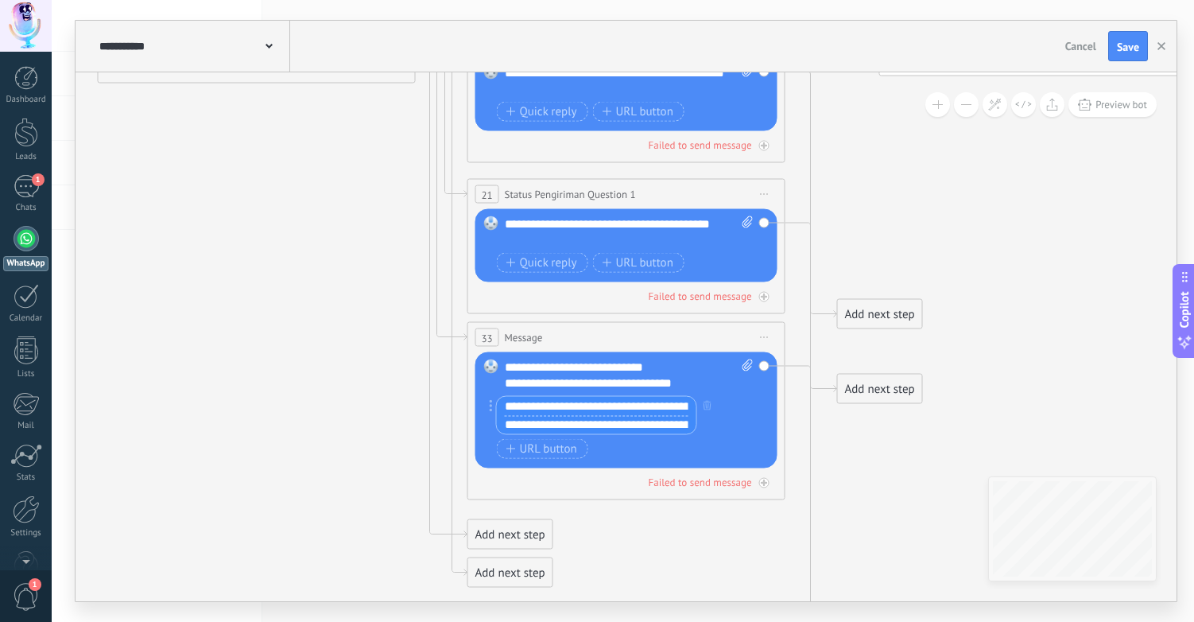
scroll to position [0, 350]
type input "**********"
click at [632, 406] on input "**********" at bounding box center [597, 406] width 200 height 19
type input "**********"
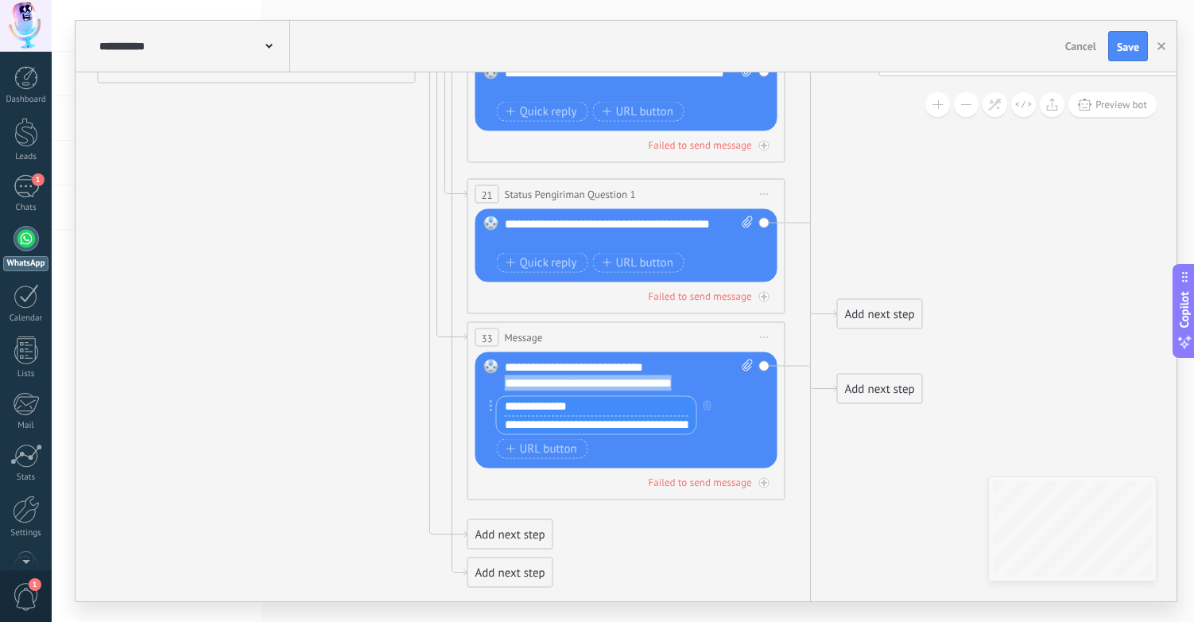
drag, startPoint x: 702, startPoint y: 382, endPoint x: 493, endPoint y: 382, distance: 209.1
click at [493, 382] on div "**********" at bounding box center [626, 410] width 302 height 116
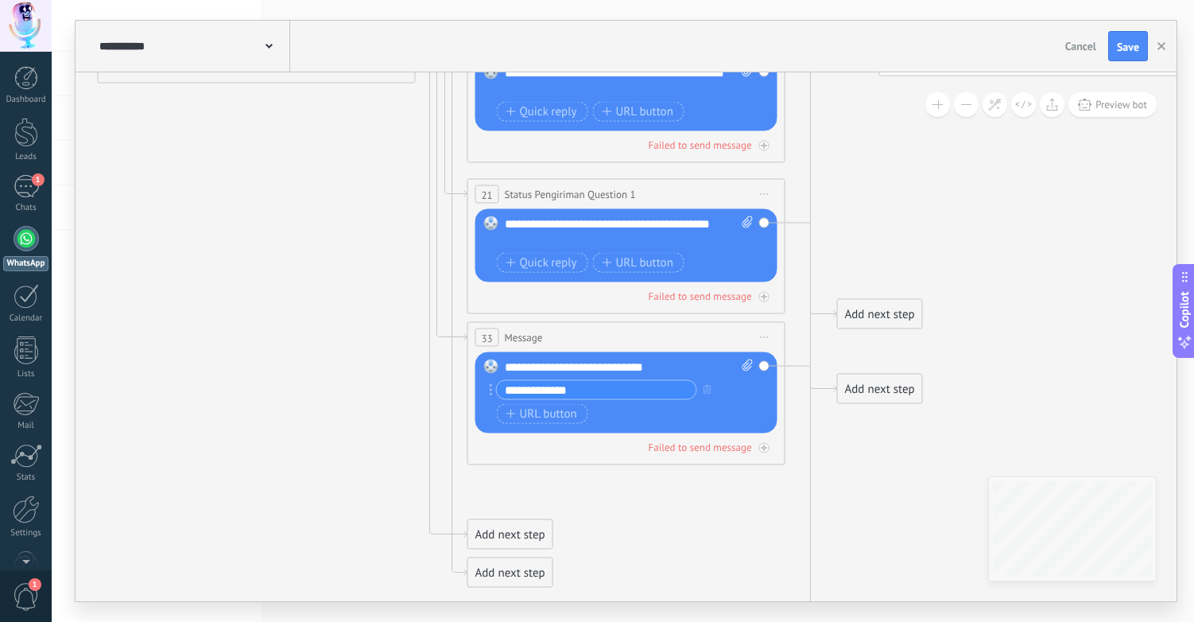
click at [673, 419] on div "Quick reply URL button" at bounding box center [625, 414] width 256 height 20
click at [715, 340] on div "33 Message ******* (to): All contacts - selected channels All contacts - select…" at bounding box center [626, 337] width 316 height 29
click at [872, 394] on div "Add next step" at bounding box center [880, 389] width 84 height 26
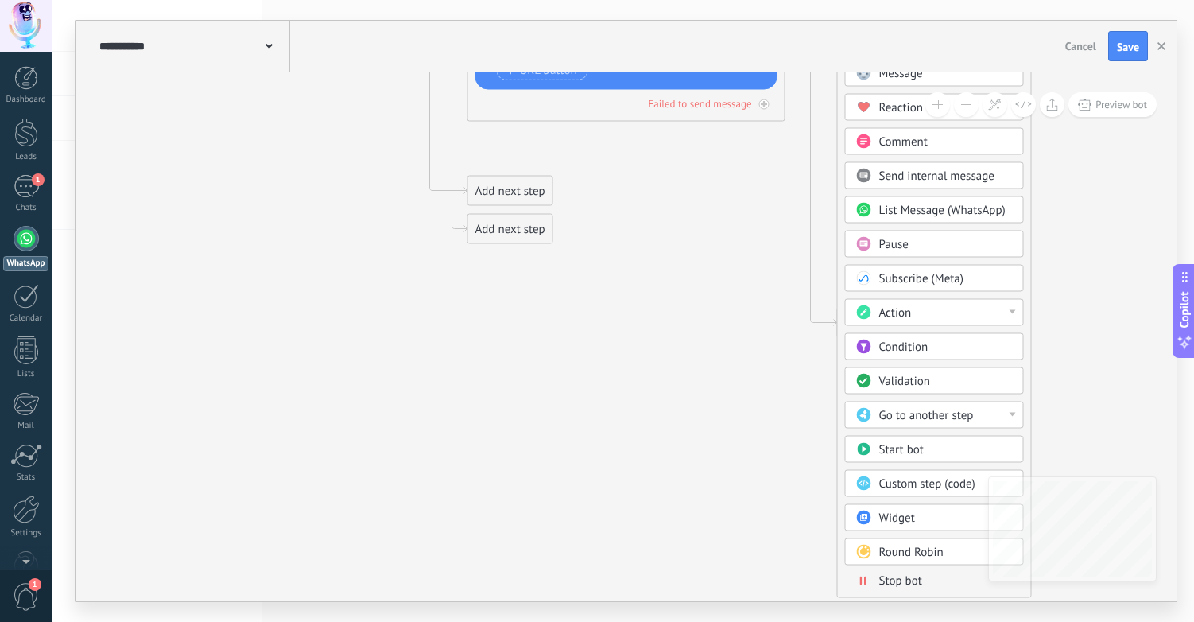
click at [934, 447] on div "Start bot" at bounding box center [946, 450] width 134 height 16
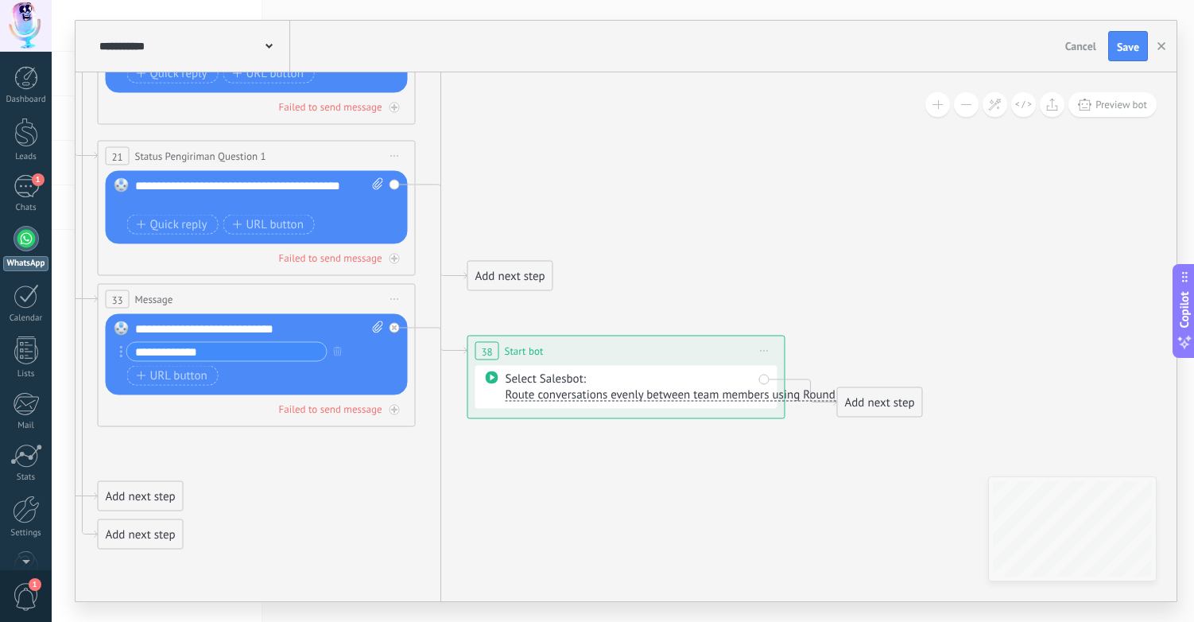
click at [523, 355] on span "Start bot" at bounding box center [524, 350] width 39 height 15
click at [547, 395] on span "Route conversations evenly between team members using Round Robin" at bounding box center [687, 394] width 363 height 15
click at [782, 475] on icon at bounding box center [638, 127] width 2988 height 1826
click at [767, 346] on span "Start preview here Rename Duplicate [GEOGRAPHIC_DATA]" at bounding box center [764, 351] width 25 height 23
click at [805, 446] on div "Delete" at bounding box center [825, 454] width 133 height 27
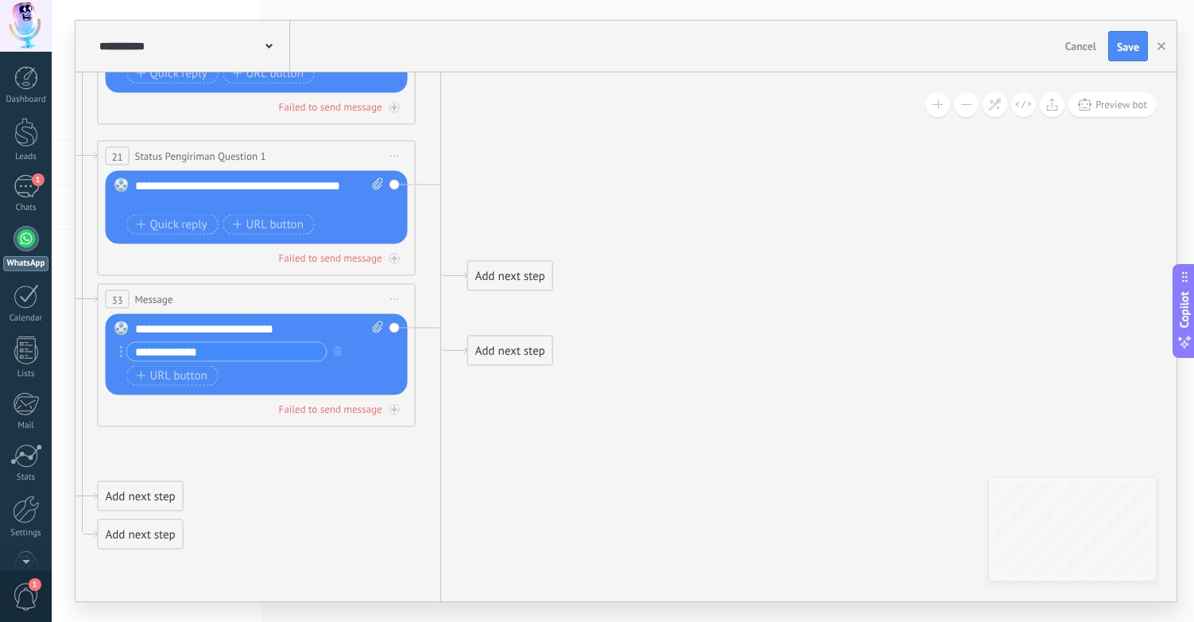
click at [514, 352] on div "Add next step" at bounding box center [510, 351] width 84 height 26
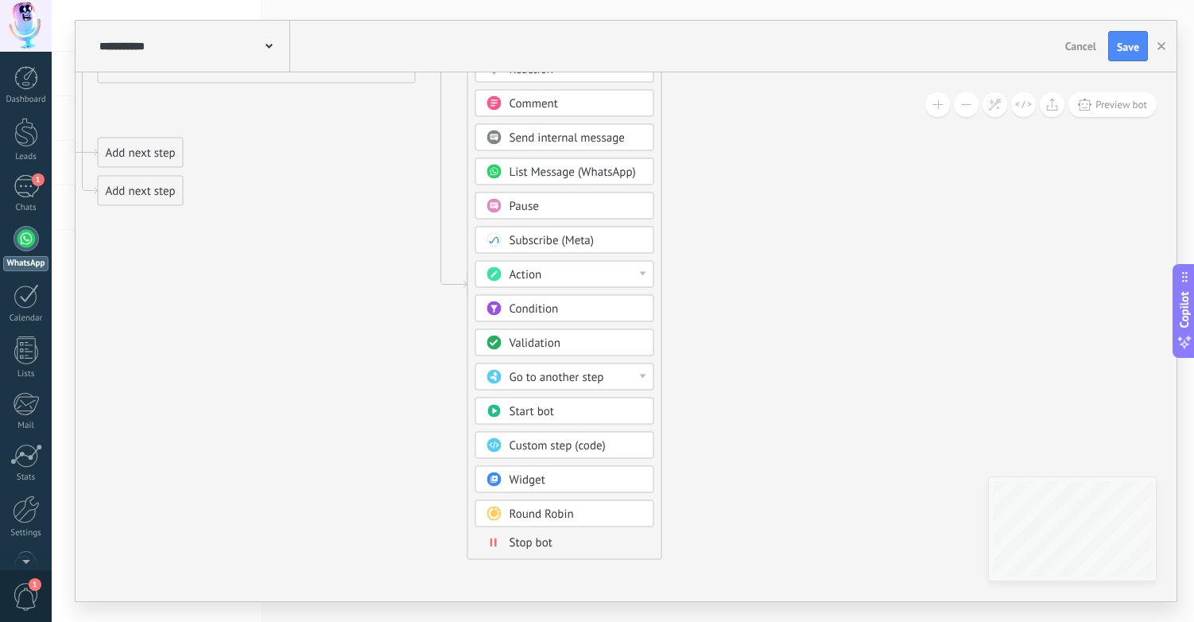
click at [589, 375] on span "Go to another step" at bounding box center [557, 377] width 95 height 15
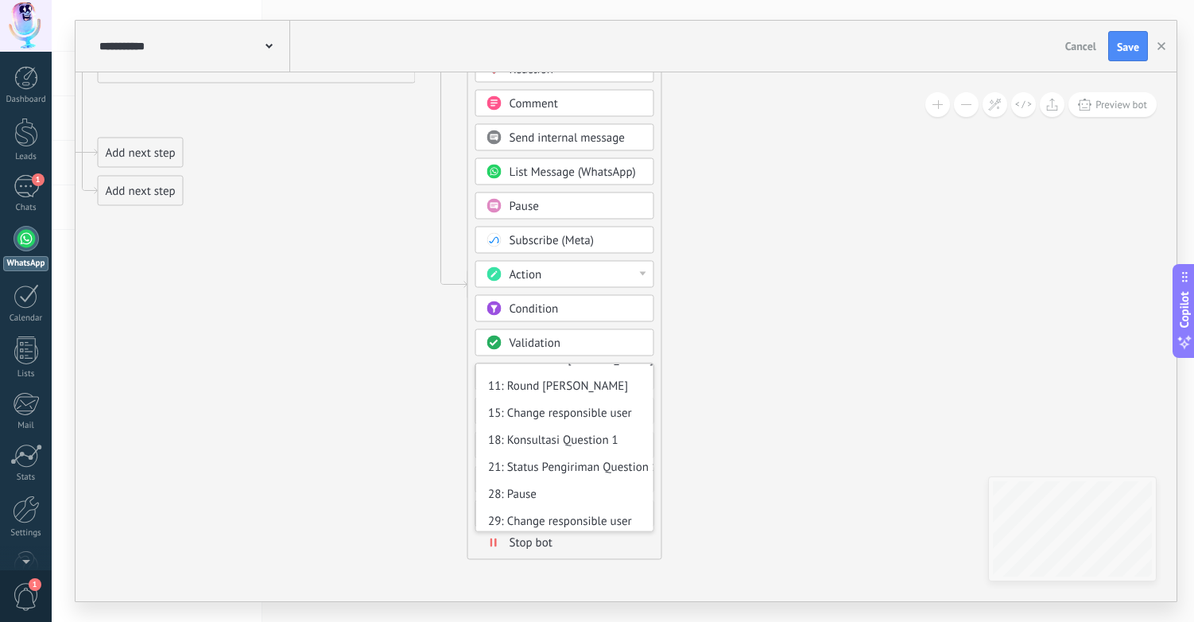
scroll to position [44, 0]
click at [585, 271] on div "Action" at bounding box center [577, 275] width 134 height 16
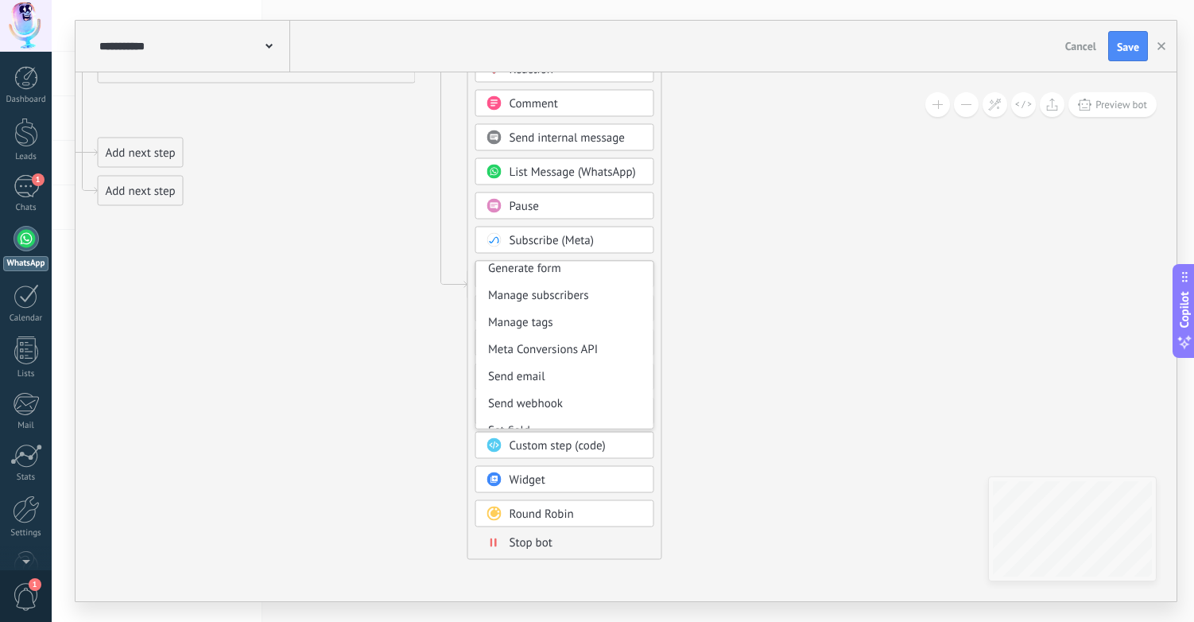
scroll to position [212, 0]
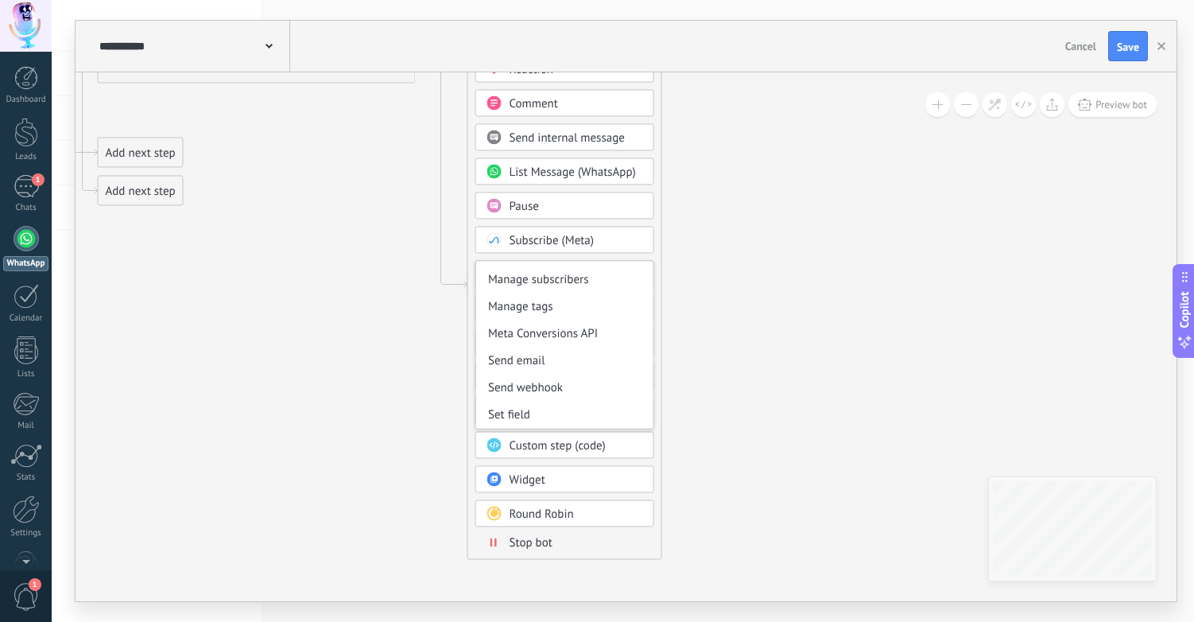
click at [592, 539] on div "Stop bot" at bounding box center [577, 543] width 134 height 16
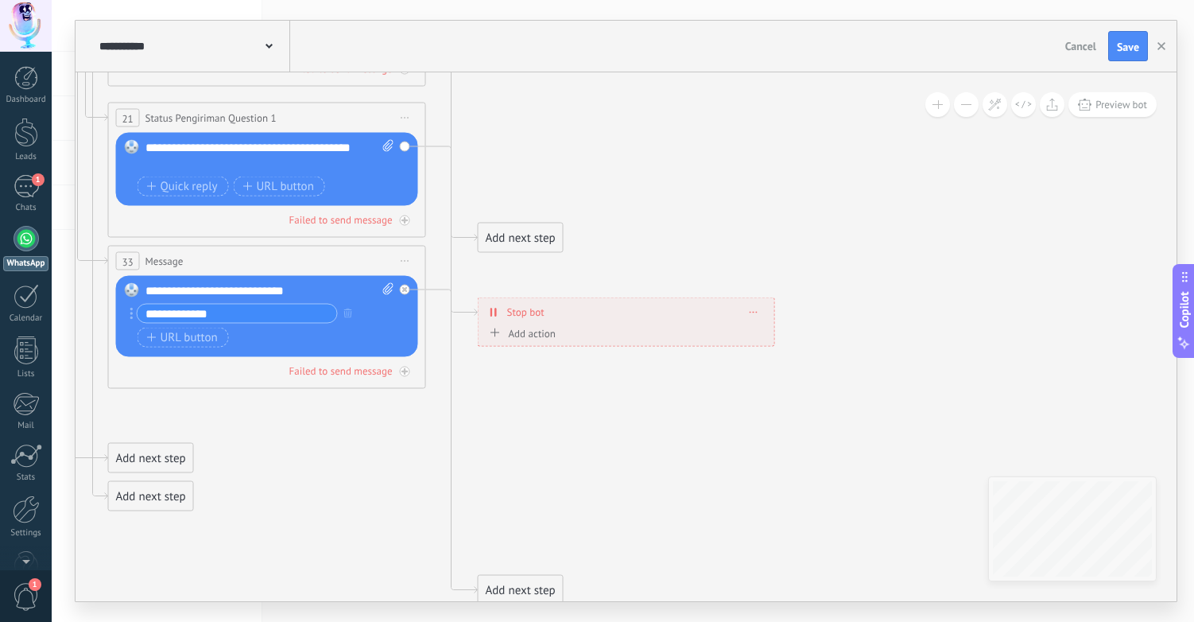
click at [549, 314] on div "Stop bot ******** [GEOGRAPHIC_DATA]" at bounding box center [627, 312] width 296 height 28
click at [753, 311] on icon at bounding box center [754, 312] width 8 height 2
click at [584, 331] on div "Add action Mark conversation closed Start bot Mark conversation closed Mark con…" at bounding box center [626, 336] width 281 height 20
click at [527, 334] on div "Add action" at bounding box center [521, 333] width 70 height 12
click at [527, 334] on button "Mark conversation closed" at bounding box center [577, 333] width 199 height 29
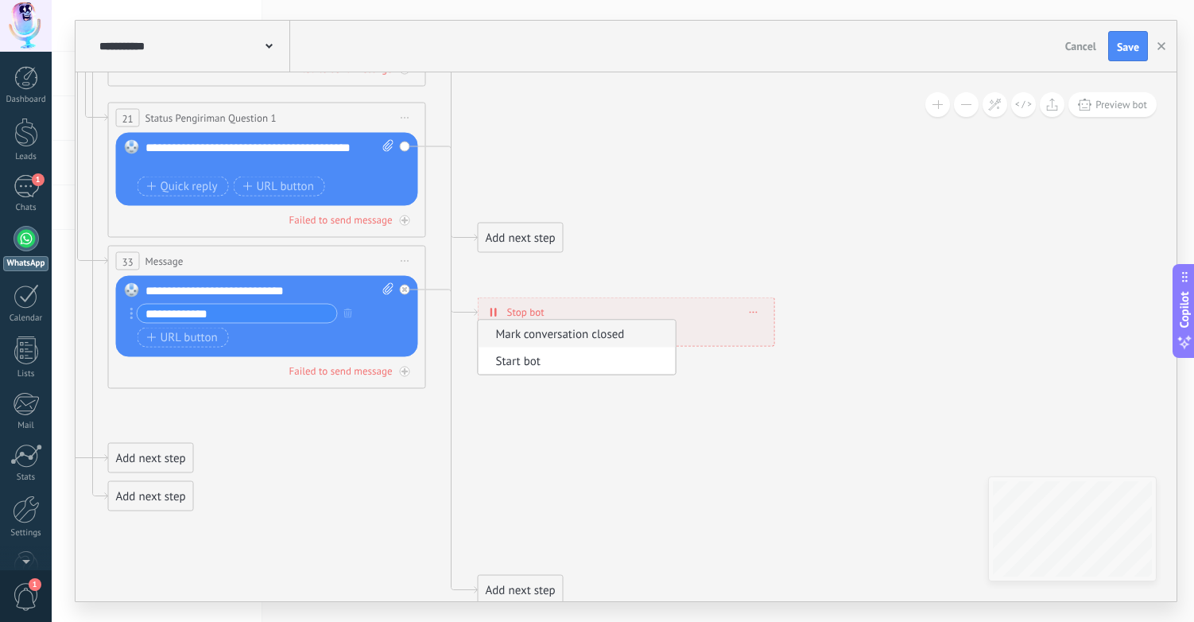
click at [534, 407] on icon at bounding box center [648, 89] width 2988 height 1826
click at [597, 309] on div "Stop bot ******** [GEOGRAPHIC_DATA]" at bounding box center [627, 312] width 296 height 28
drag, startPoint x: 751, startPoint y: 309, endPoint x: 759, endPoint y: 314, distance: 9.3
click at [751, 310] on span at bounding box center [754, 312] width 7 height 9
click at [780, 332] on div "Delete" at bounding box center [784, 334] width 72 height 27
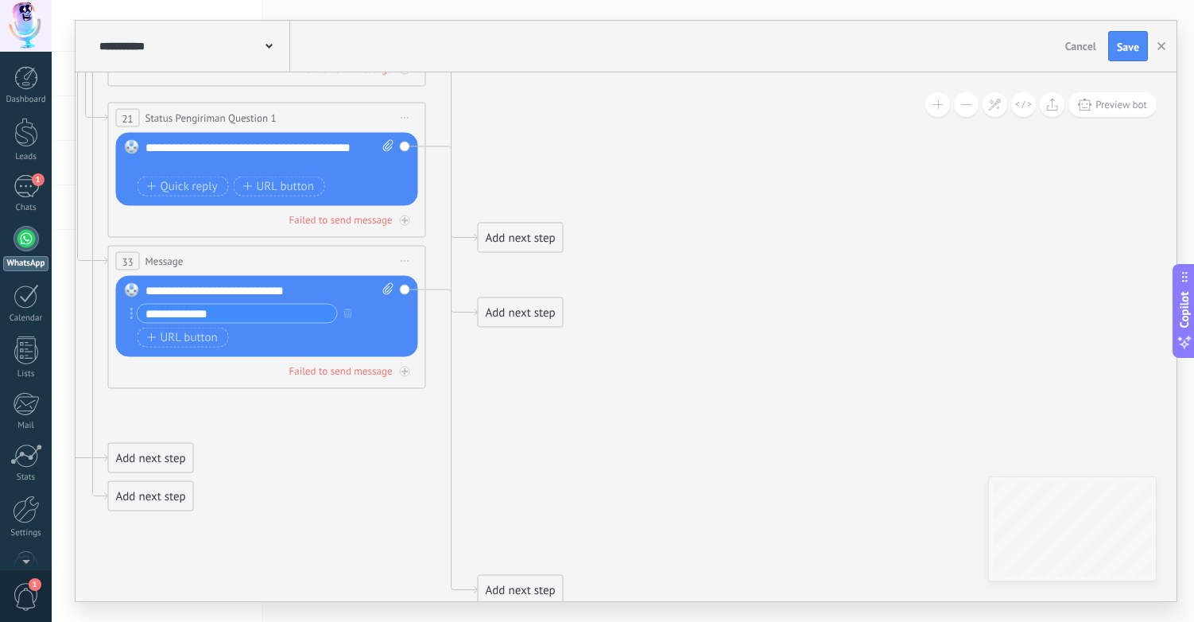
click at [519, 311] on div "Add next step" at bounding box center [521, 313] width 84 height 26
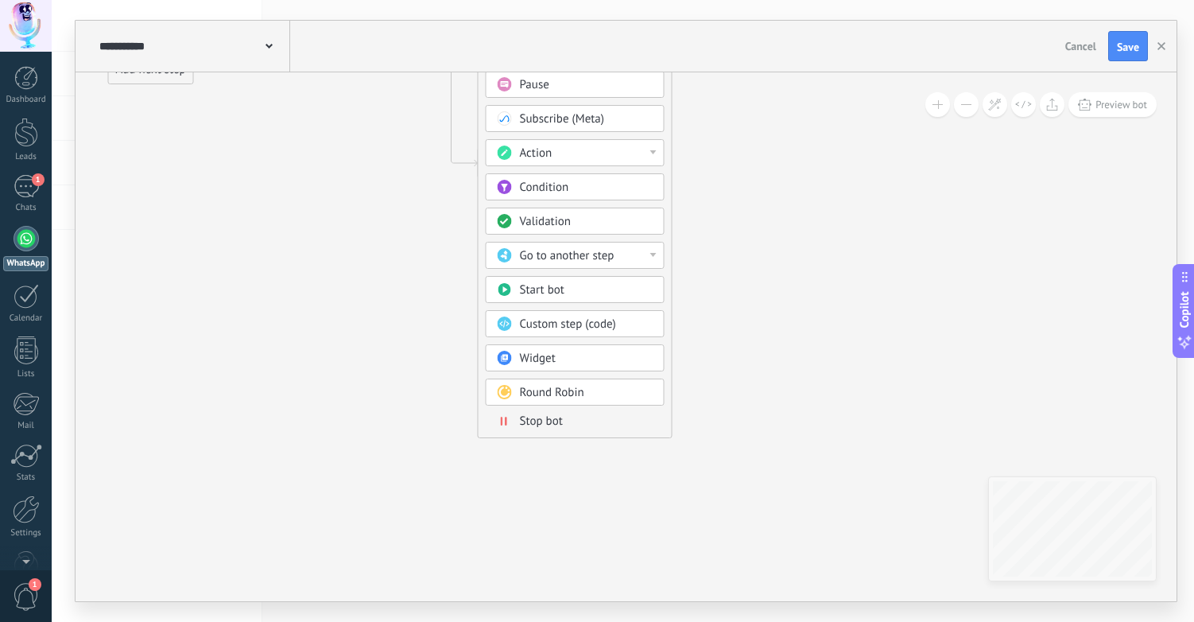
click at [551, 362] on body ".abccls-1,.abccls-2{fill-rule:evenodd}.abccls-2{fill:#fff} .abfcls-1{fill:none}…" at bounding box center [597, 311] width 1194 height 622
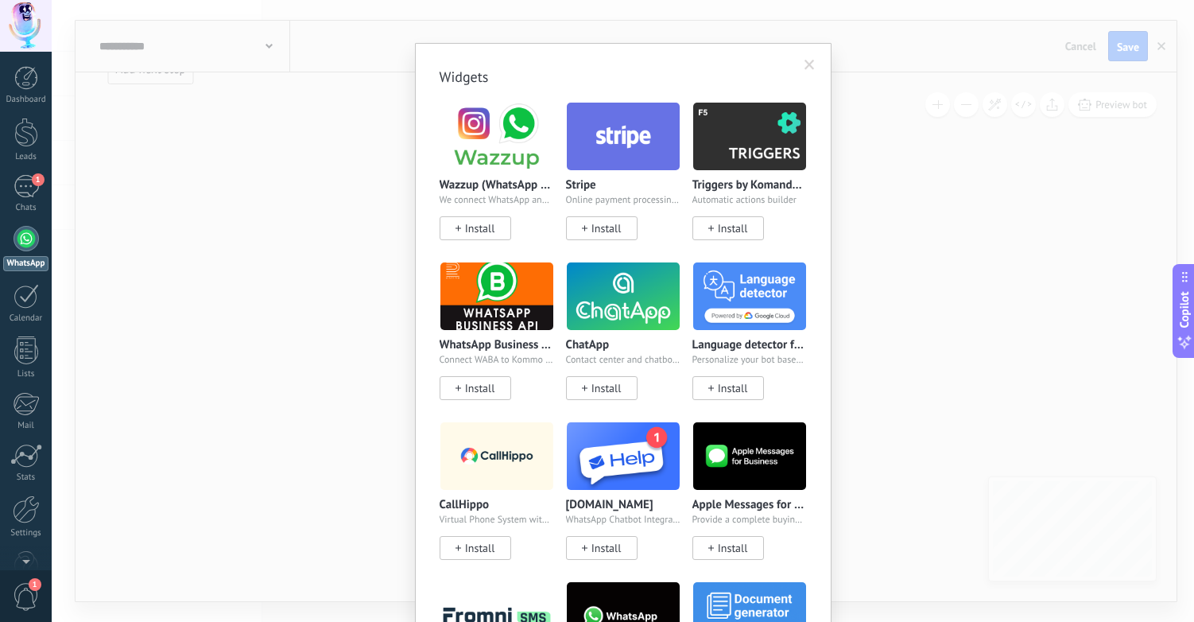
scroll to position [0, 0]
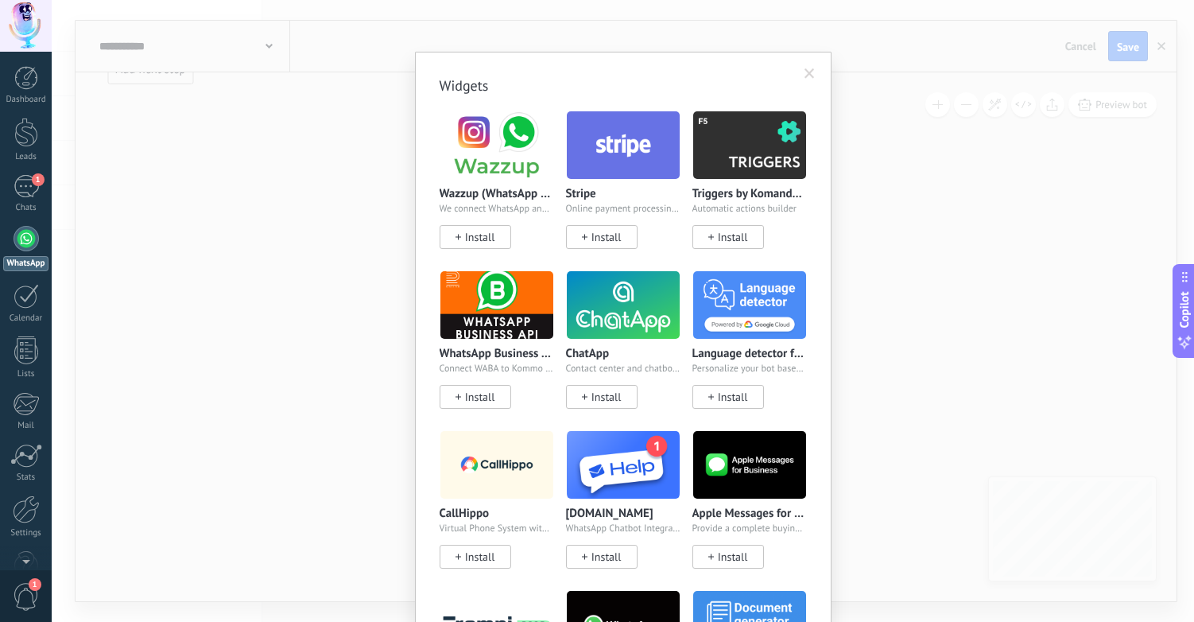
click at [908, 301] on div "Widgets Wazzup (WhatsApp & Instagram) We connect WhatsApp and Instagram with Ko…" at bounding box center [623, 311] width 1143 height 622
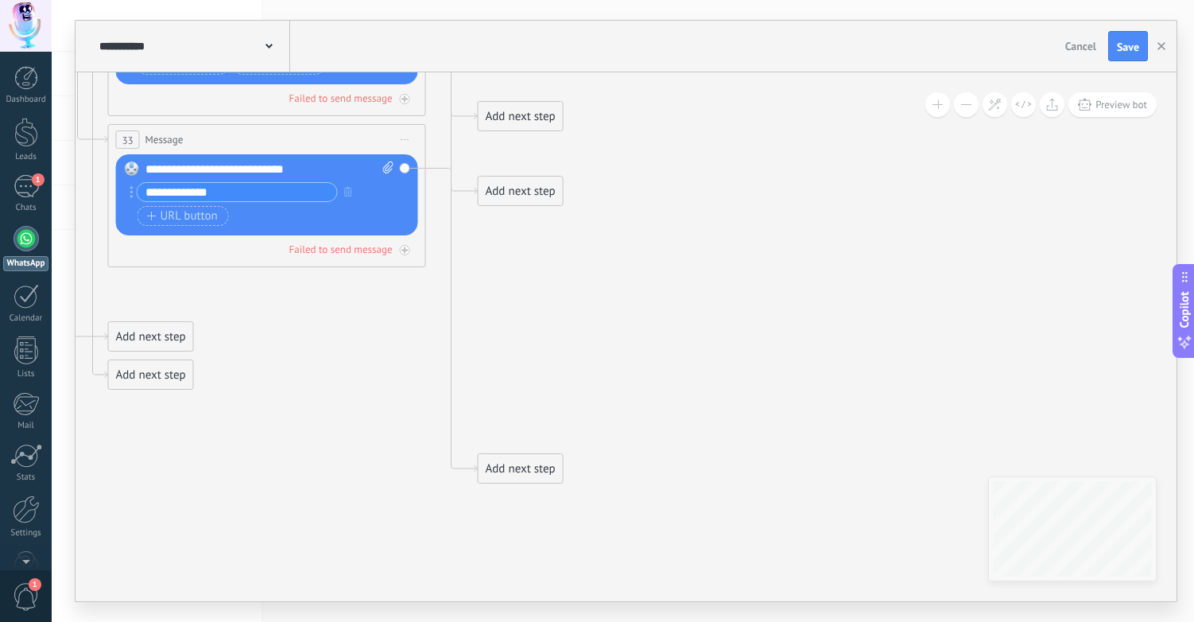
click at [403, 165] on div "**********" at bounding box center [267, 194] width 302 height 81
click at [519, 190] on div "Add next step" at bounding box center [521, 191] width 84 height 26
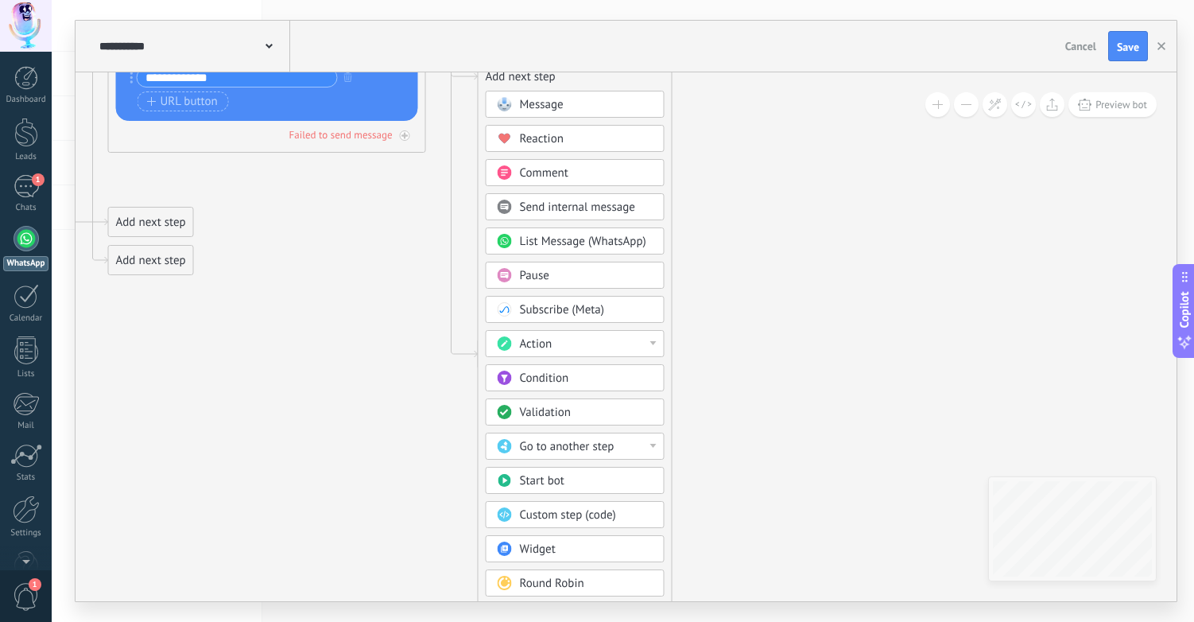
click at [580, 480] on div "Start bot" at bounding box center [587, 481] width 134 height 16
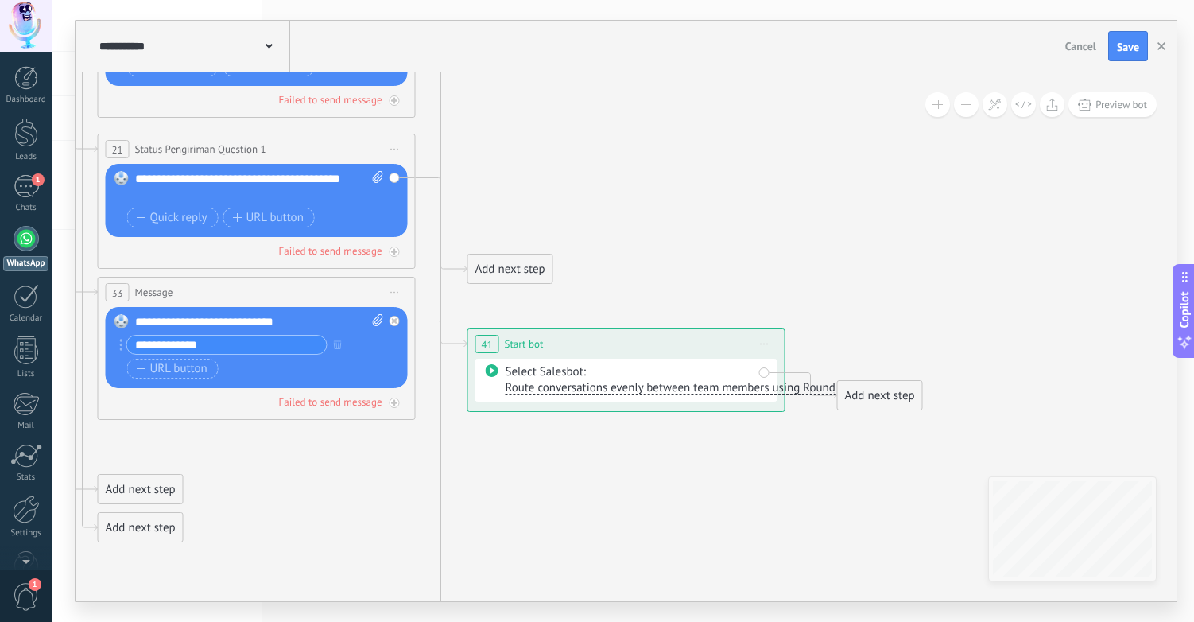
click at [635, 390] on span "Route conversations evenly between team members using Round Robin" at bounding box center [687, 387] width 363 height 15
click at [585, 441] on span "TestBot" at bounding box center [584, 444] width 192 height 16
click at [809, 237] on icon at bounding box center [638, 120] width 2988 height 1826
click at [1122, 49] on span "Save" at bounding box center [1128, 46] width 22 height 11
click at [271, 49] on icon at bounding box center [269, 46] width 7 height 5
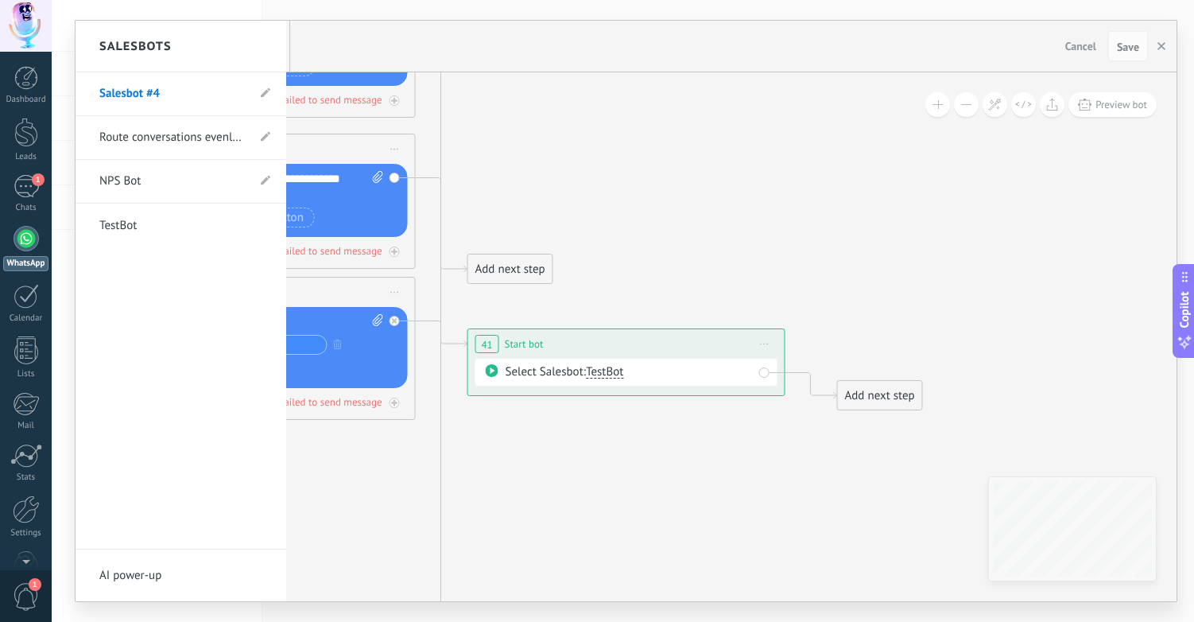
click at [340, 33] on div at bounding box center [626, 311] width 1101 height 580
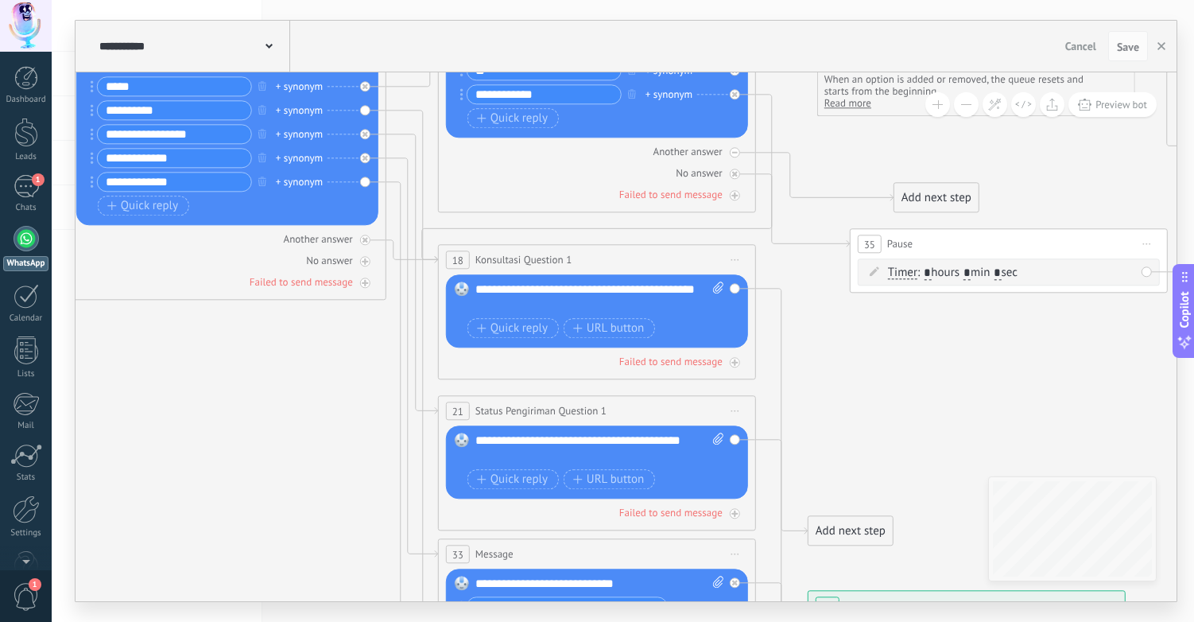
drag, startPoint x: 586, startPoint y: 162, endPoint x: 907, endPoint y: 141, distance: 321.9
click at [906, 141] on icon at bounding box center [978, 382] width 2988 height 1826
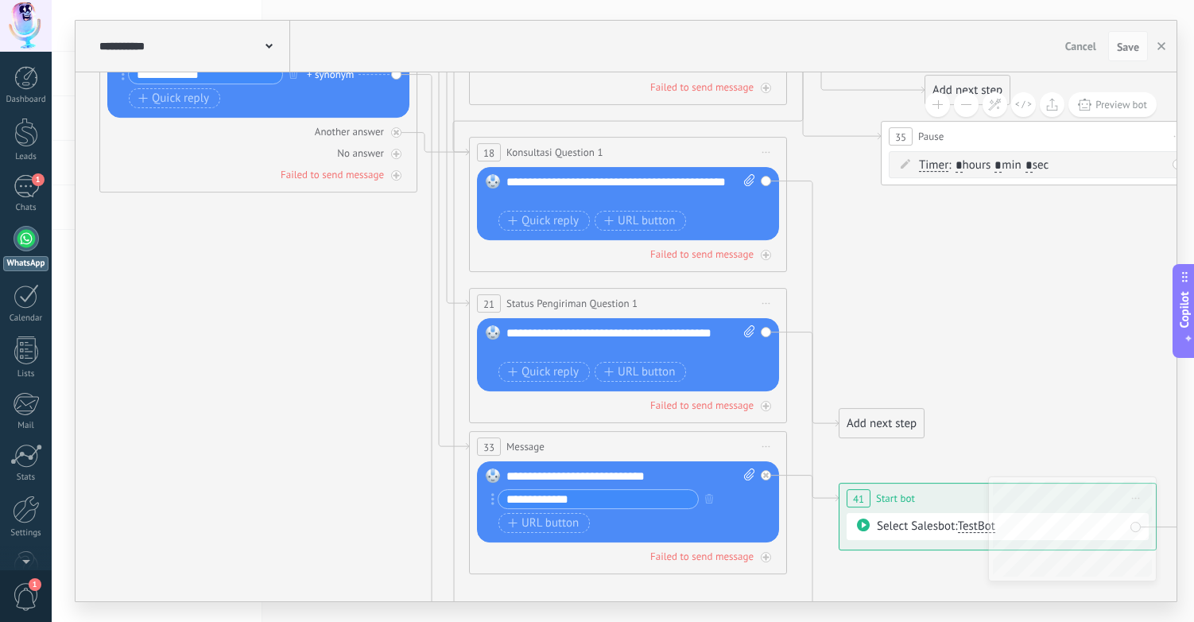
drag, startPoint x: 852, startPoint y: 363, endPoint x: 872, endPoint y: 271, distance: 93.7
click at [872, 271] on icon at bounding box center [1009, 275] width 2988 height 1826
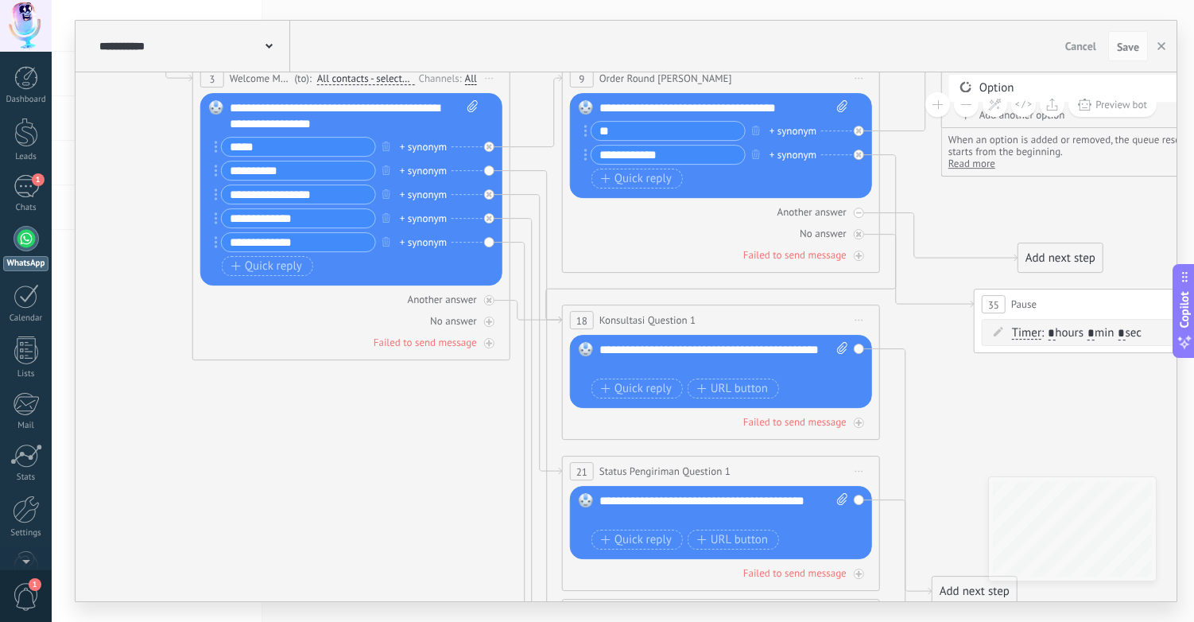
drag, startPoint x: 867, startPoint y: 273, endPoint x: 968, endPoint y: 458, distance: 211.0
click at [968, 458] on icon at bounding box center [1102, 442] width 2988 height 1826
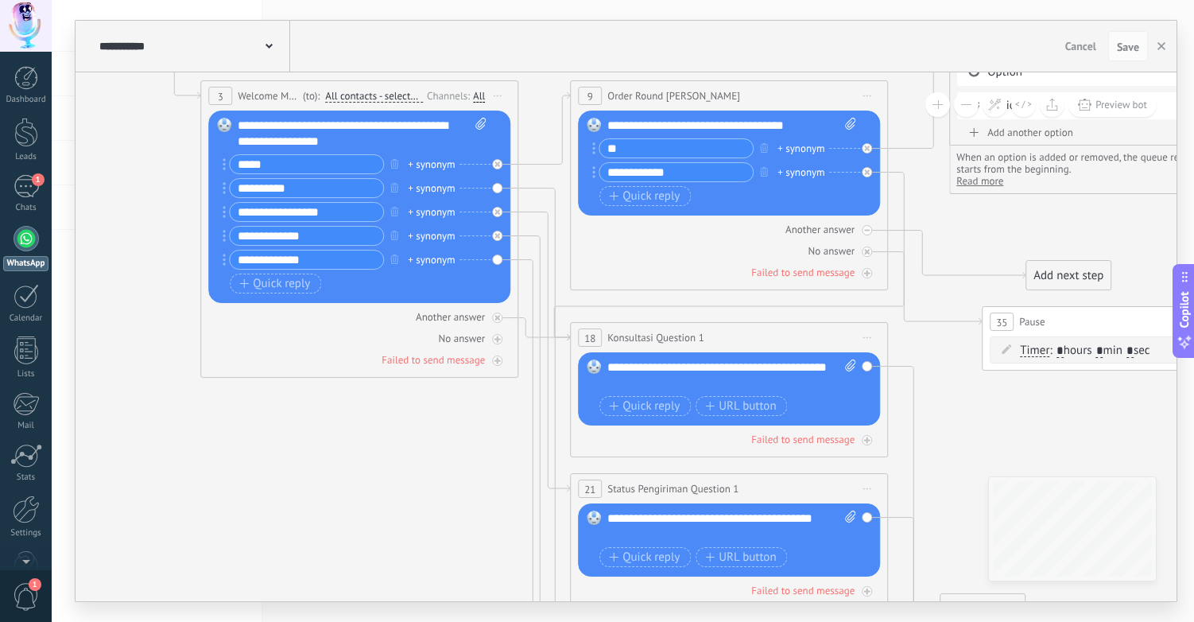
drag, startPoint x: 444, startPoint y: 448, endPoint x: 393, endPoint y: 523, distance: 90.4
click at [394, 523] on icon at bounding box center [1110, 460] width 2988 height 1826
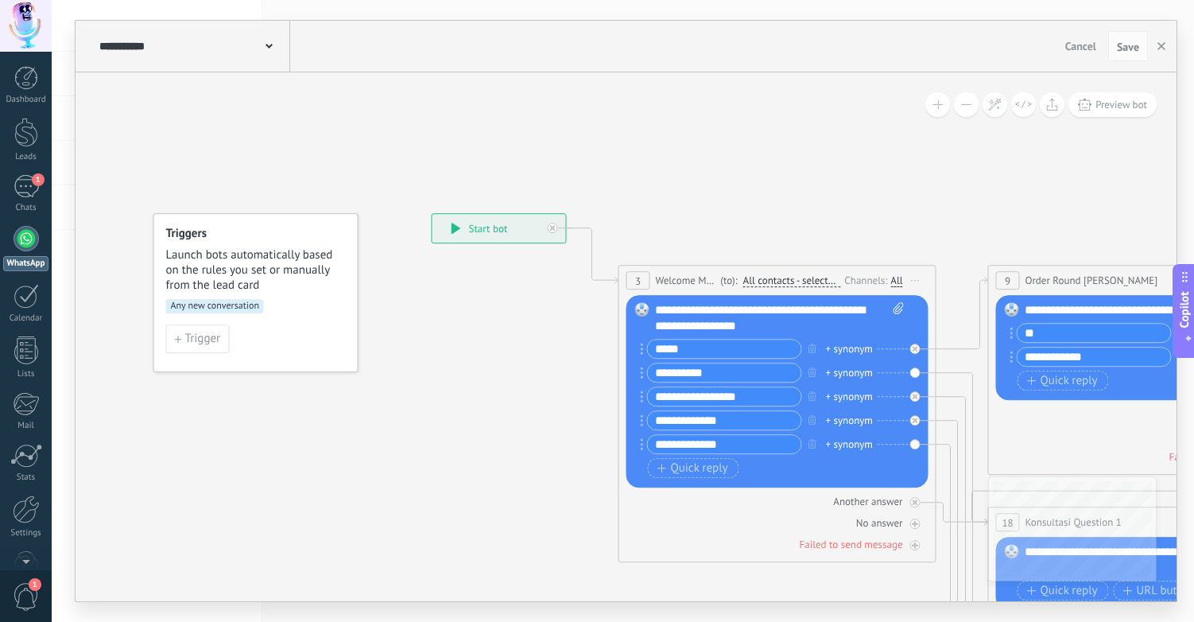
drag, startPoint x: 282, startPoint y: 118, endPoint x: 750, endPoint y: 228, distance: 480.2
click at [23, 247] on div at bounding box center [26, 238] width 25 height 25
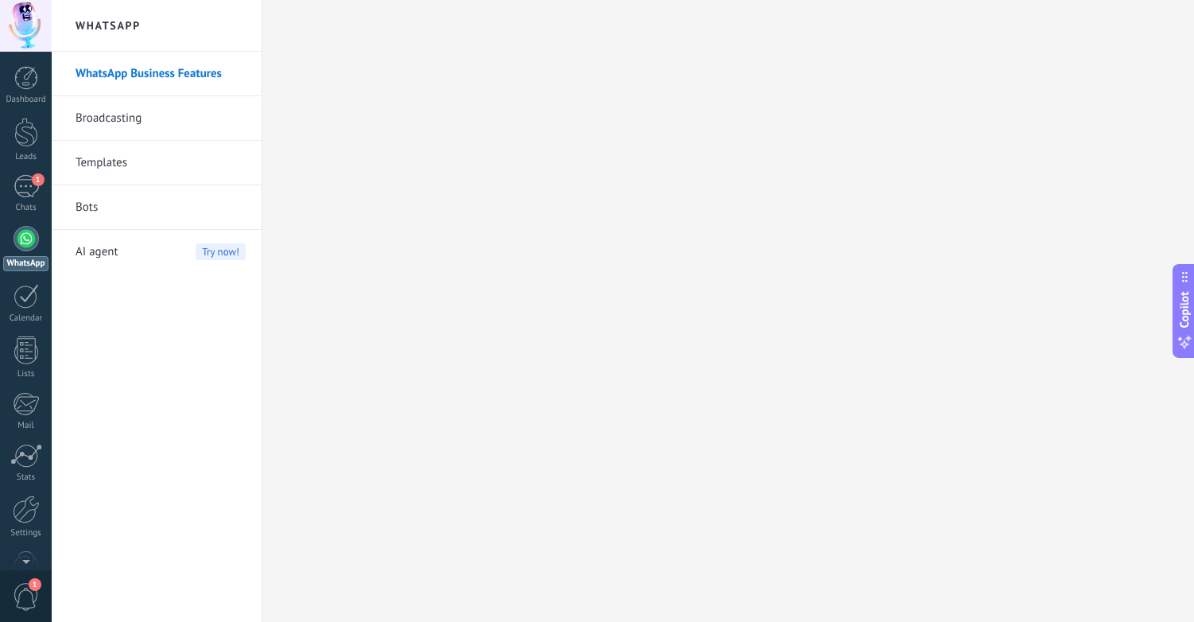
click at [145, 212] on link "Bots" at bounding box center [161, 207] width 170 height 45
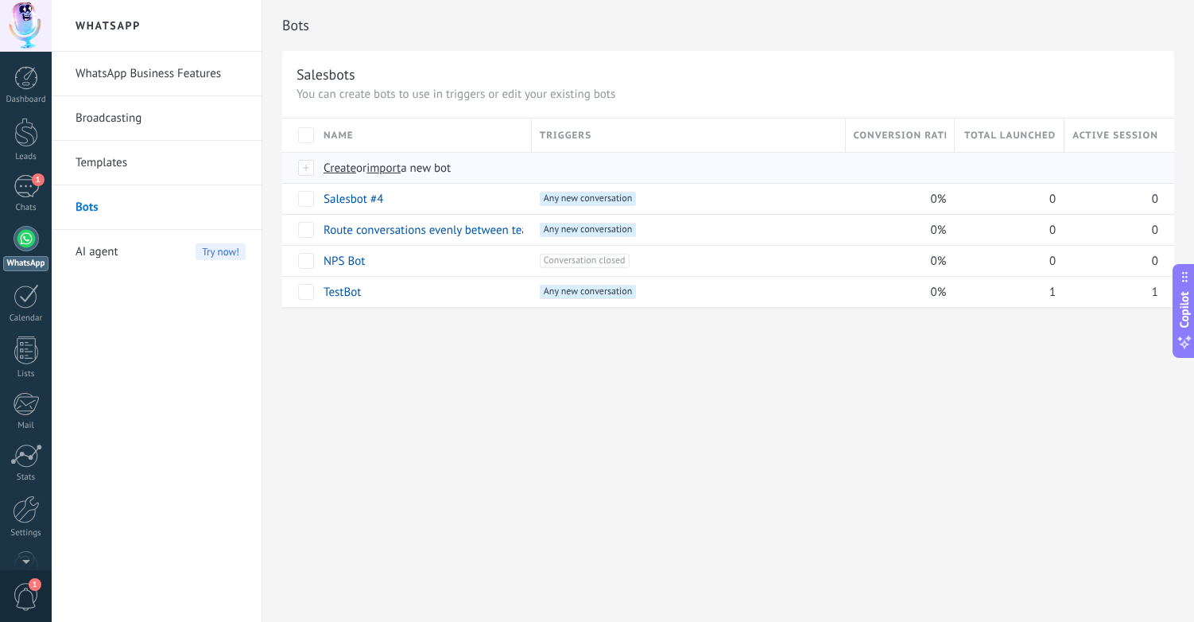
click at [335, 166] on span "Create" at bounding box center [340, 168] width 33 height 15
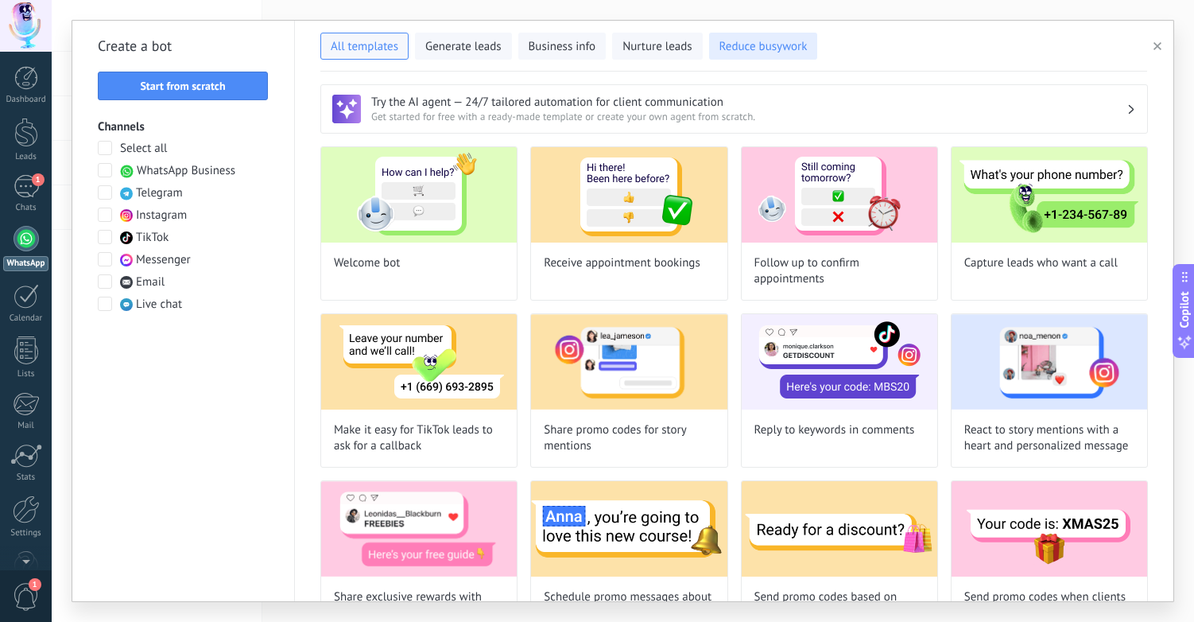
click at [790, 50] on span "Reduce busywork" at bounding box center [764, 47] width 88 height 16
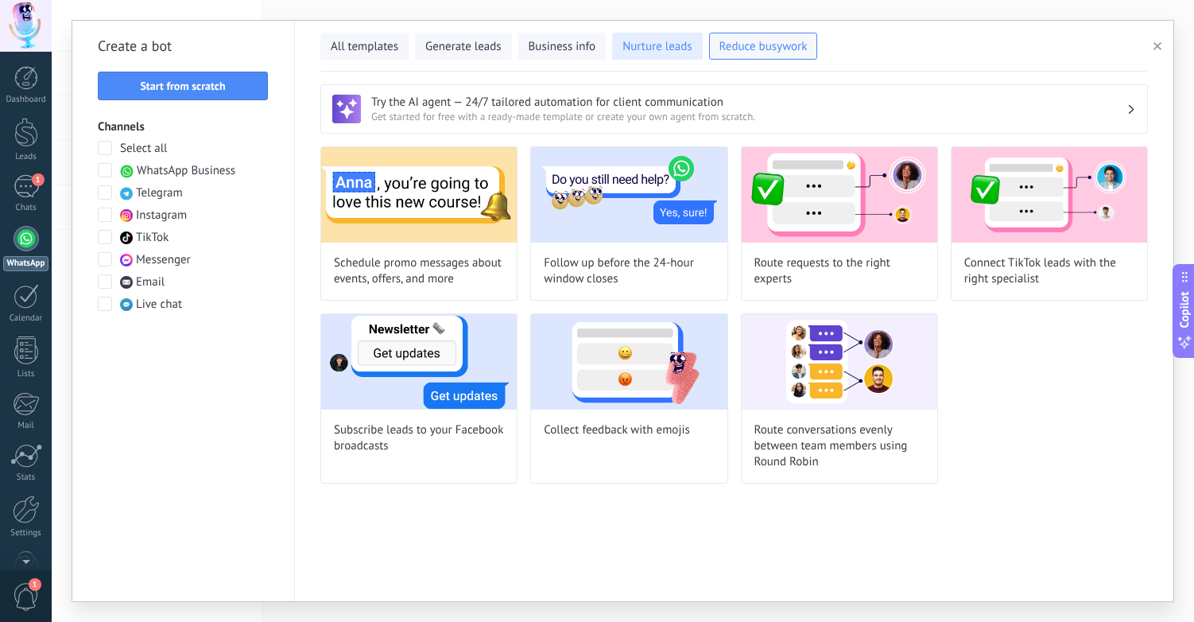
click at [641, 51] on span "Nurture leads" at bounding box center [657, 47] width 69 height 16
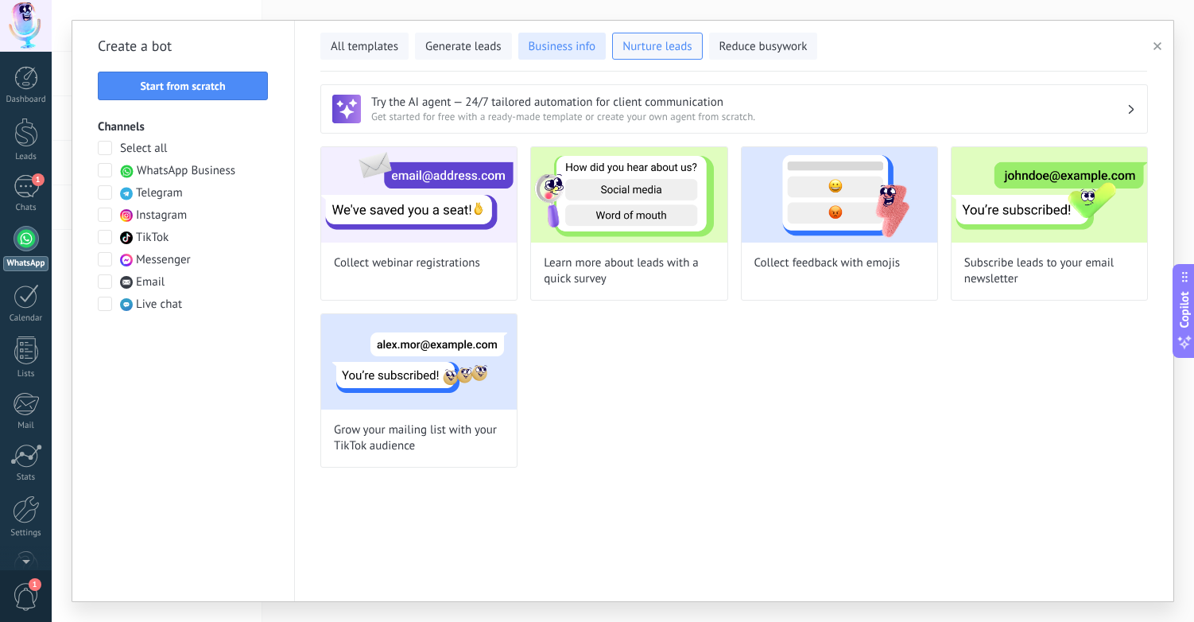
click at [549, 52] on span "Business info" at bounding box center [563, 47] width 68 height 16
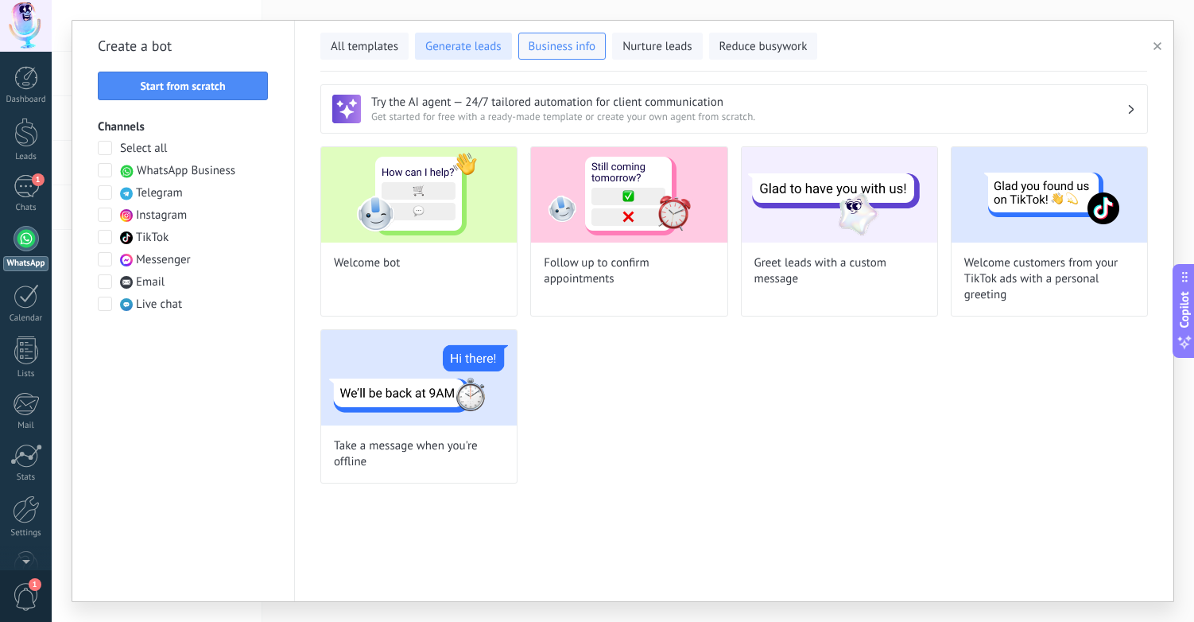
click at [466, 50] on span "Generate leads" at bounding box center [463, 47] width 76 height 16
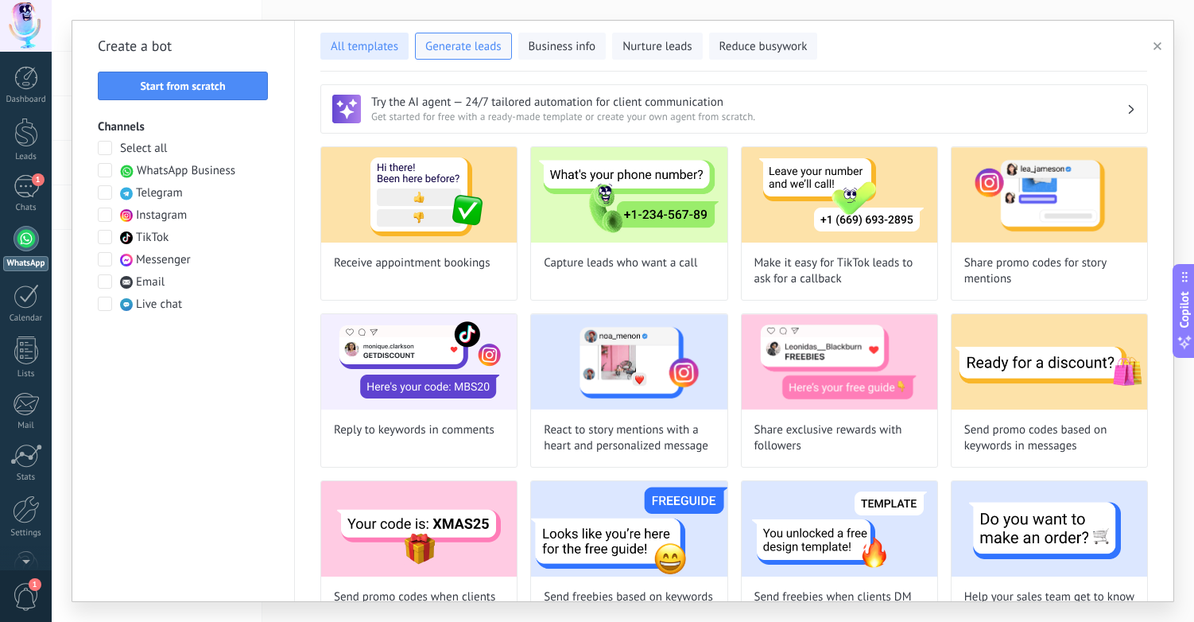
click at [377, 51] on span "All templates" at bounding box center [365, 47] width 68 height 16
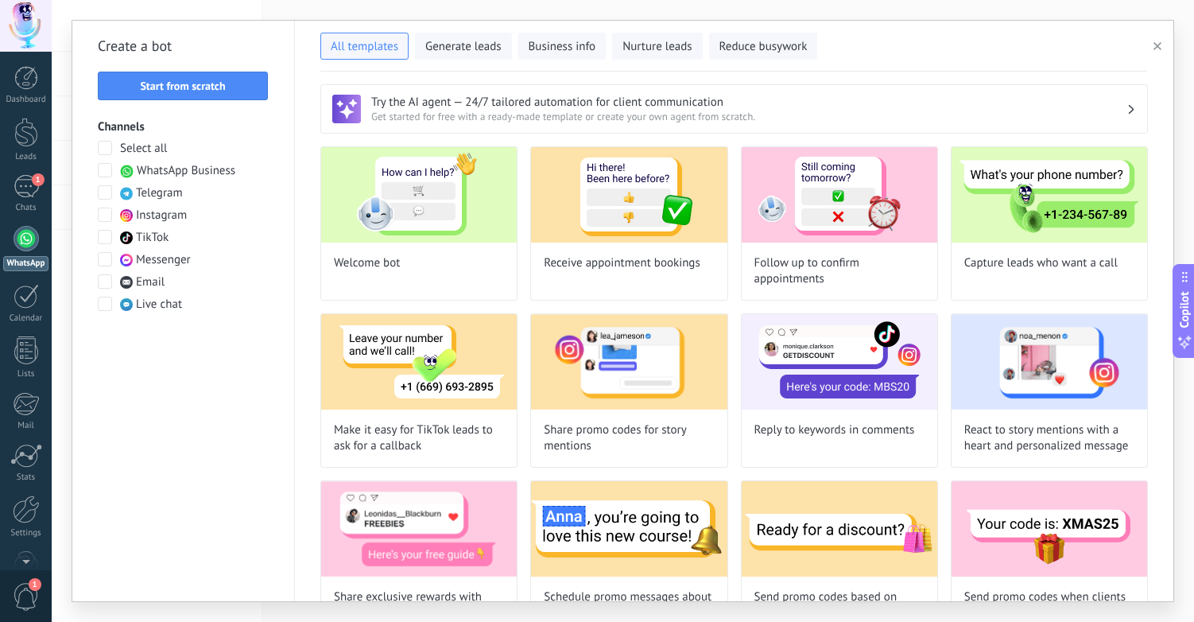
click at [1158, 44] on icon "button" at bounding box center [1158, 46] width 8 height 8
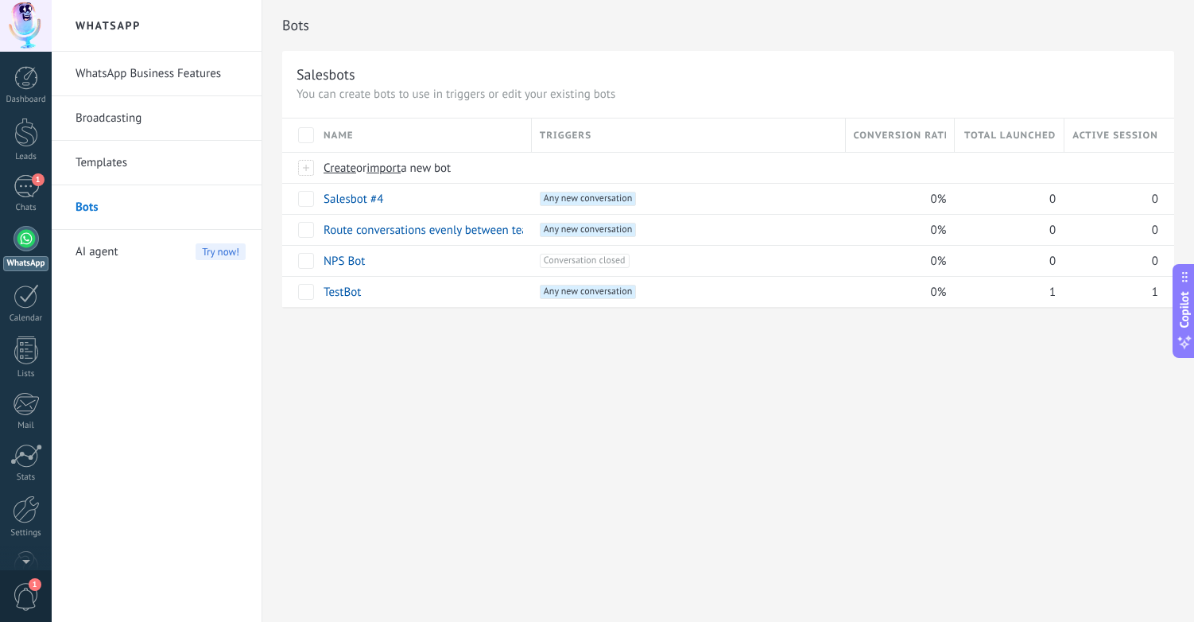
click at [141, 254] on div "AI agent Try now!" at bounding box center [161, 252] width 170 height 45
